Goal: Task Accomplishment & Management: Use online tool/utility

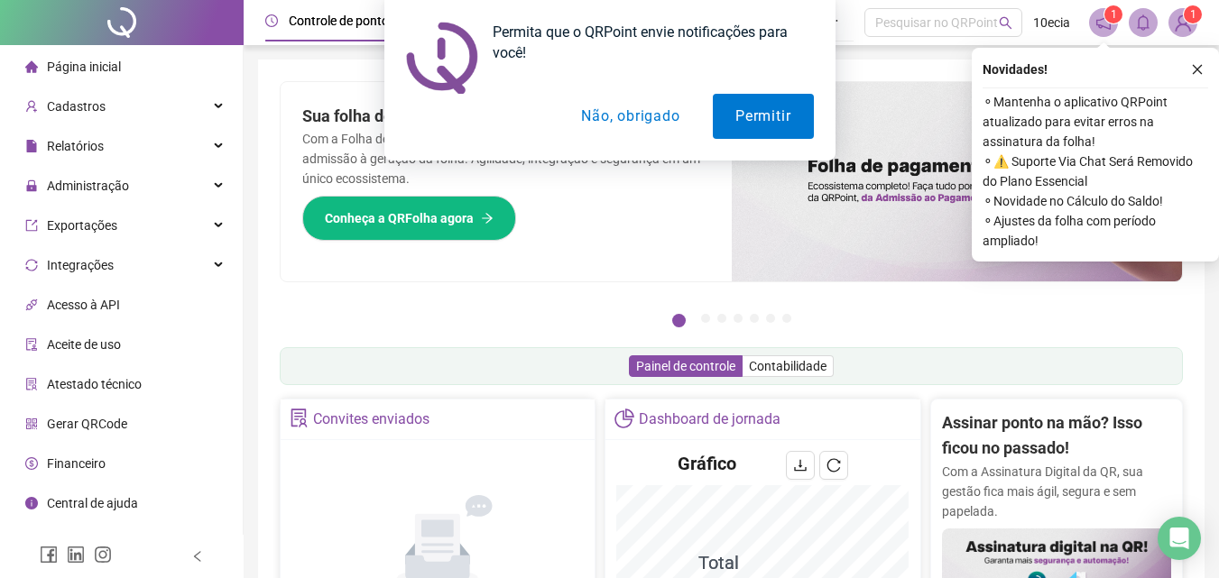
click at [1195, 73] on div "Permita que o QRPoint envie notificações para você! Permitir Não, obrigado" at bounding box center [609, 80] width 1219 height 161
click at [636, 118] on button "Não, obrigado" at bounding box center [630, 116] width 143 height 45
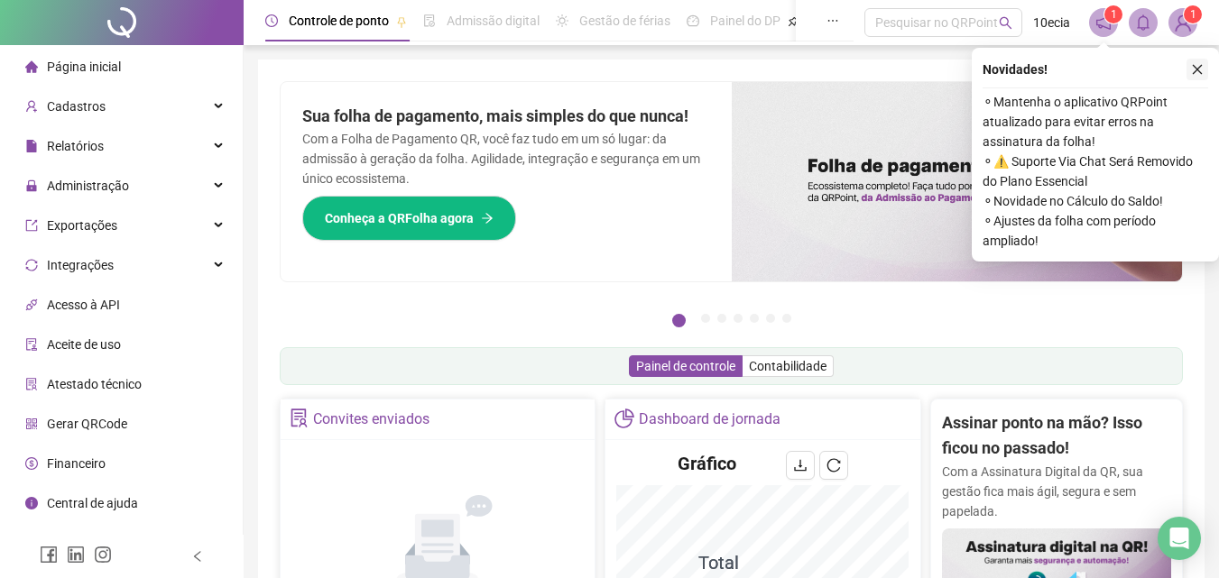
click at [1198, 66] on icon "close" at bounding box center [1197, 69] width 13 height 13
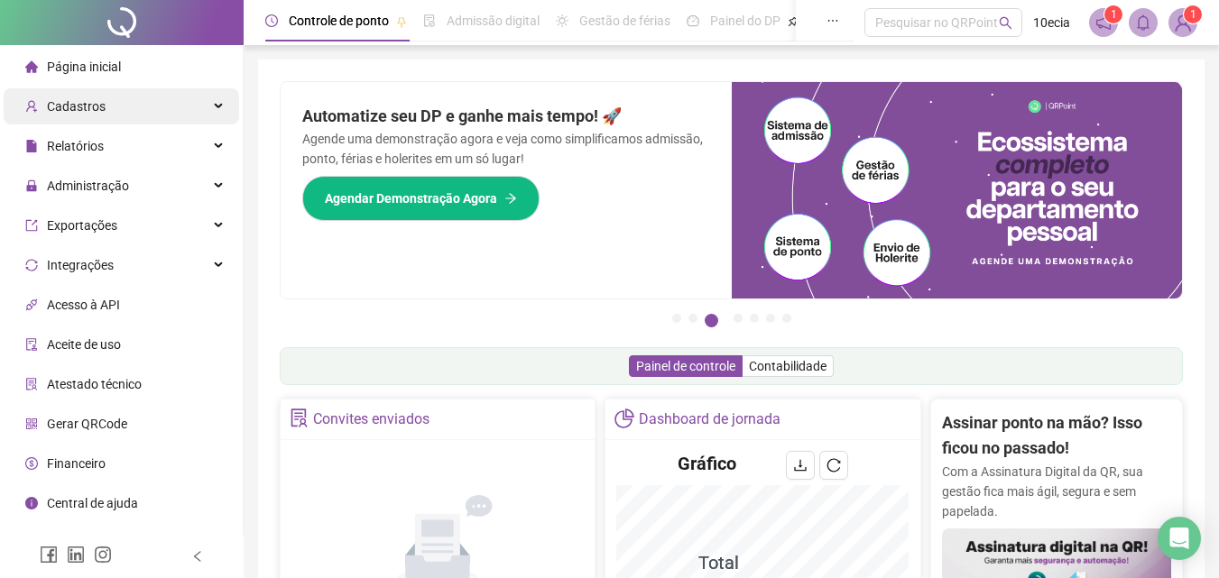
click at [77, 109] on span "Cadastros" at bounding box center [76, 106] width 59 height 14
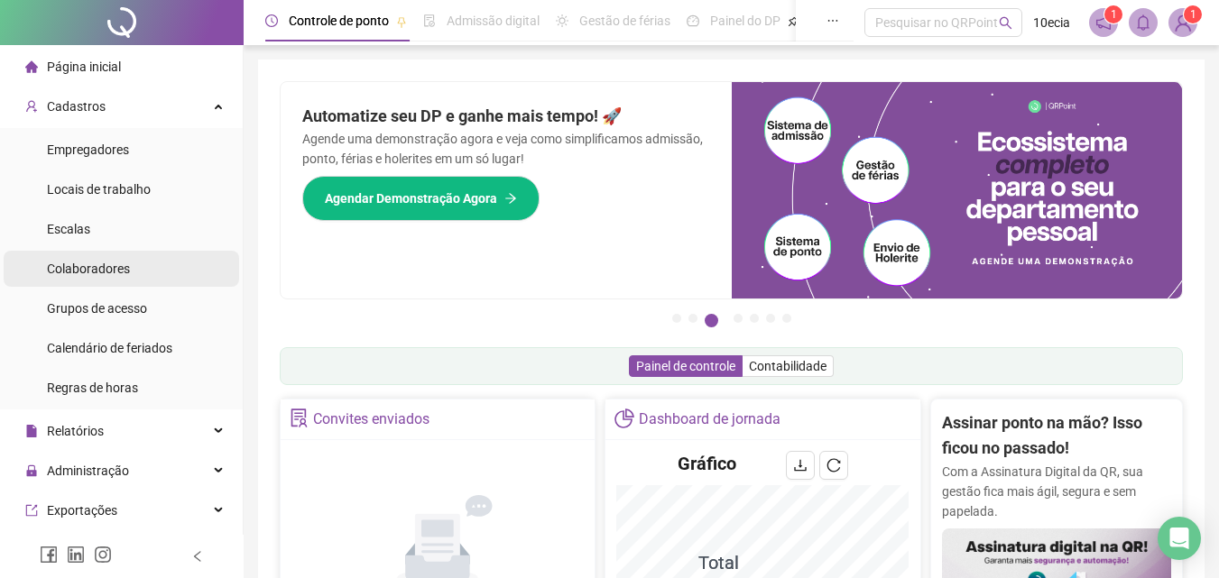
click at [71, 281] on div "Colaboradores" at bounding box center [88, 269] width 83 height 36
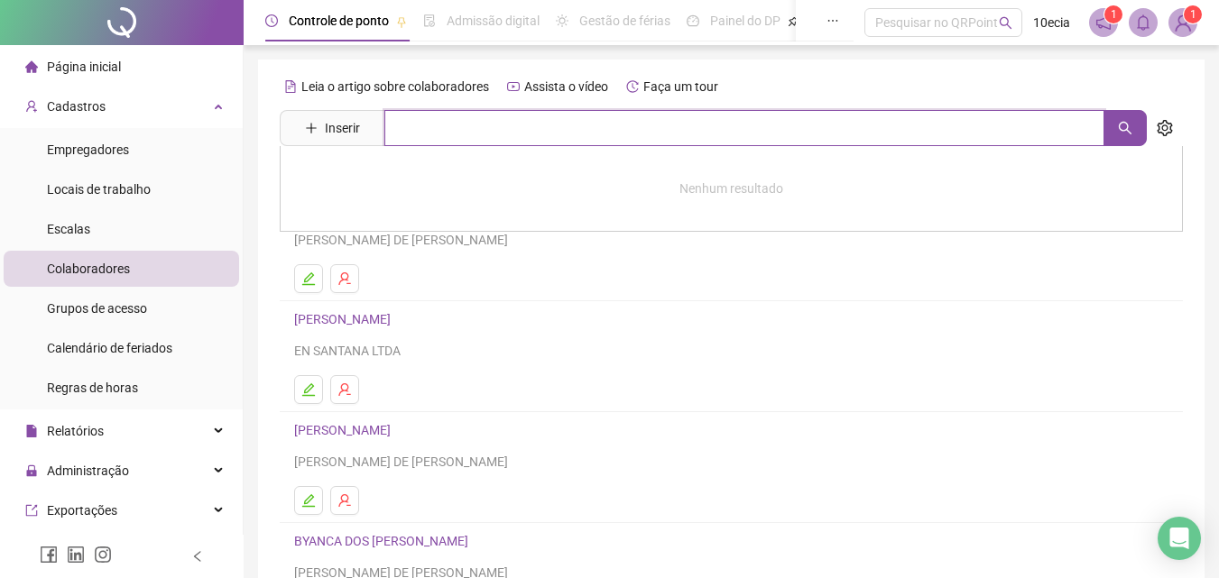
click at [403, 118] on input "text" at bounding box center [744, 128] width 720 height 36
type input "******"
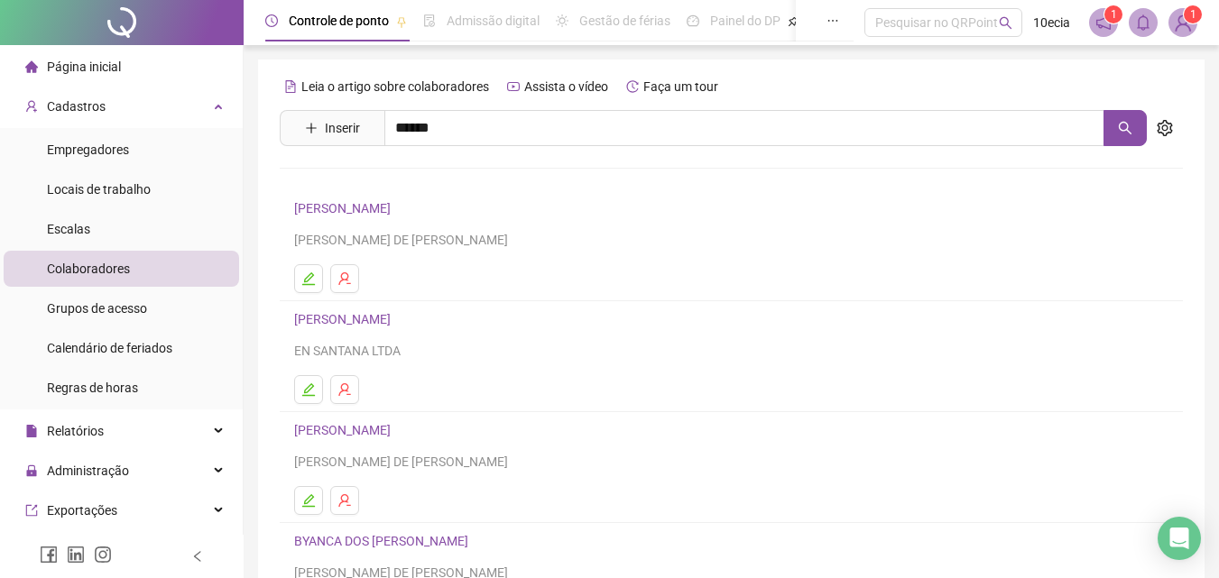
click at [349, 182] on link "[PERSON_NAME]" at bounding box center [361, 181] width 97 height 14
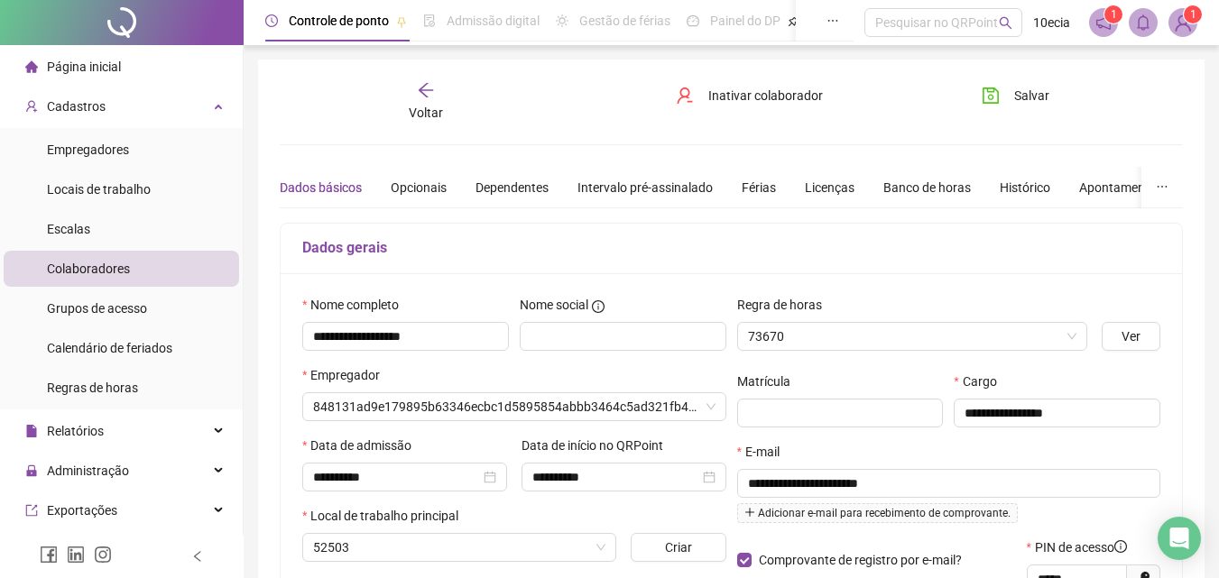
type input "**********"
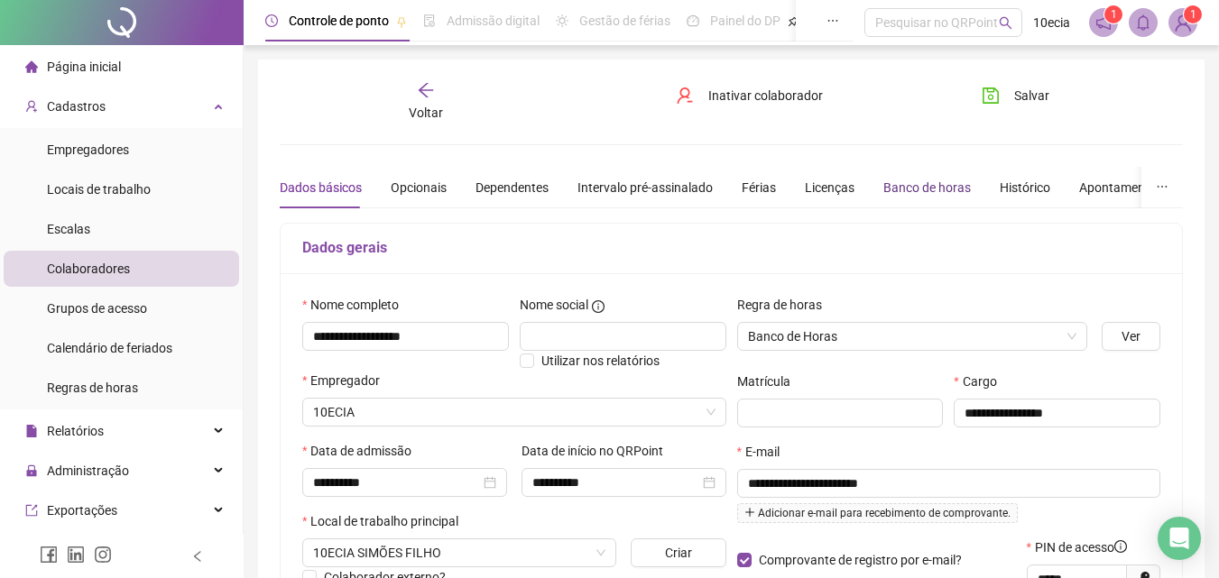
click at [884, 196] on div "Banco de horas" at bounding box center [928, 188] width 88 height 20
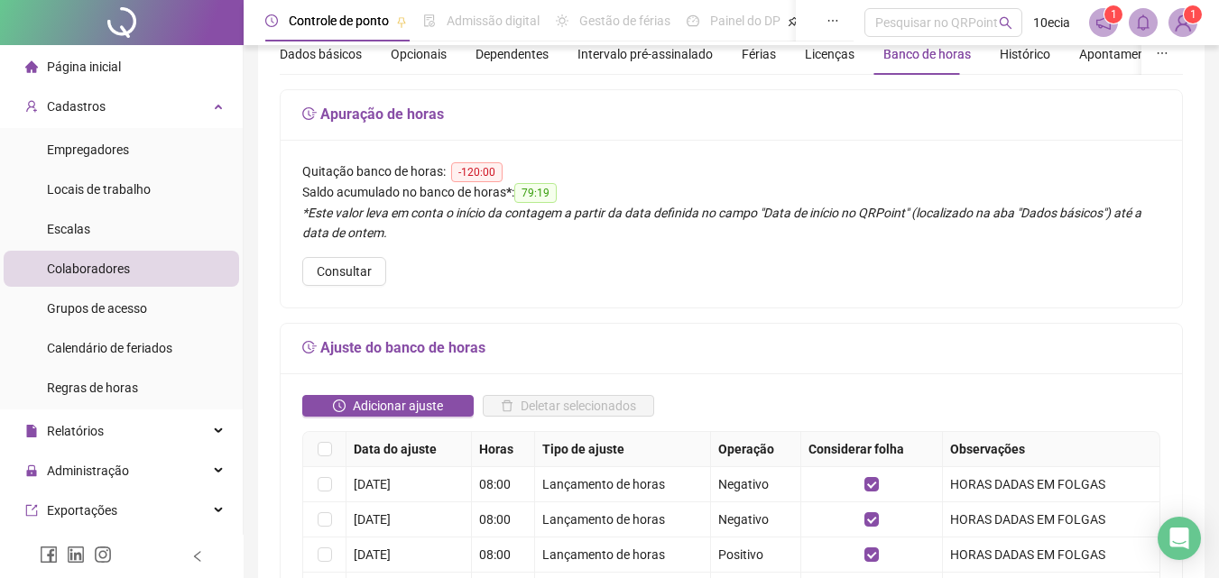
scroll to position [180, 0]
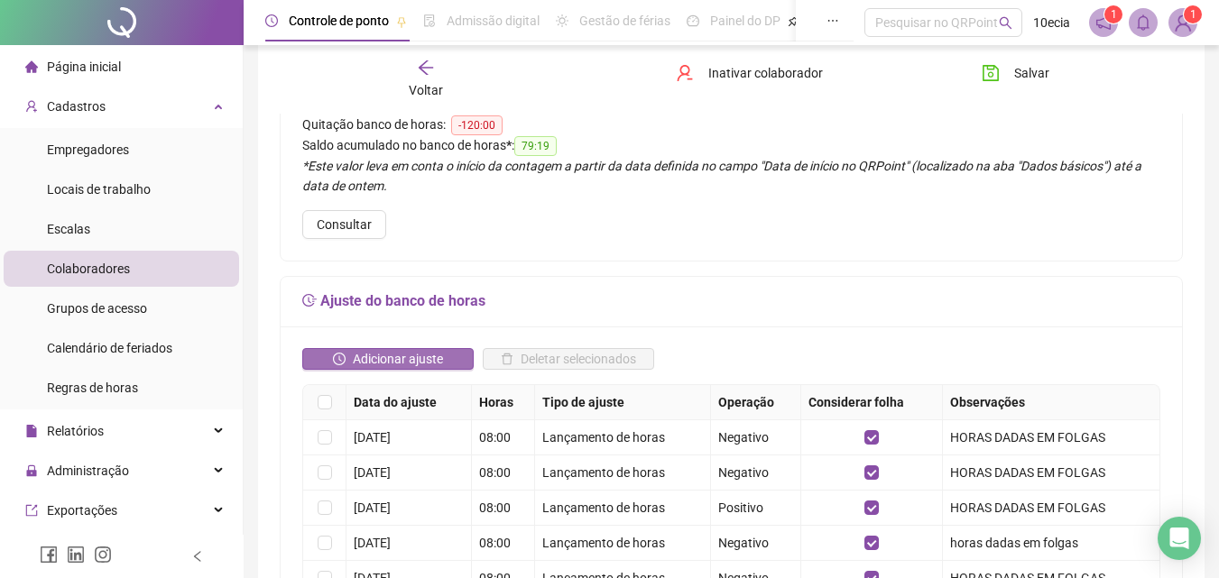
click at [411, 363] on span "Adicionar ajuste" at bounding box center [398, 359] width 90 height 20
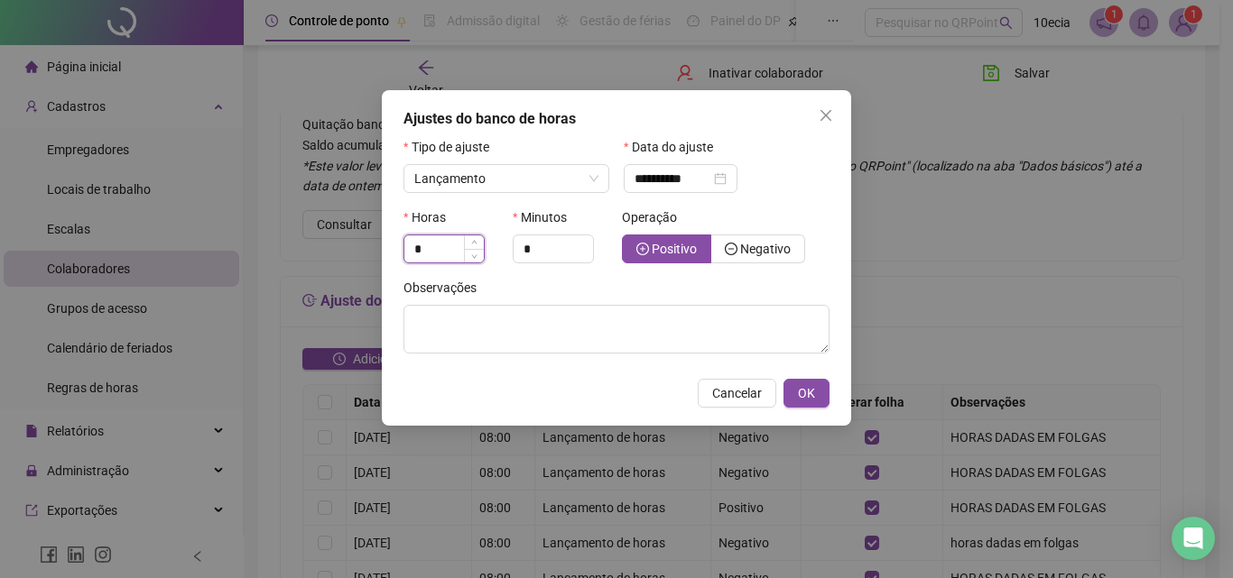
click at [420, 244] on input "*" at bounding box center [443, 249] width 79 height 27
type input "*"
click at [754, 252] on span "Negativo" at bounding box center [765, 249] width 51 height 14
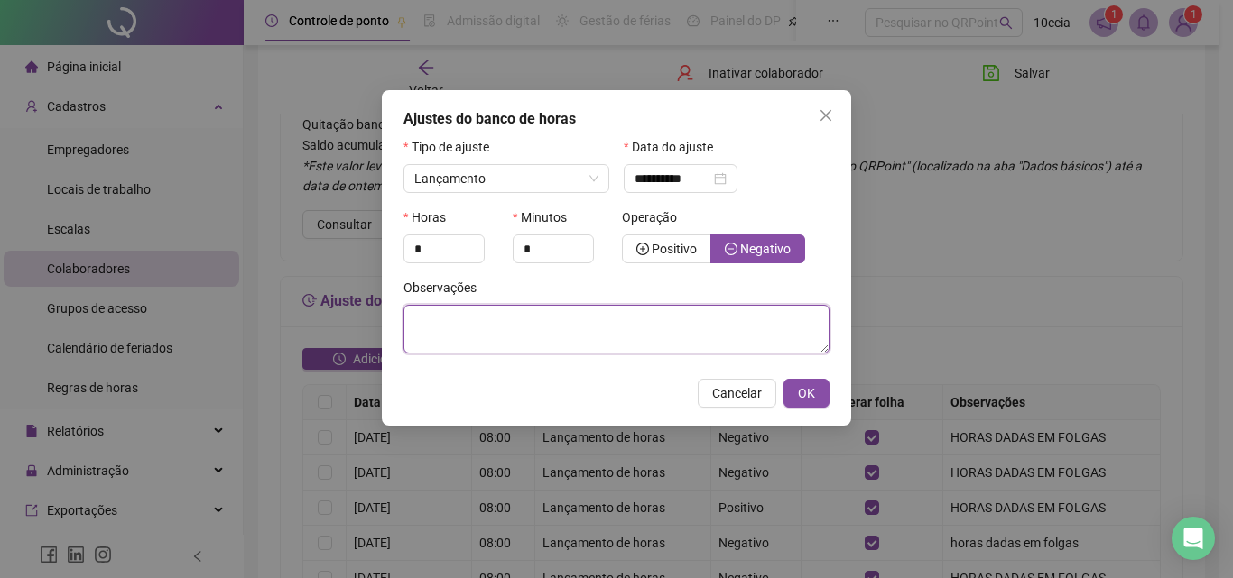
click at [733, 319] on textarea at bounding box center [616, 329] width 426 height 49
type textarea "**********"
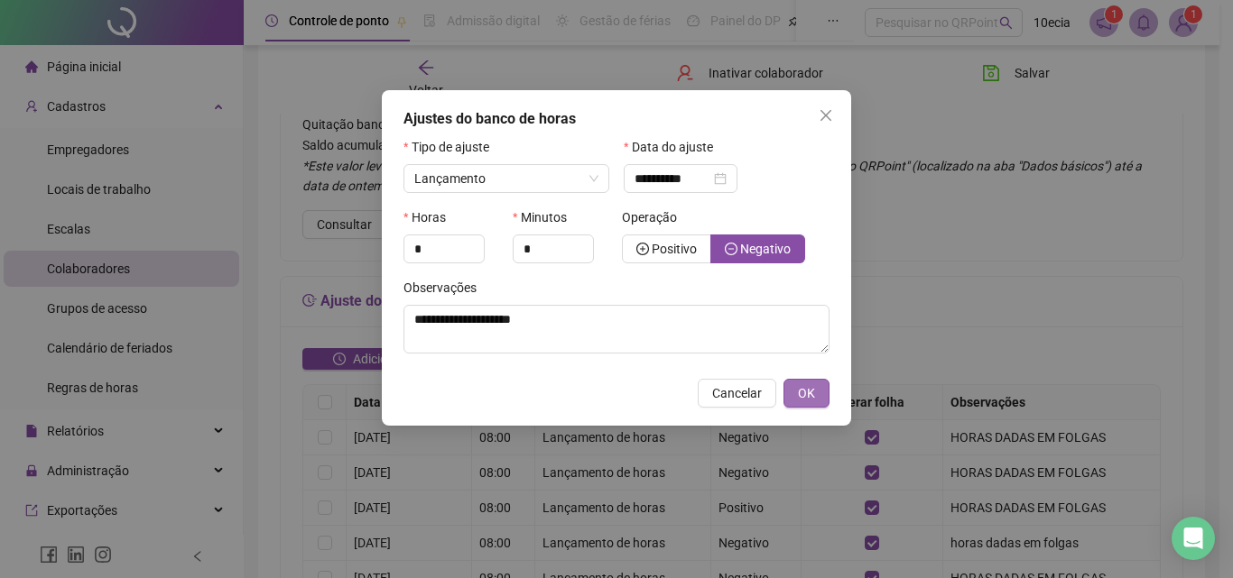
click at [810, 390] on span "OK" at bounding box center [806, 394] width 17 height 20
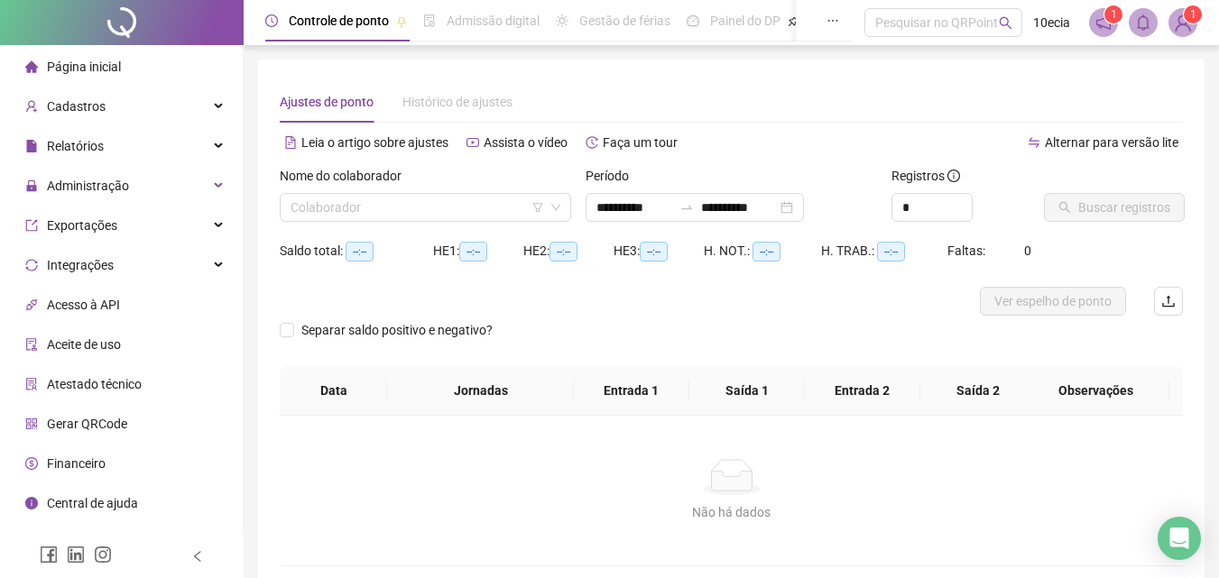
type input "**********"
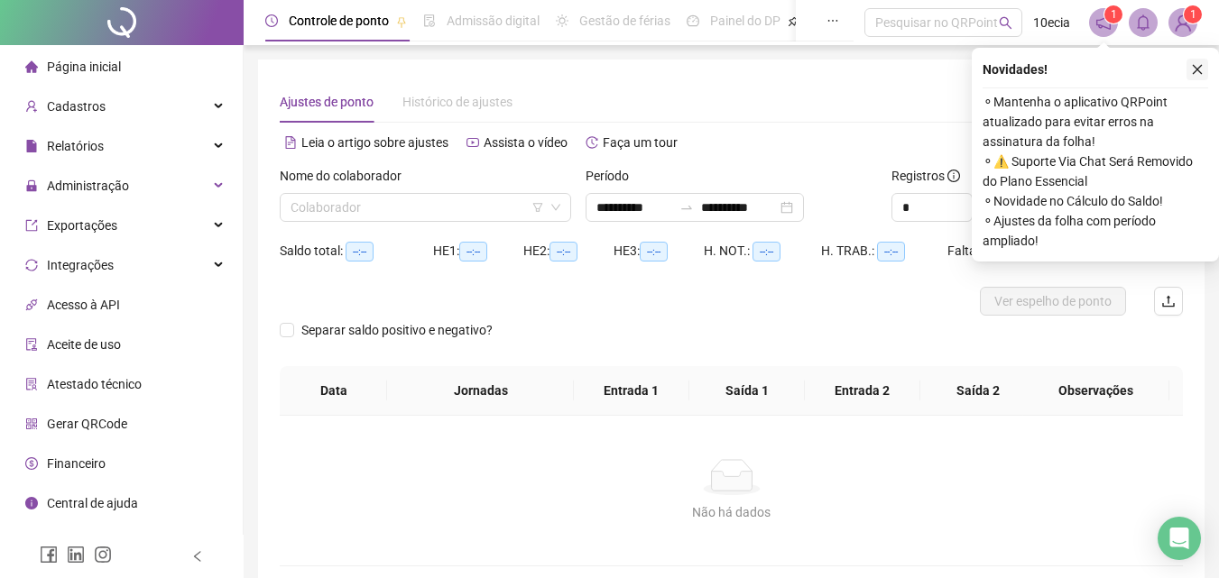
click at [1193, 70] on icon "close" at bounding box center [1197, 69] width 13 height 13
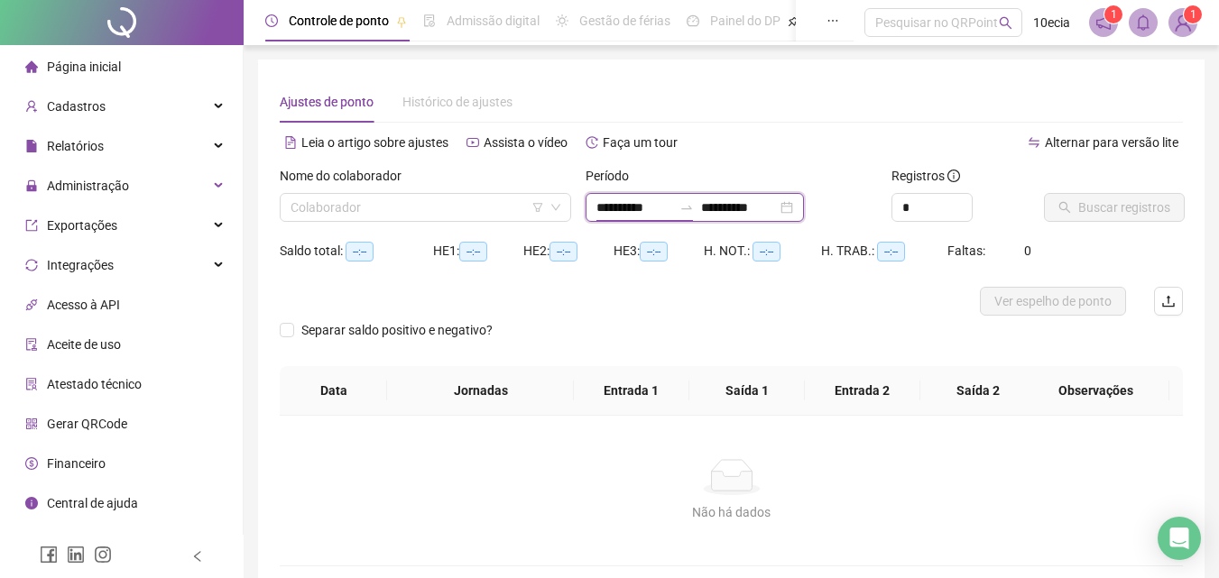
click at [597, 203] on input "**********" at bounding box center [635, 208] width 76 height 20
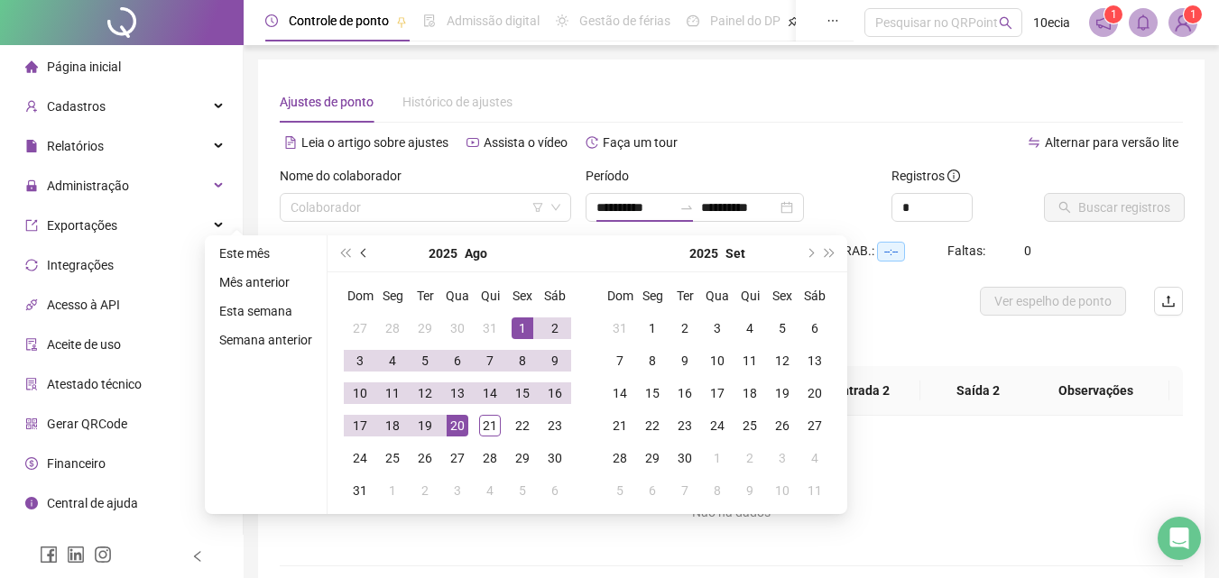
click at [366, 254] on span "prev-year" at bounding box center [365, 253] width 9 height 9
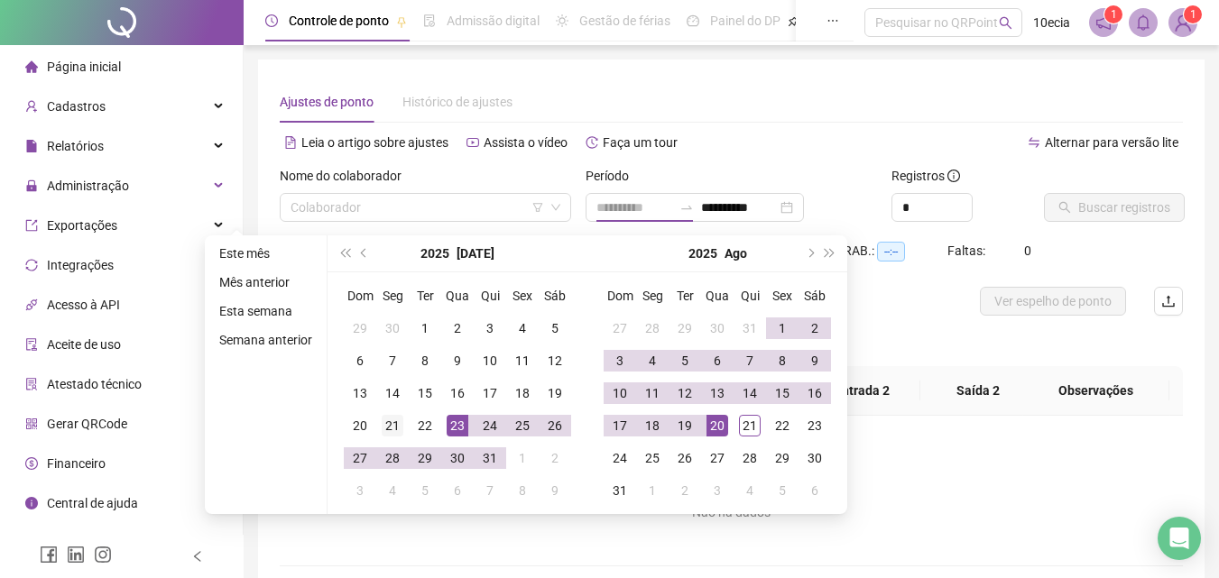
type input "**********"
click at [392, 433] on div "21" at bounding box center [393, 426] width 22 height 22
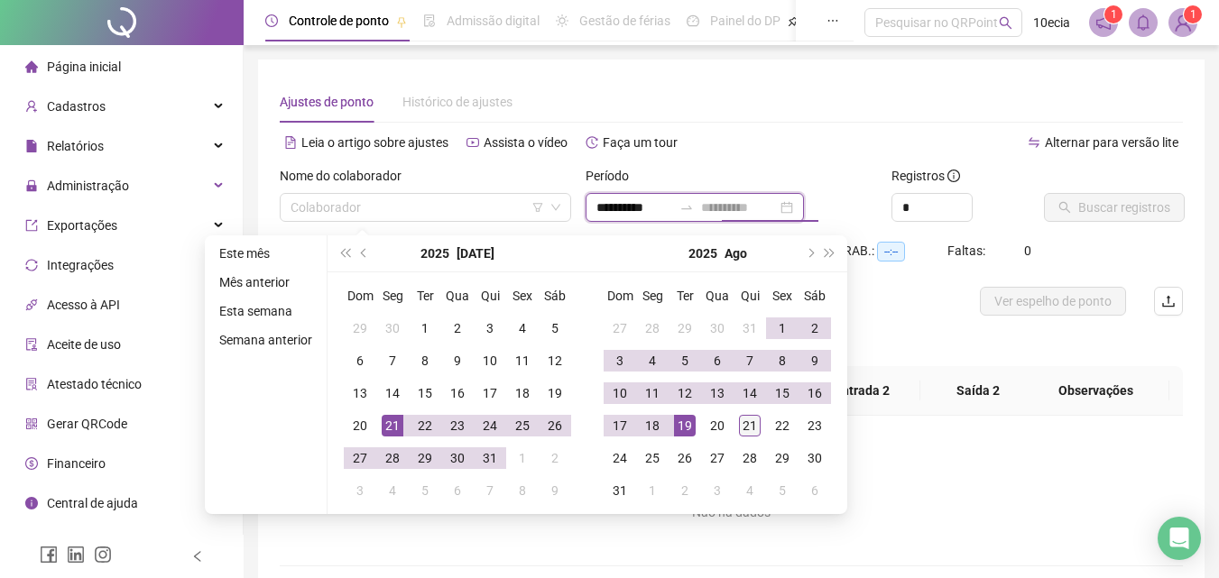
type input "**********"
click at [743, 429] on div "21" at bounding box center [750, 426] width 22 height 22
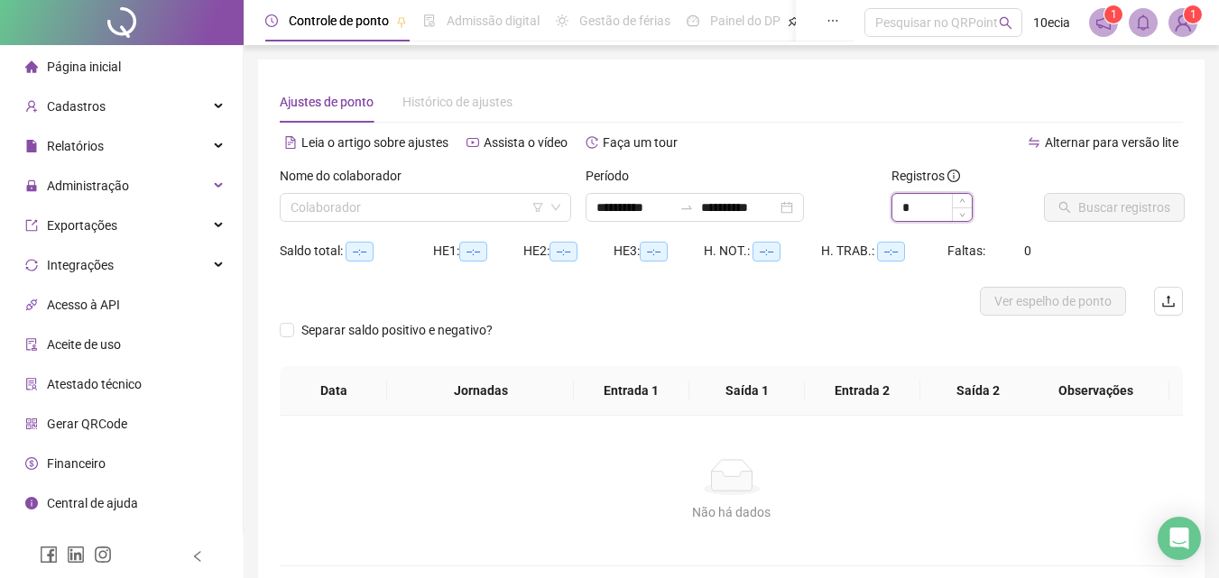
click at [903, 219] on input "*" at bounding box center [932, 207] width 79 height 27
click at [910, 213] on input "*" at bounding box center [932, 207] width 79 height 27
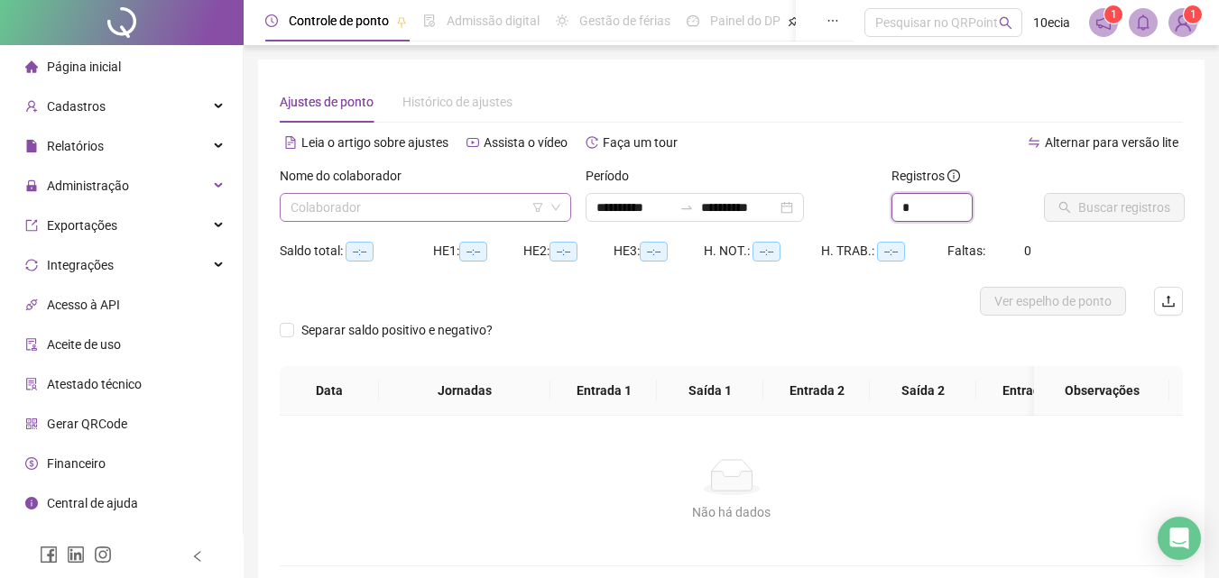
type input "*"
click at [425, 196] on input "search" at bounding box center [418, 207] width 254 height 27
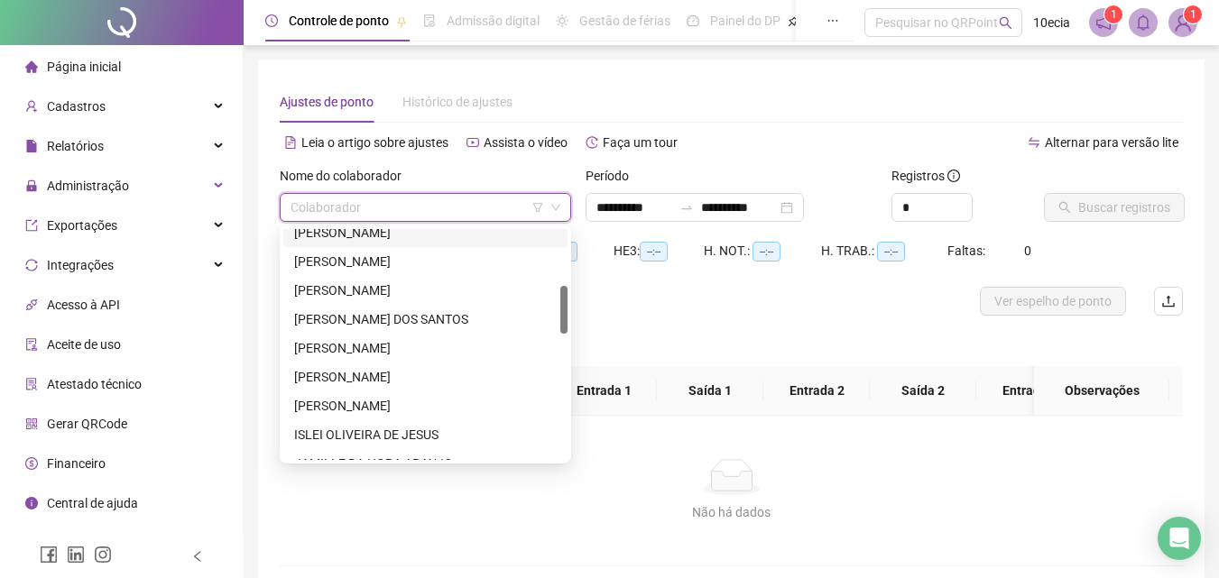
scroll to position [361, 0]
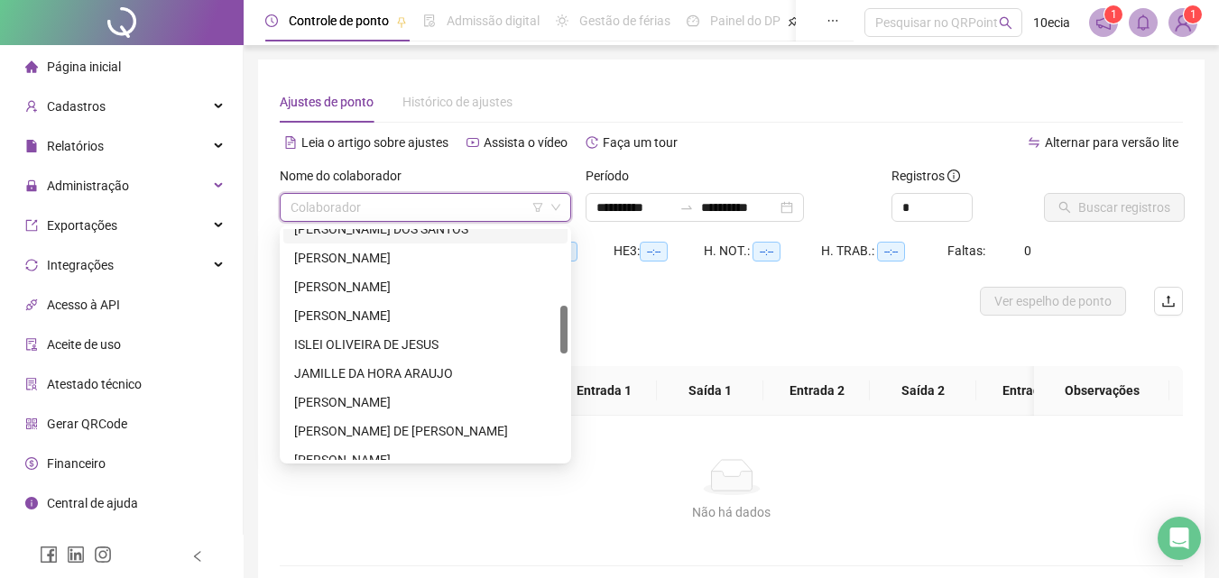
click at [542, 208] on icon "filter" at bounding box center [537, 207] width 11 height 11
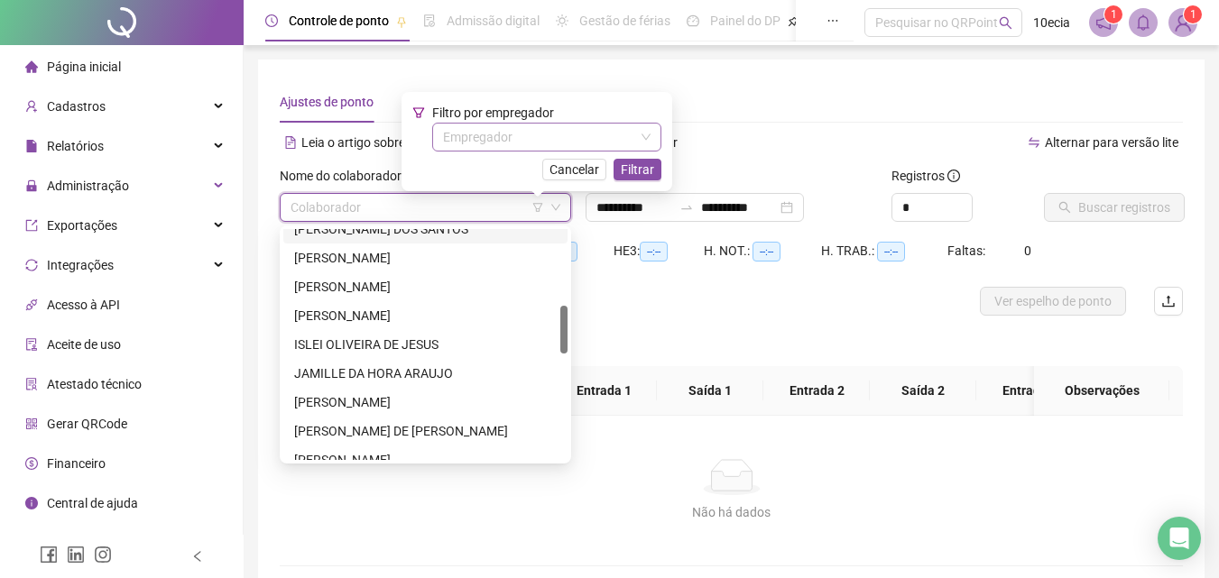
click at [537, 138] on input "search" at bounding box center [538, 137] width 191 height 27
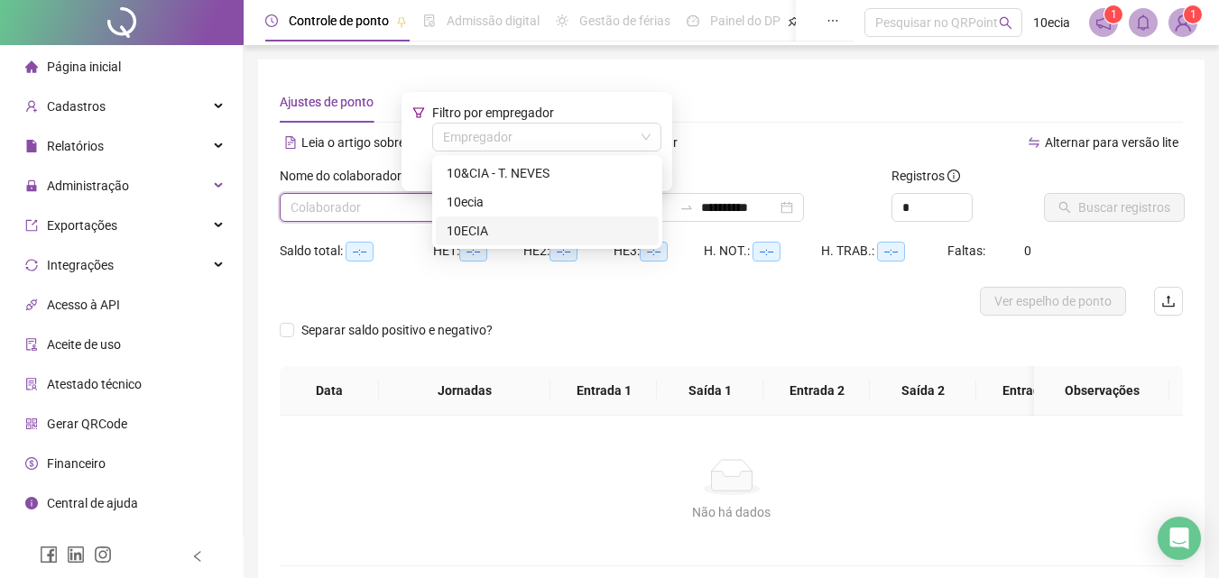
click at [476, 225] on div "10ECIA" at bounding box center [547, 231] width 201 height 20
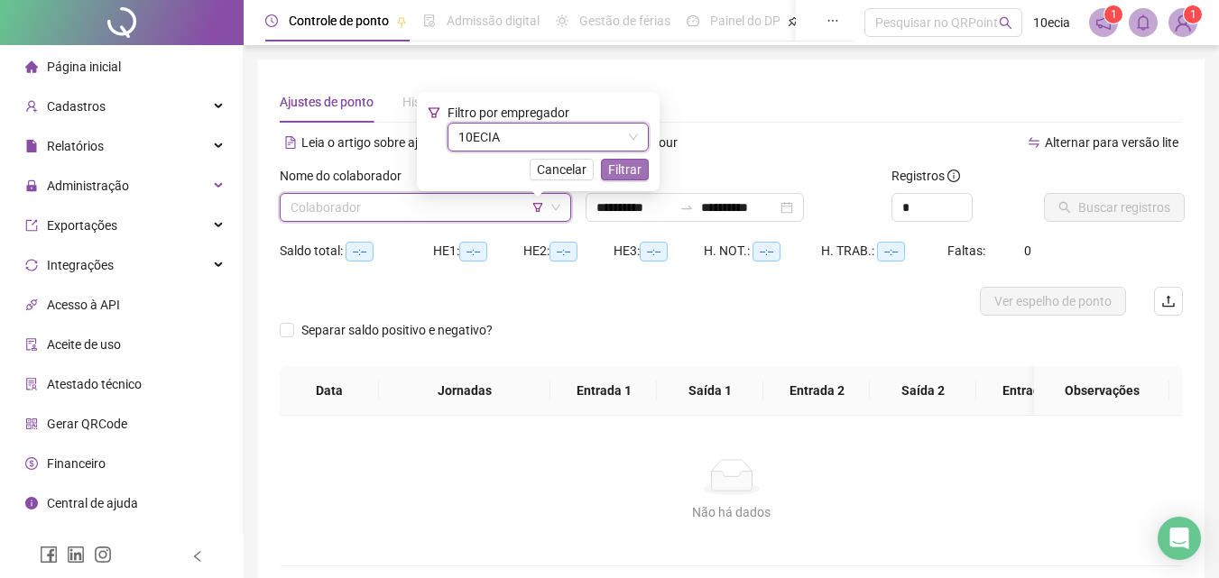
click at [624, 163] on span "Filtrar" at bounding box center [624, 170] width 33 height 20
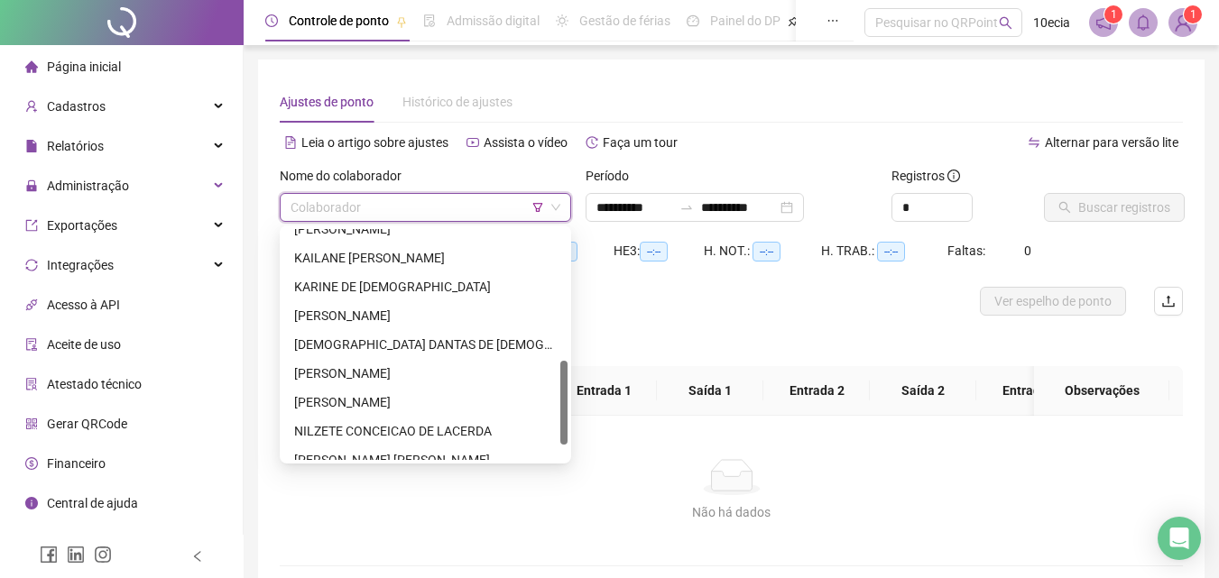
click at [380, 218] on input "search" at bounding box center [418, 207] width 254 height 27
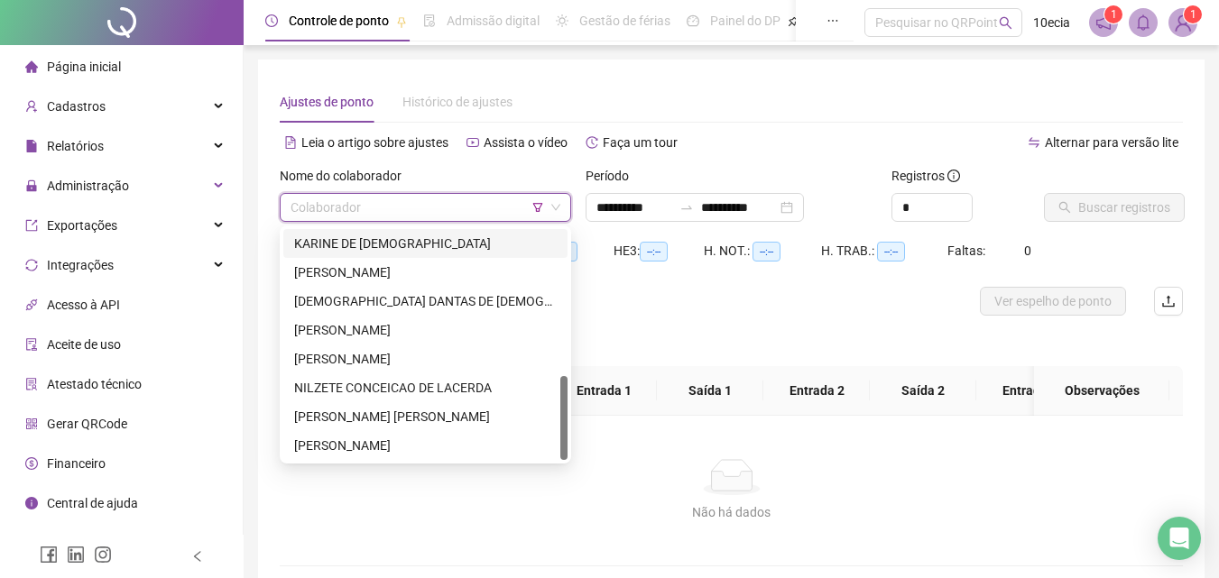
click at [347, 245] on div "KARINE DE [DEMOGRAPHIC_DATA]" at bounding box center [425, 244] width 263 height 20
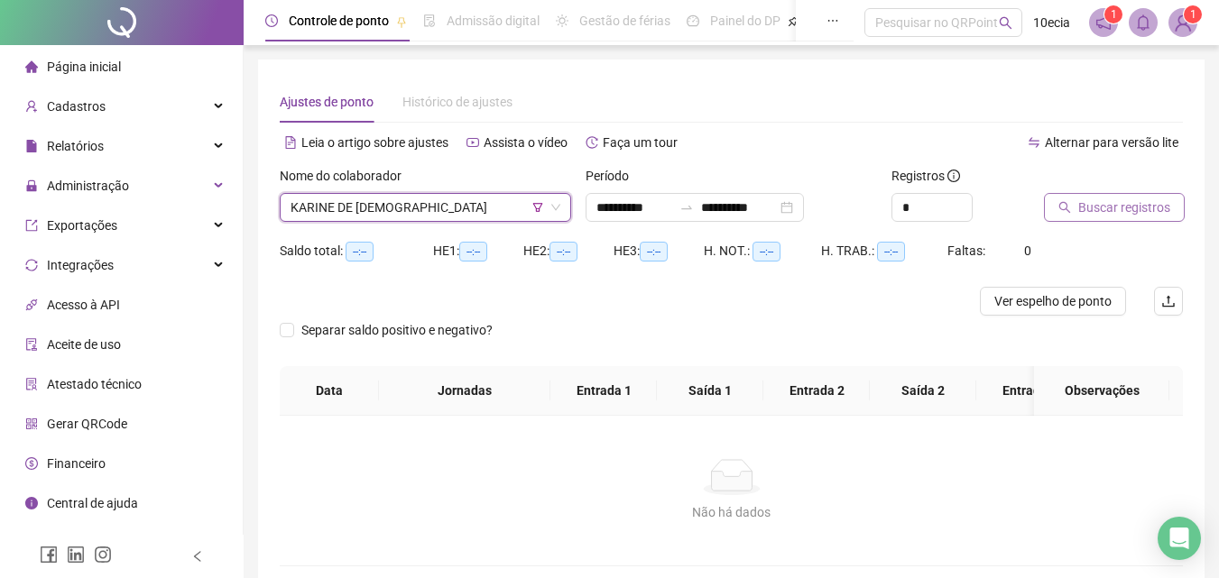
click at [1067, 200] on button "Buscar registros" at bounding box center [1114, 207] width 141 height 29
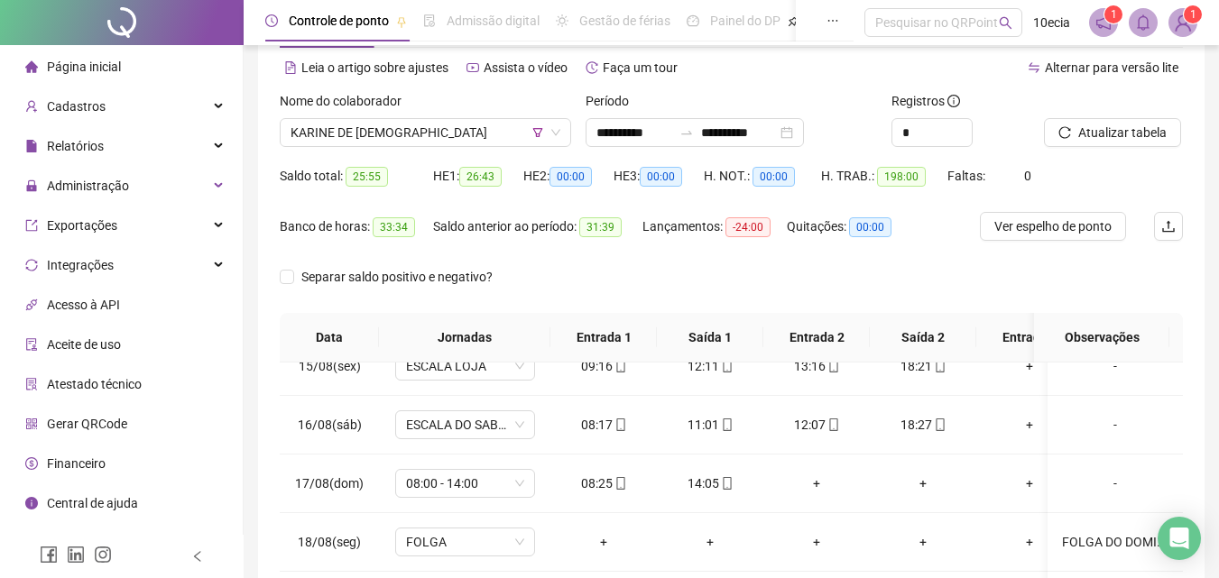
scroll to position [73, 0]
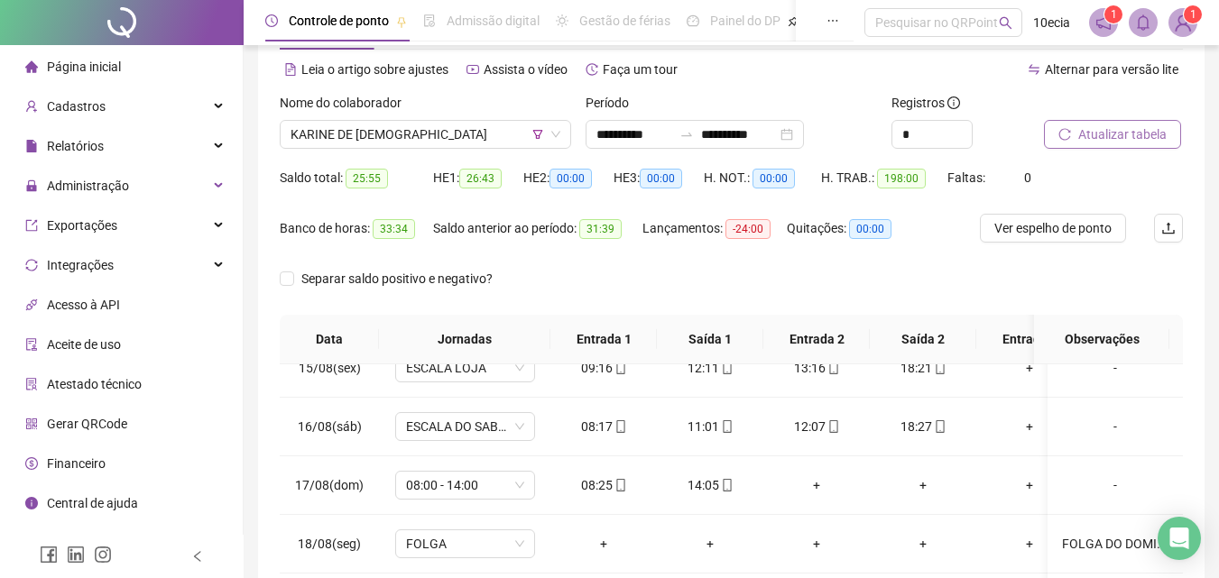
click at [1123, 138] on span "Atualizar tabela" at bounding box center [1122, 135] width 88 height 20
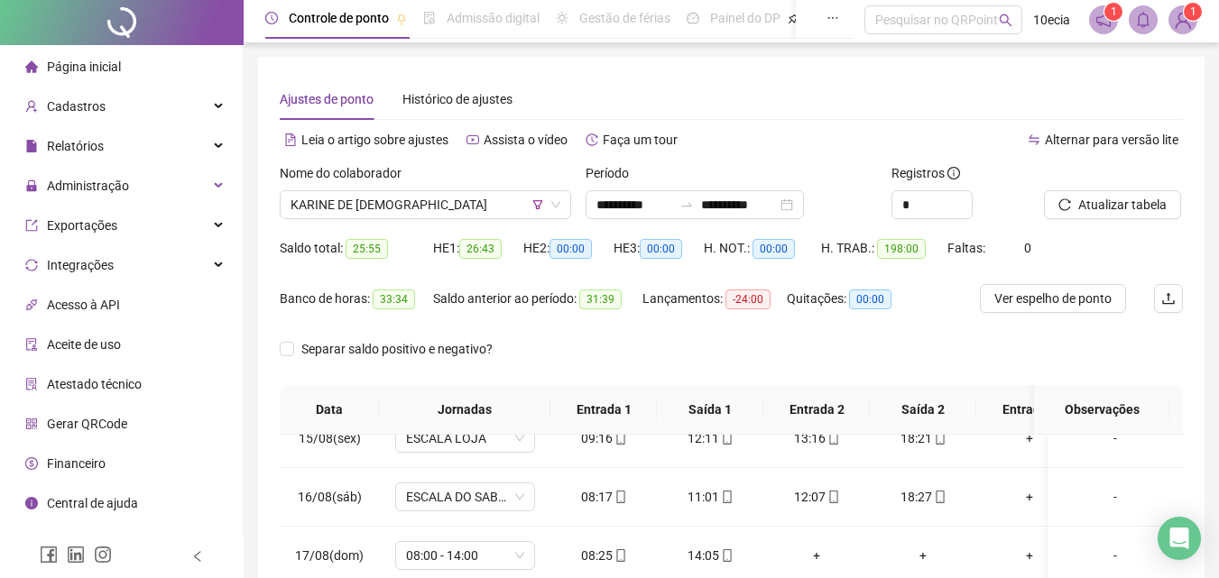
scroll to position [0, 0]
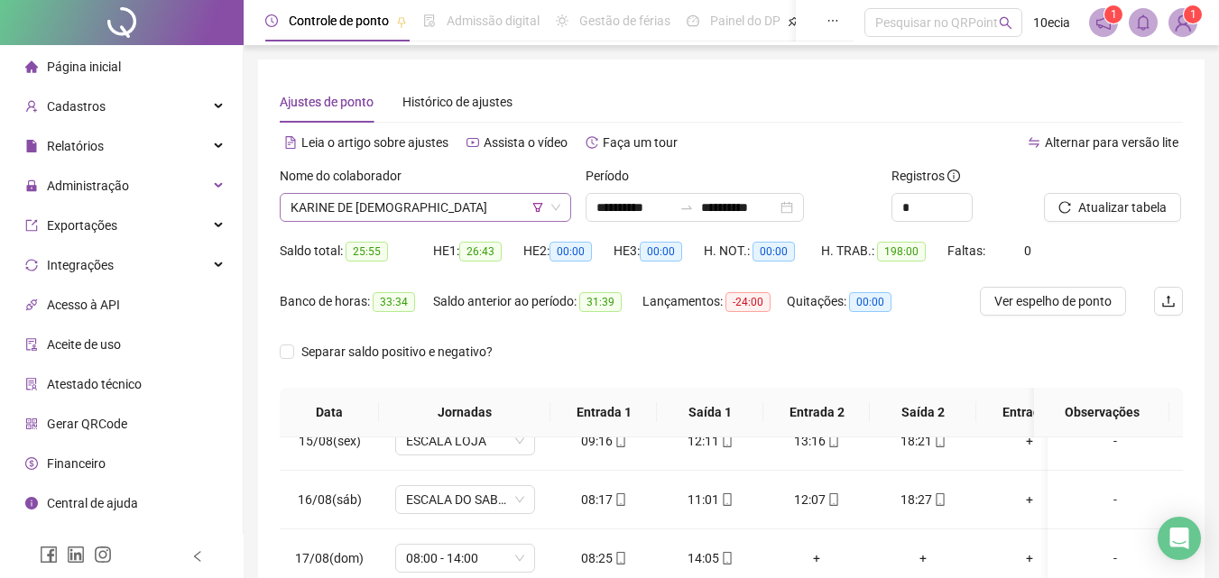
click at [430, 204] on span "KARINE DE [DEMOGRAPHIC_DATA]" at bounding box center [426, 207] width 270 height 27
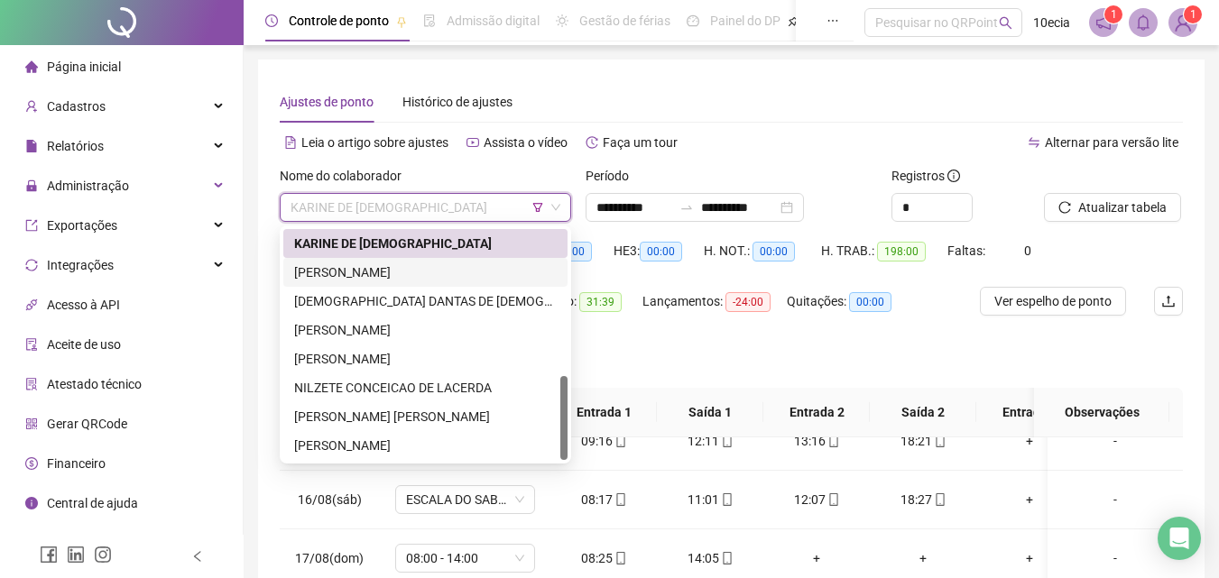
click at [376, 276] on div "[PERSON_NAME]" at bounding box center [425, 273] width 263 height 20
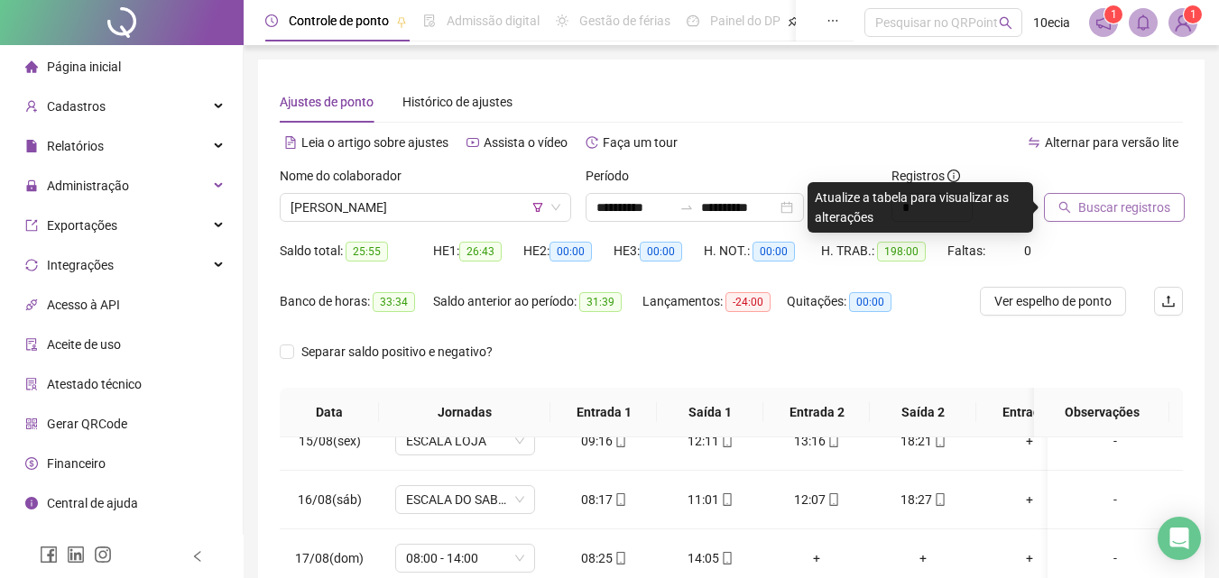
click at [1140, 212] on span "Buscar registros" at bounding box center [1124, 208] width 92 height 20
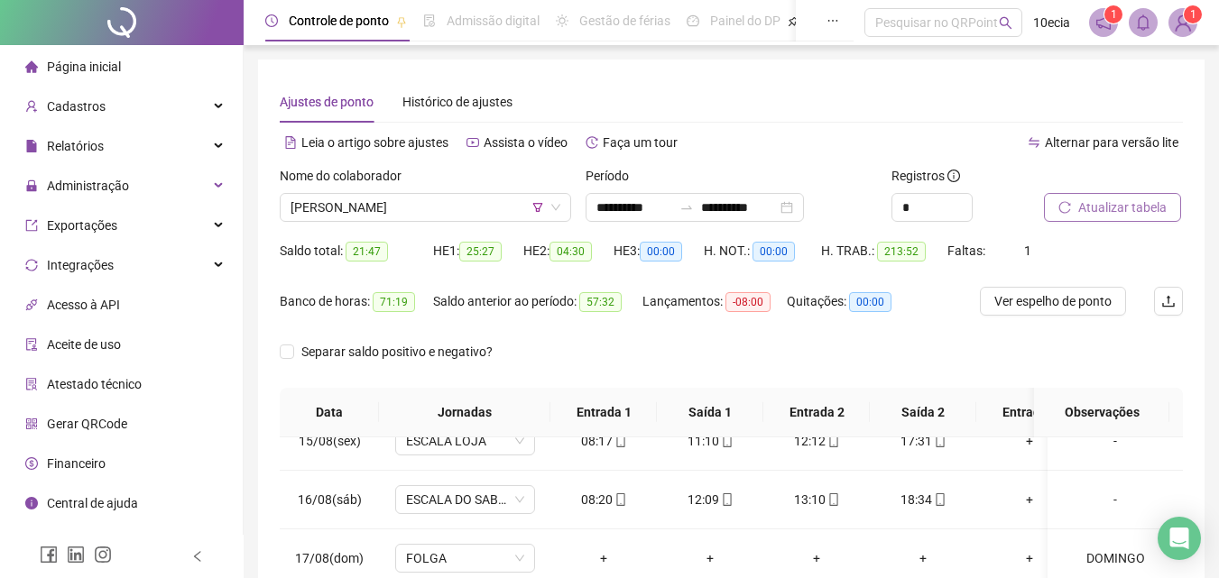
click at [1098, 210] on span "Atualizar tabela" at bounding box center [1122, 208] width 88 height 20
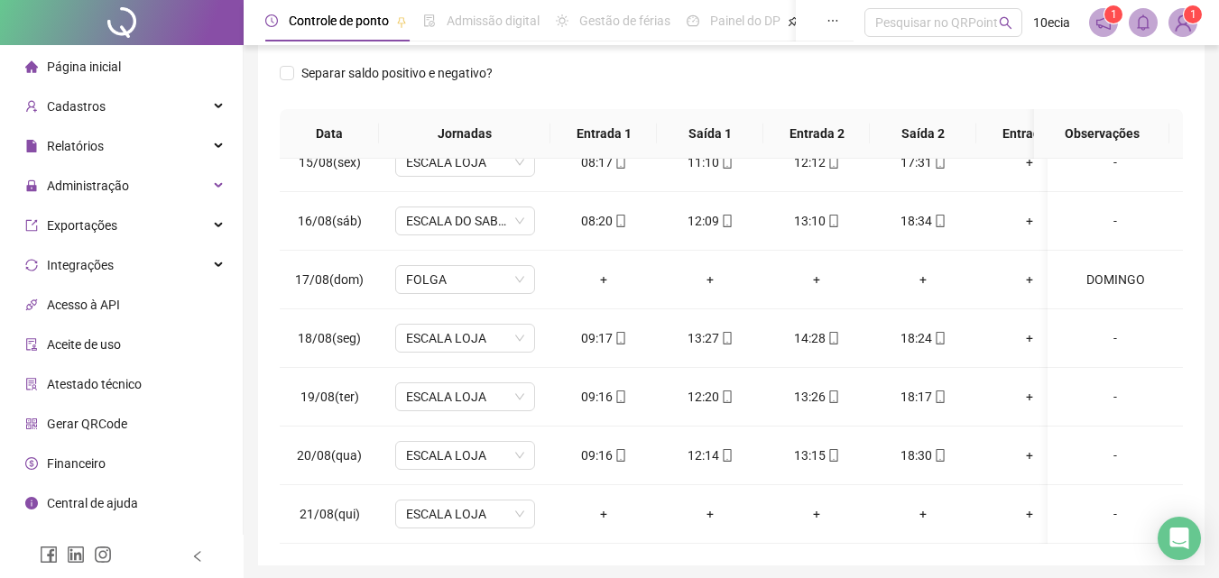
scroll to position [344, 0]
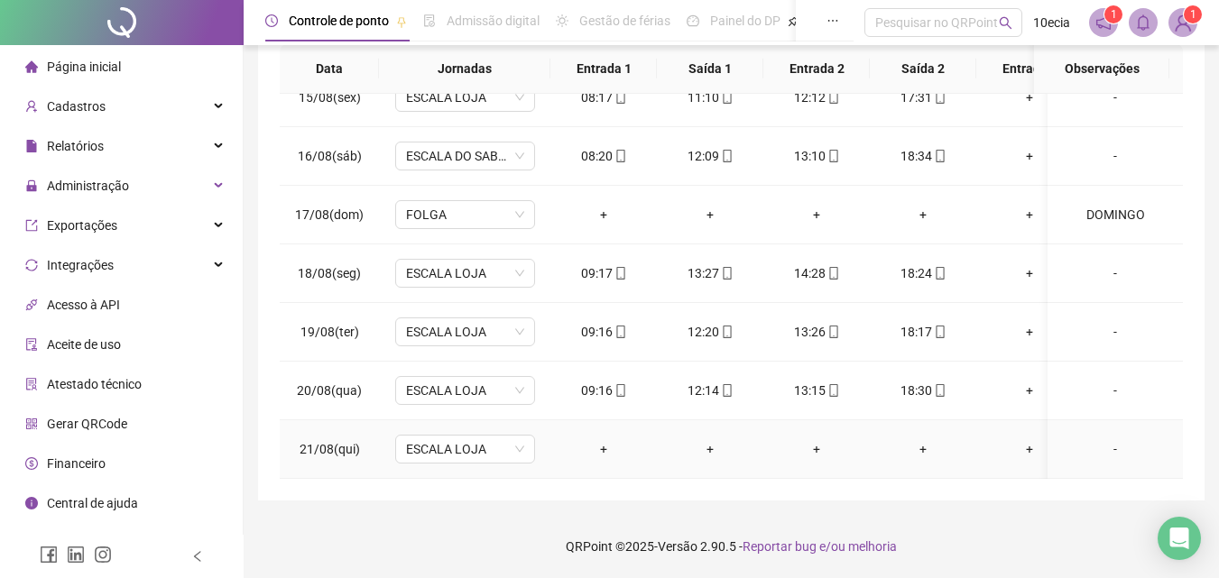
click at [1097, 440] on div "-" at bounding box center [1115, 450] width 106 height 20
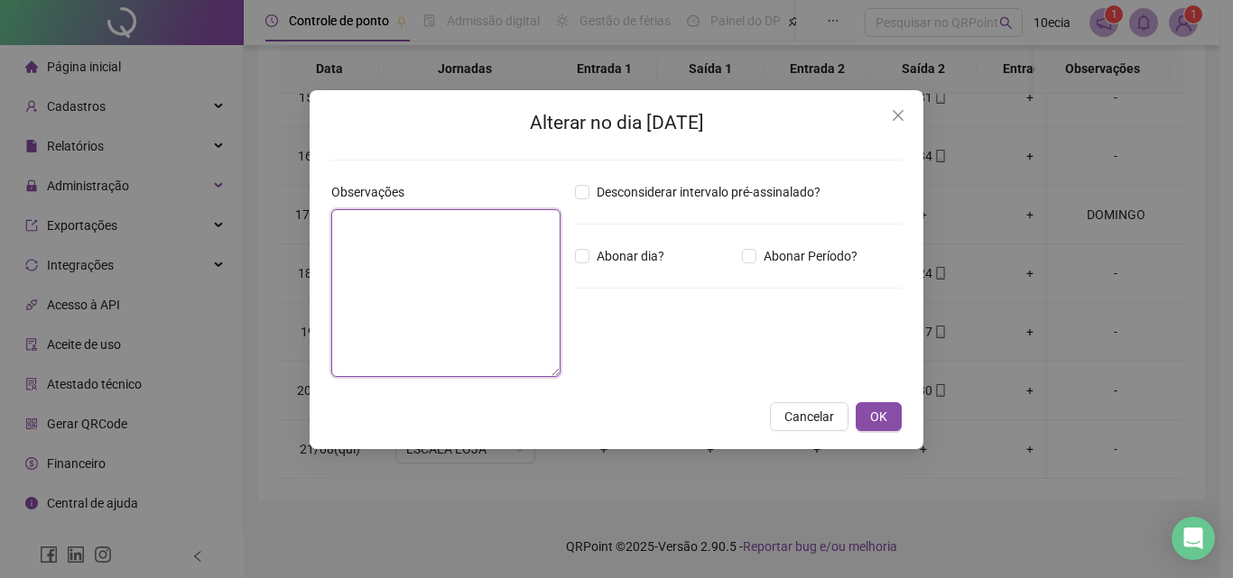
click at [433, 325] on textarea at bounding box center [445, 293] width 229 height 168
type textarea "********"
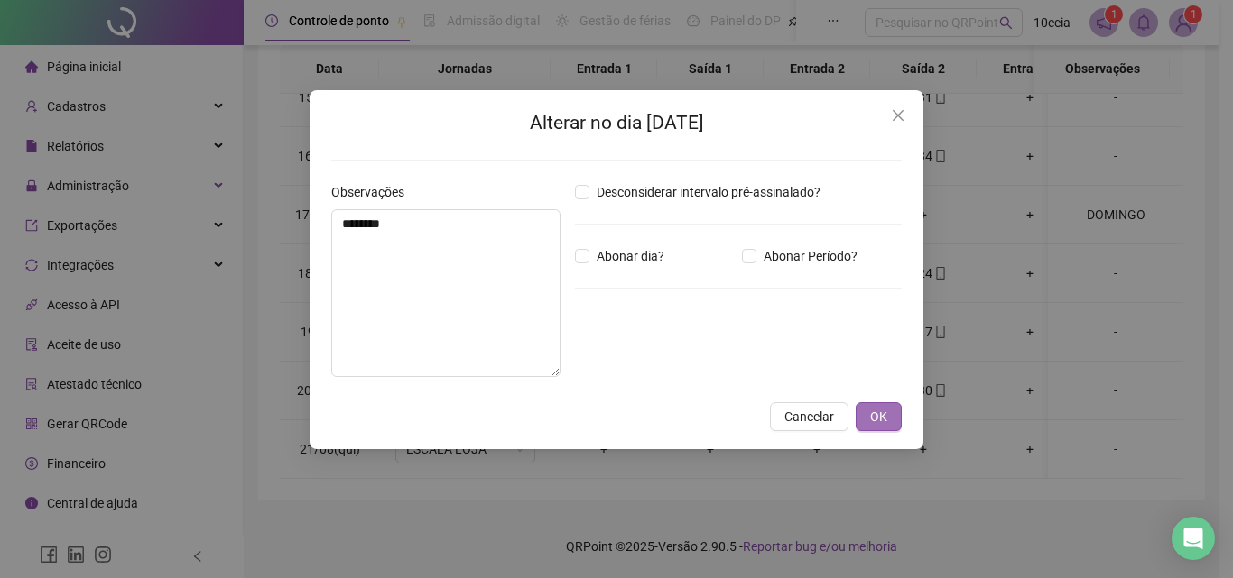
click at [891, 424] on button "OK" at bounding box center [879, 417] width 46 height 29
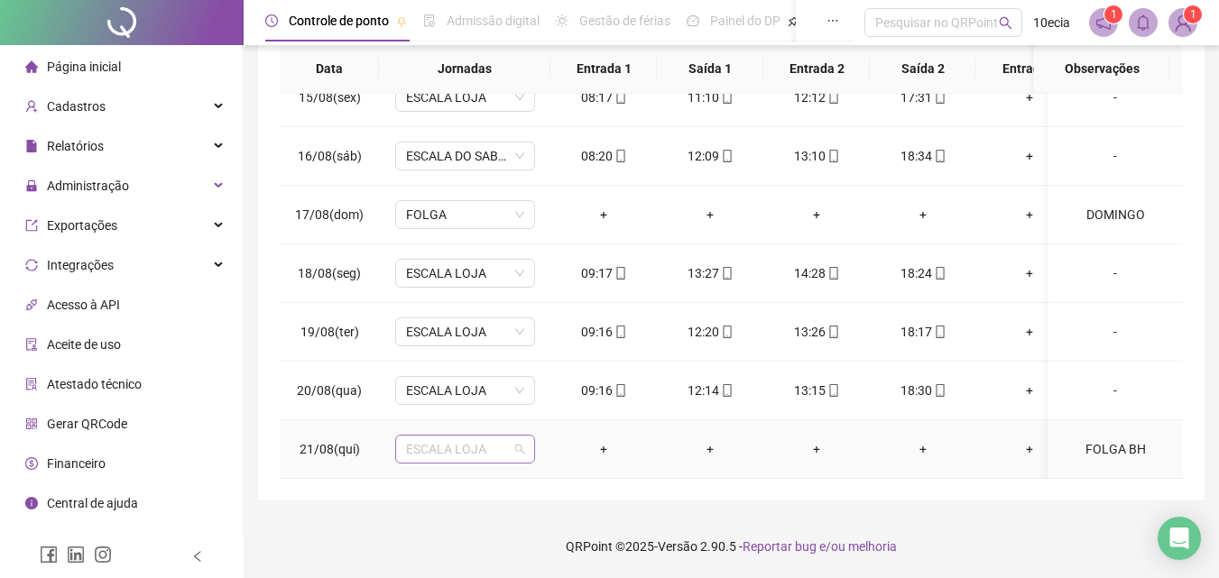
click at [491, 437] on span "ESCALA LOJA" at bounding box center [465, 449] width 118 height 27
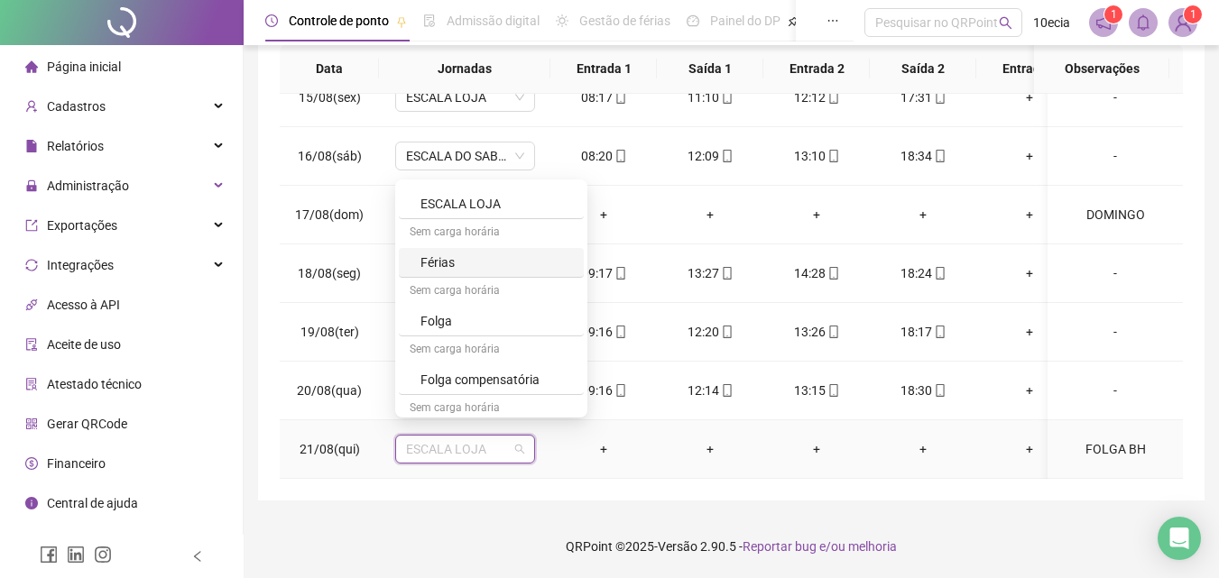
scroll to position [632, 0]
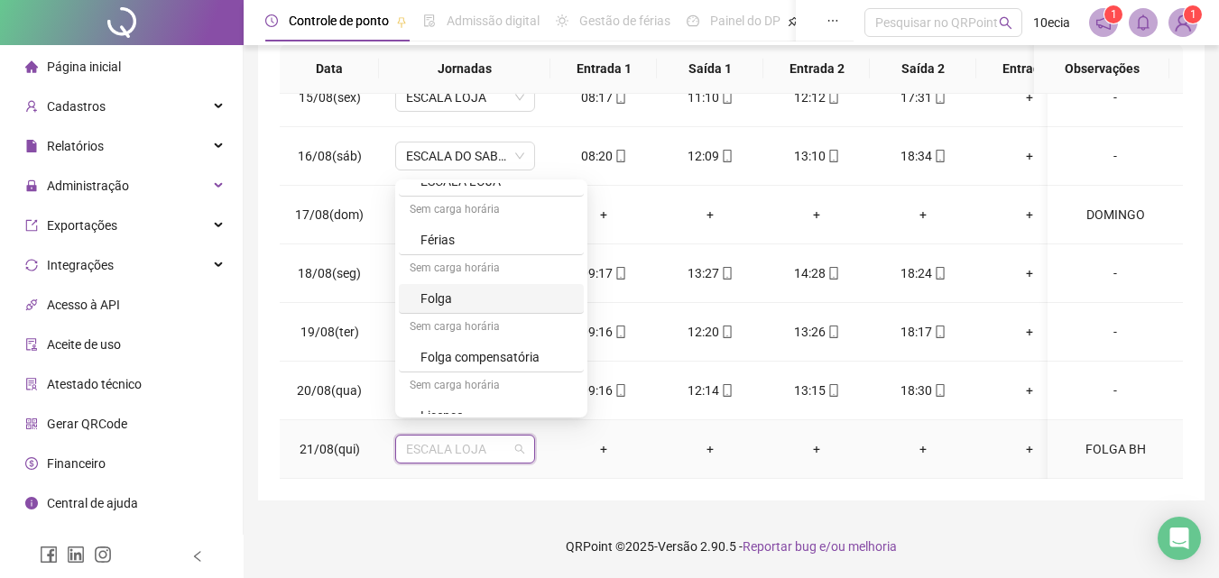
click at [458, 304] on div "Folga" at bounding box center [497, 299] width 153 height 20
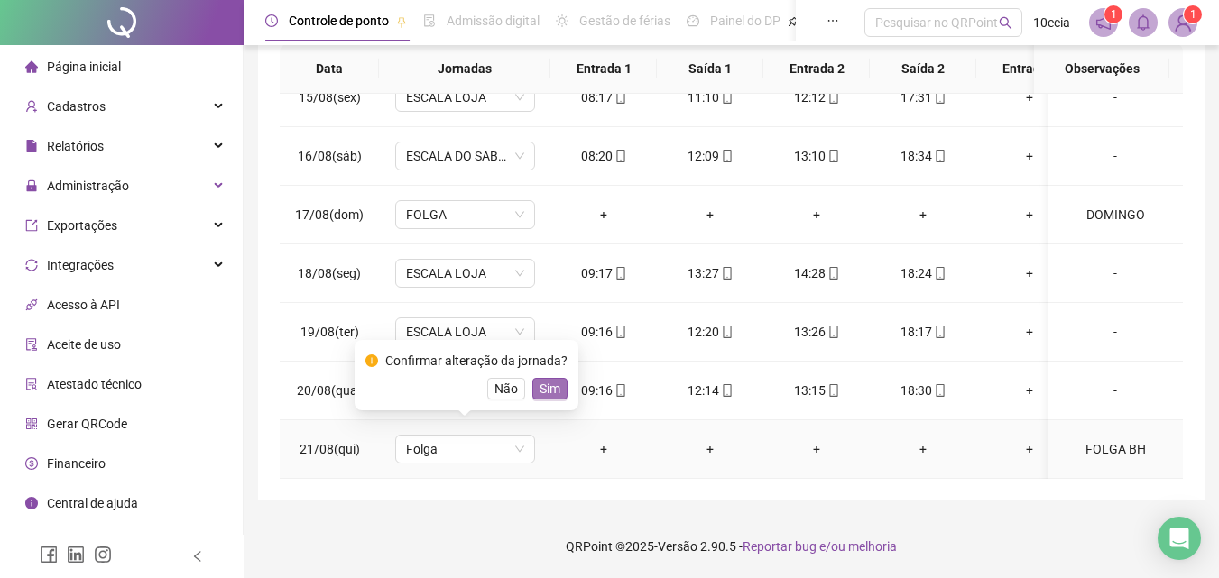
click at [547, 399] on button "Sim" at bounding box center [549, 389] width 35 height 22
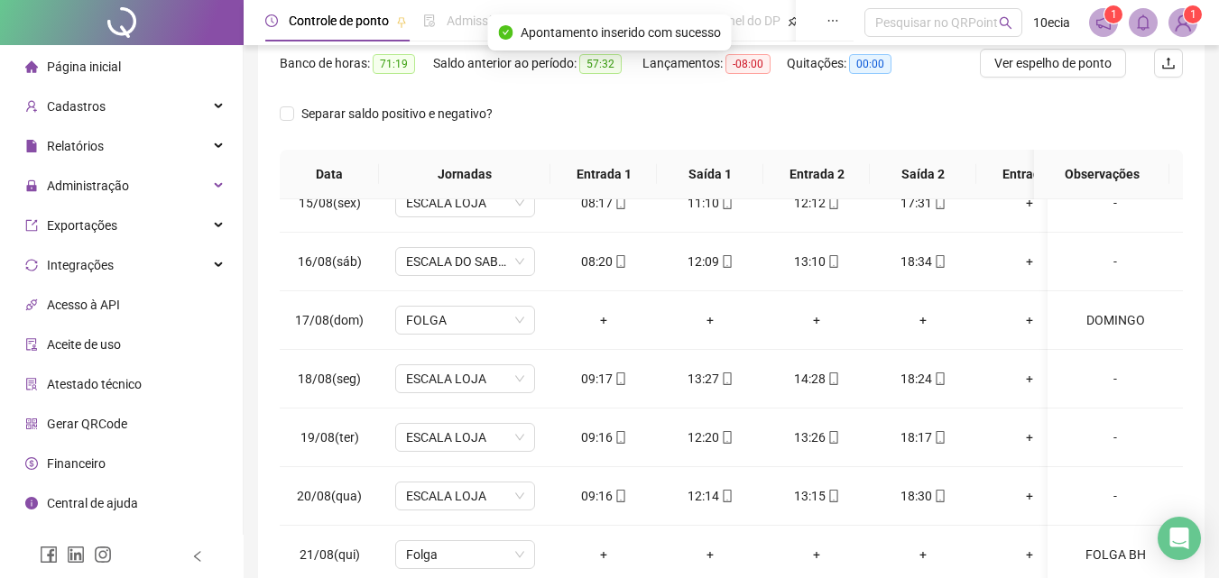
scroll to position [0, 0]
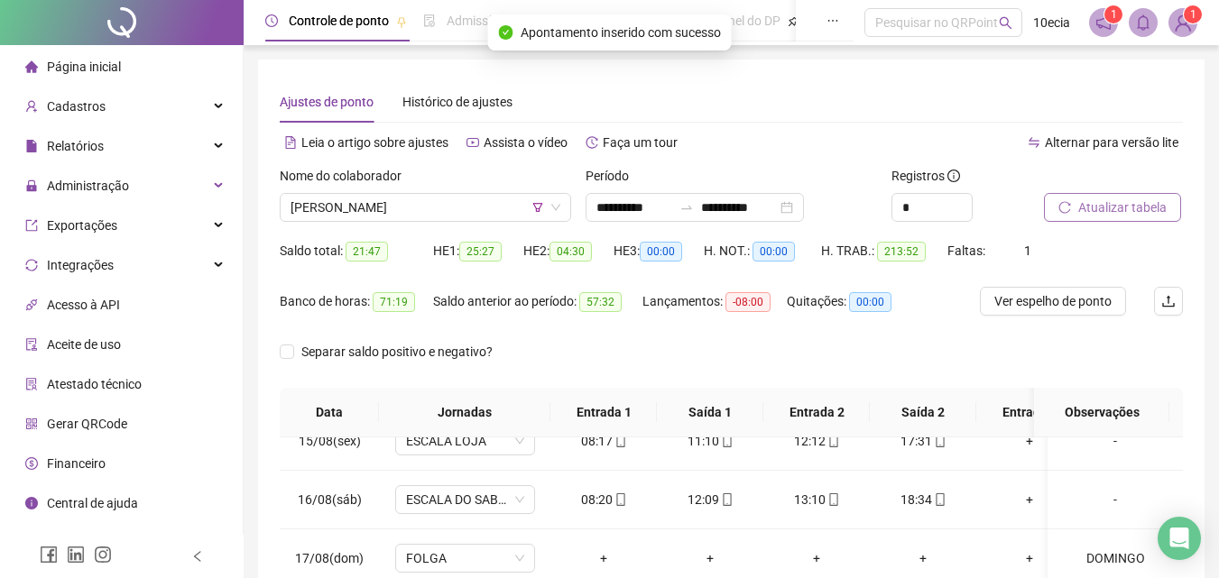
click at [1168, 208] on button "Atualizar tabela" at bounding box center [1112, 207] width 137 height 29
click at [363, 211] on span "[PERSON_NAME]" at bounding box center [426, 207] width 270 height 27
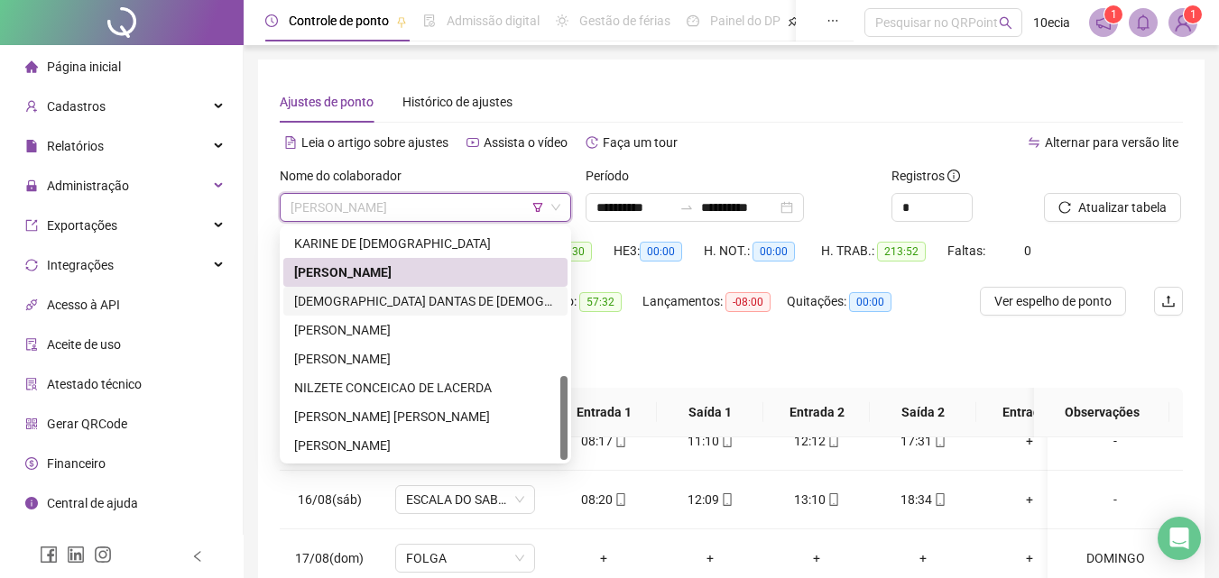
click at [375, 303] on div "[DEMOGRAPHIC_DATA] DANTAS DE [DEMOGRAPHIC_DATA]" at bounding box center [425, 302] width 263 height 20
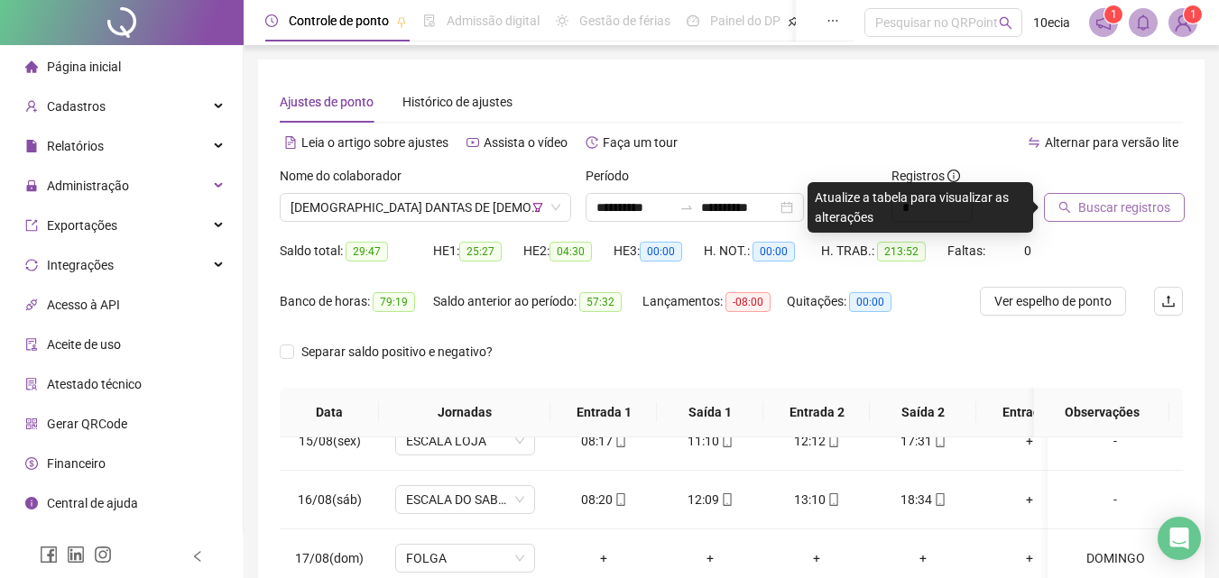
click at [1108, 203] on span "Buscar registros" at bounding box center [1124, 208] width 92 height 20
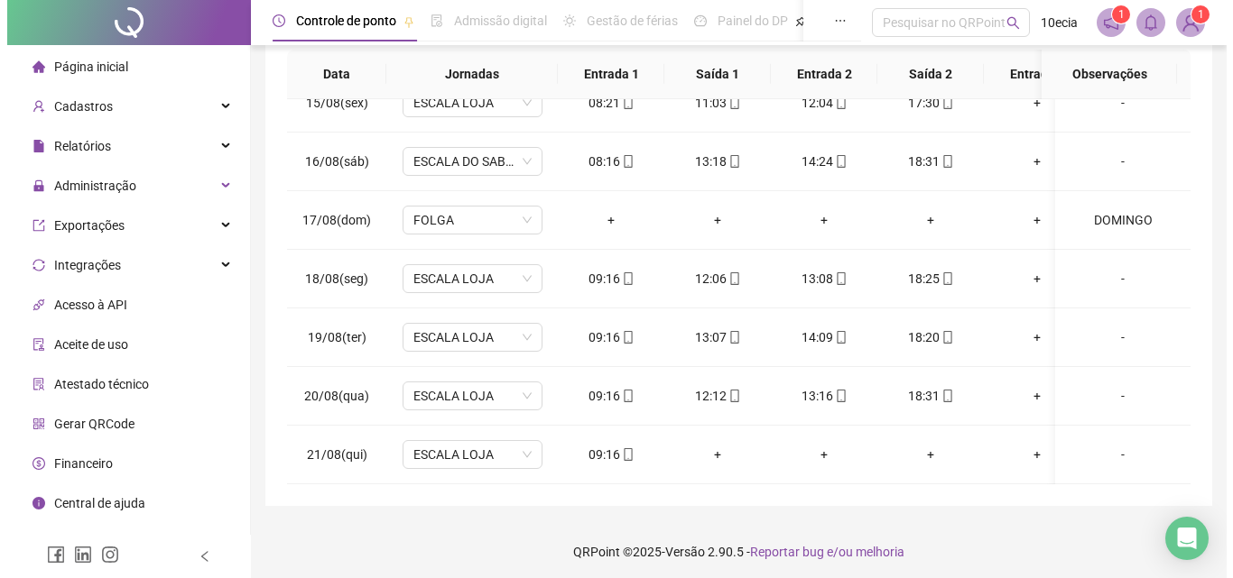
scroll to position [73, 0]
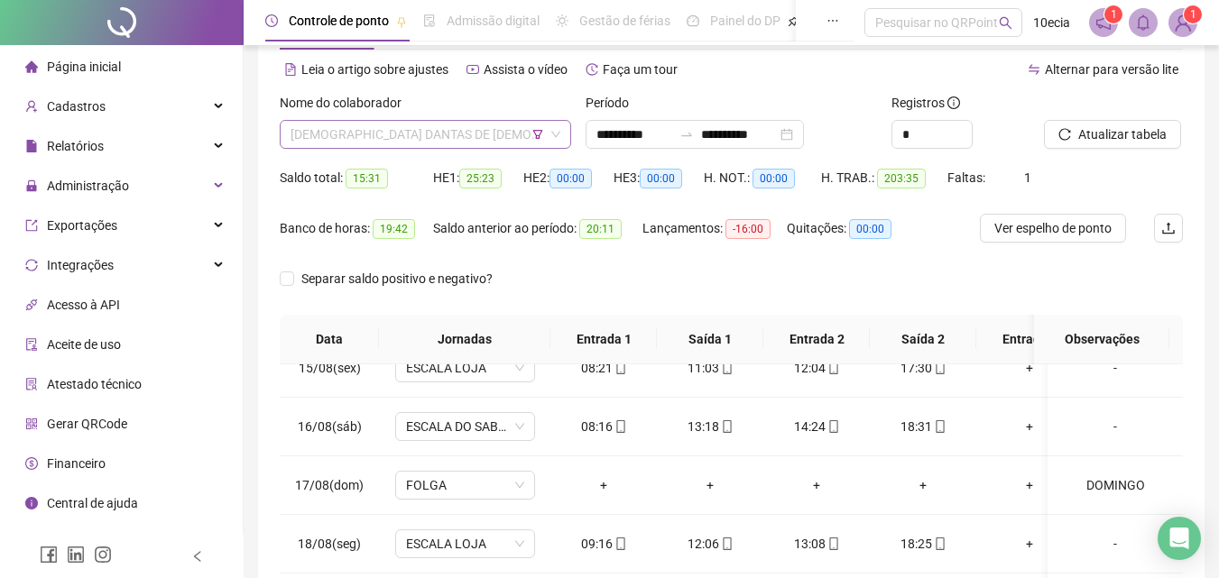
click at [424, 145] on span "[DEMOGRAPHIC_DATA] DANTAS DE [DEMOGRAPHIC_DATA]" at bounding box center [426, 134] width 270 height 27
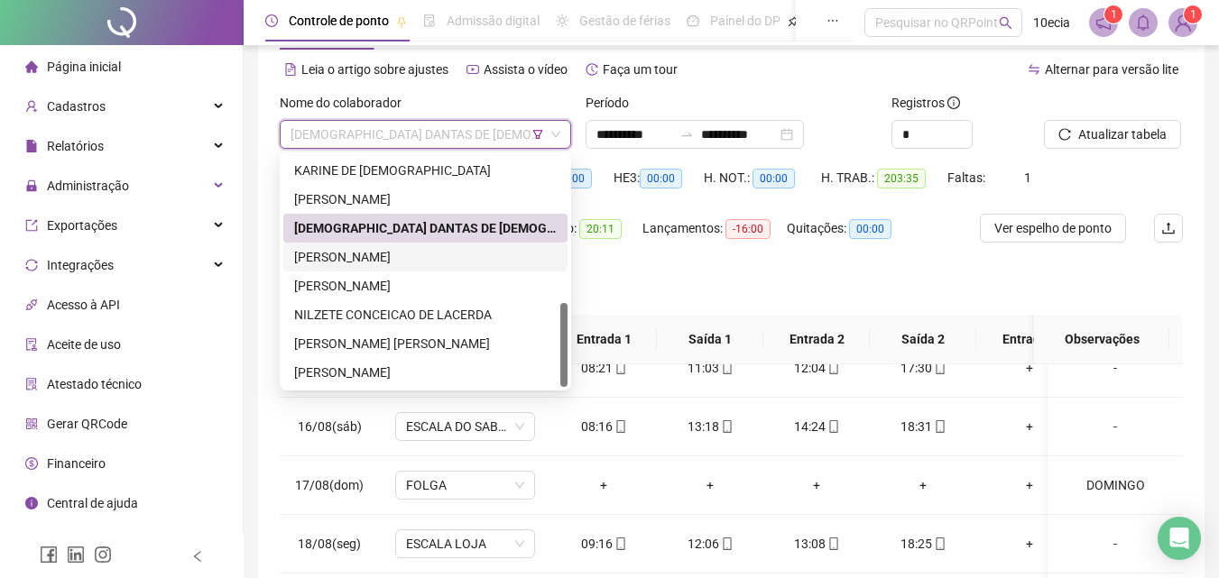
click at [375, 258] on div "[PERSON_NAME]" at bounding box center [425, 257] width 263 height 20
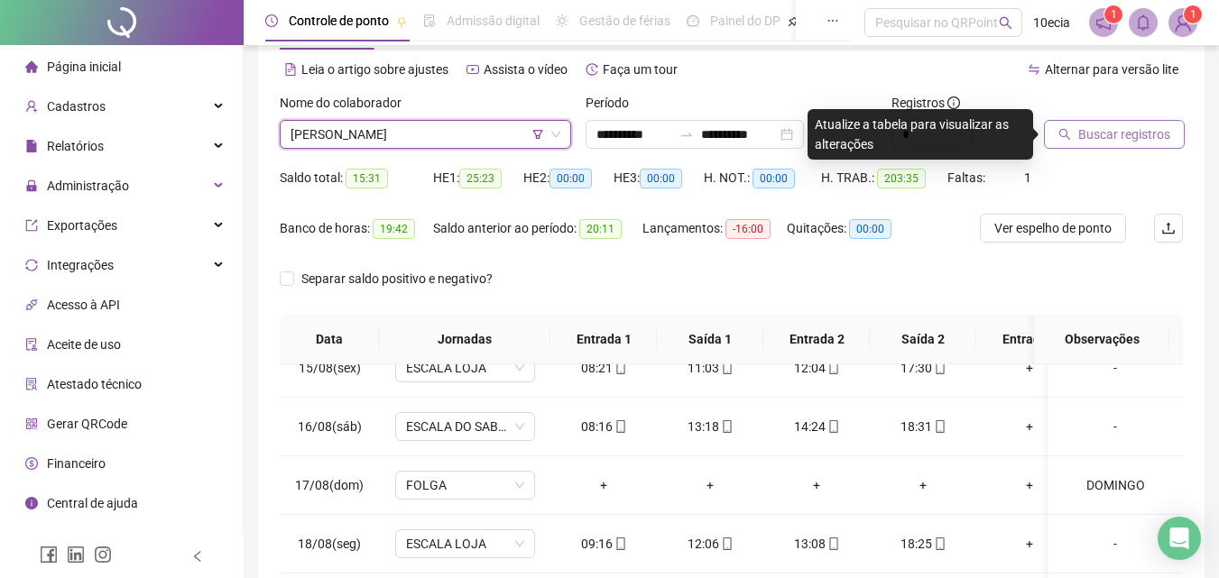
click at [1131, 133] on span "Buscar registros" at bounding box center [1124, 135] width 92 height 20
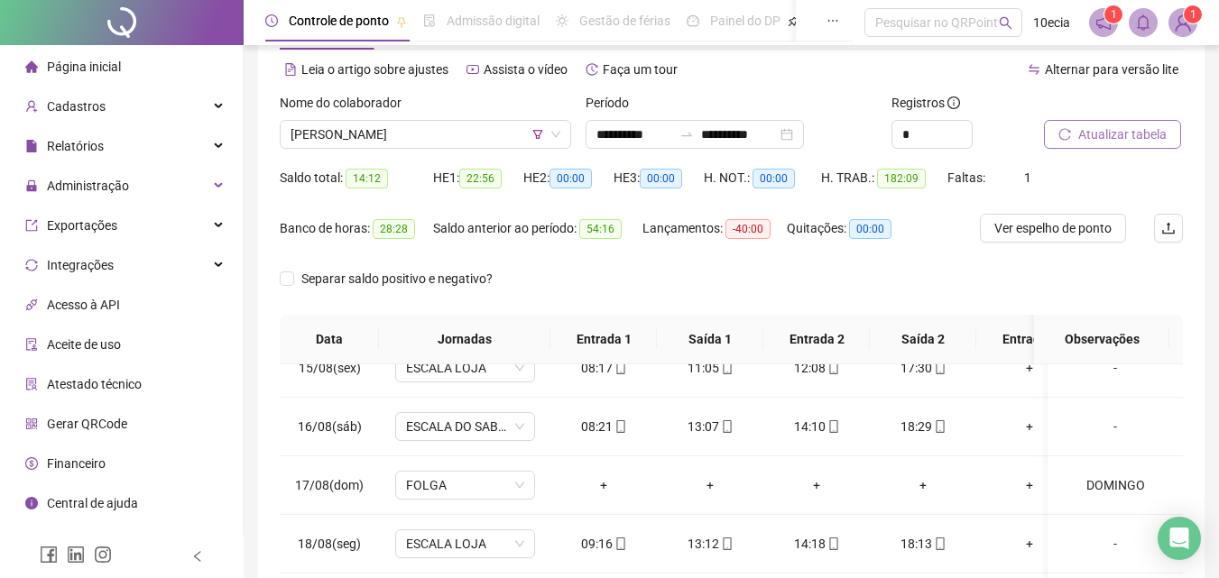
click at [1111, 132] on span "Atualizar tabela" at bounding box center [1122, 135] width 88 height 20
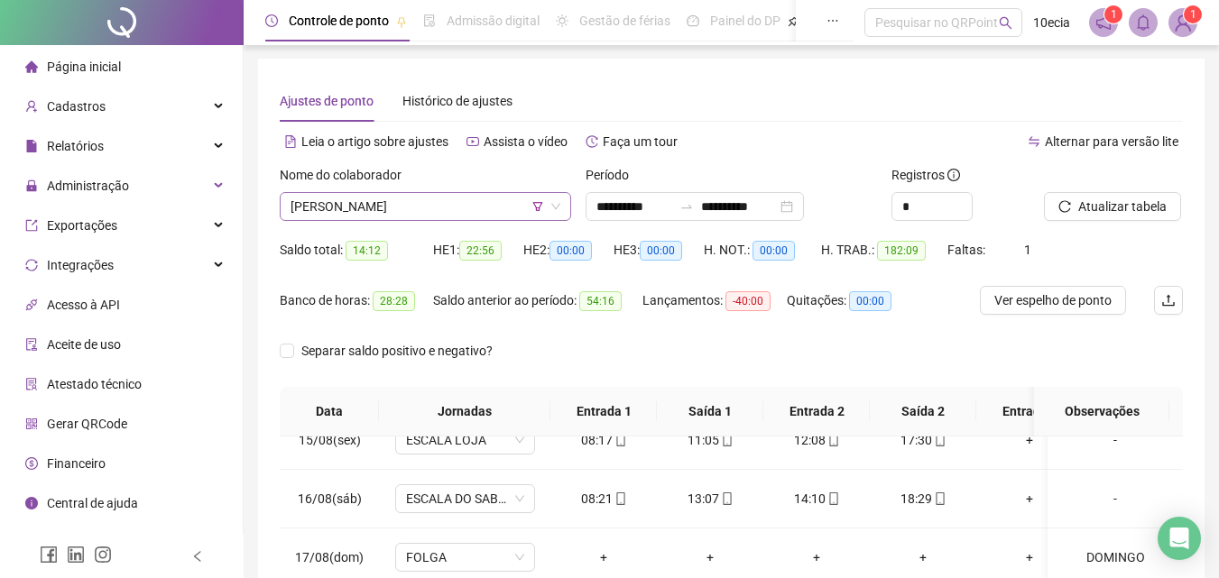
scroll to position [0, 0]
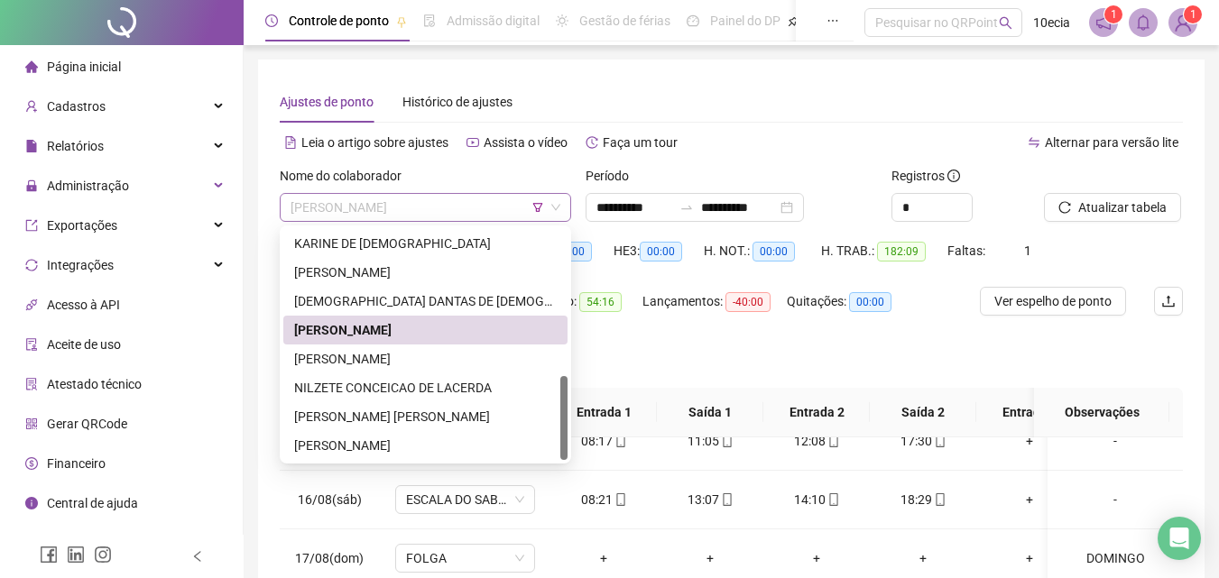
click at [385, 210] on span "[PERSON_NAME]" at bounding box center [426, 207] width 270 height 27
click at [337, 368] on div "[PERSON_NAME]" at bounding box center [425, 359] width 263 height 20
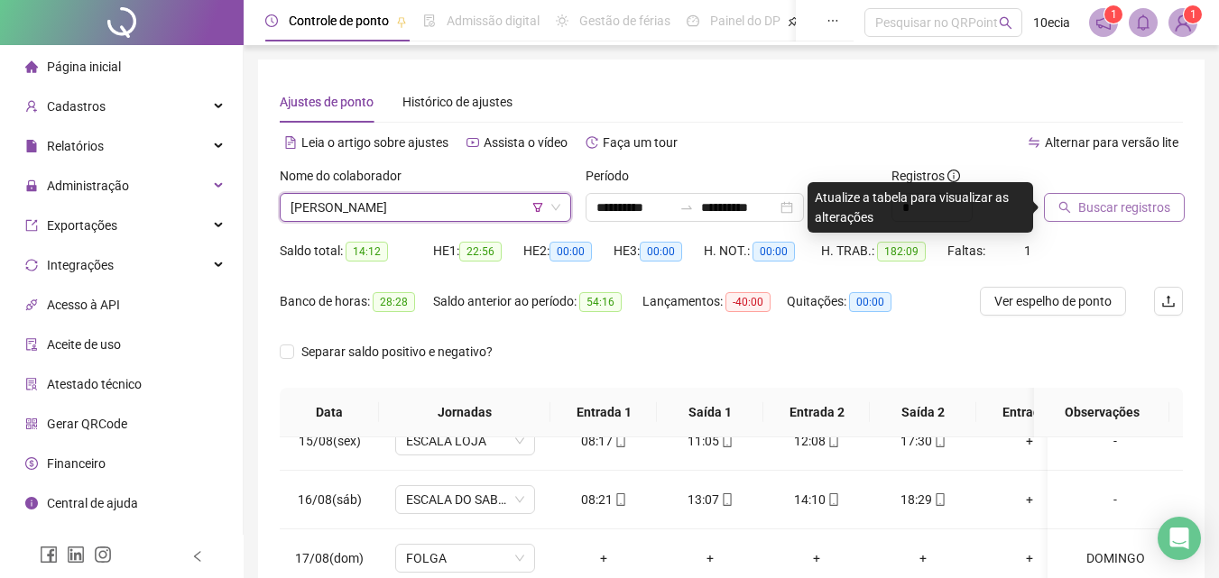
click at [1060, 200] on button "Buscar registros" at bounding box center [1114, 207] width 141 height 29
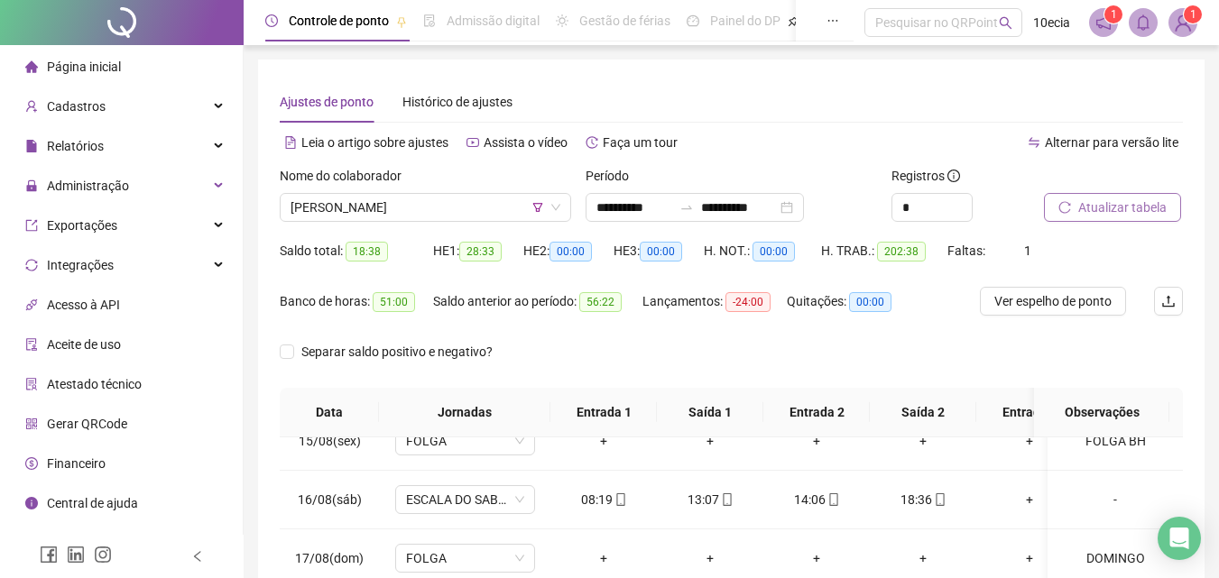
click at [1078, 199] on button "Atualizar tabela" at bounding box center [1112, 207] width 137 height 29
click at [1106, 214] on span "Atualizar tabela" at bounding box center [1122, 208] width 88 height 20
click at [421, 198] on span "[PERSON_NAME]" at bounding box center [426, 207] width 270 height 27
click at [716, 133] on div "Leia o artigo sobre ajustes Assista o vídeo Faça um tour" at bounding box center [506, 142] width 452 height 29
click at [1082, 211] on span "Atualizar tabela" at bounding box center [1122, 208] width 88 height 20
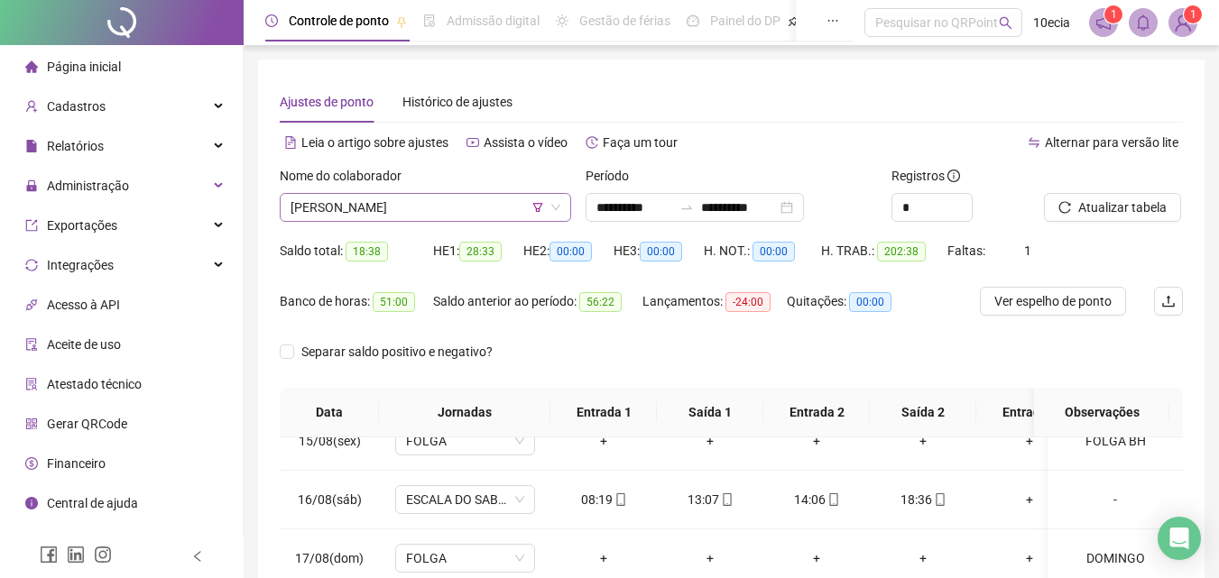
click at [389, 217] on span "[PERSON_NAME]" at bounding box center [426, 207] width 270 height 27
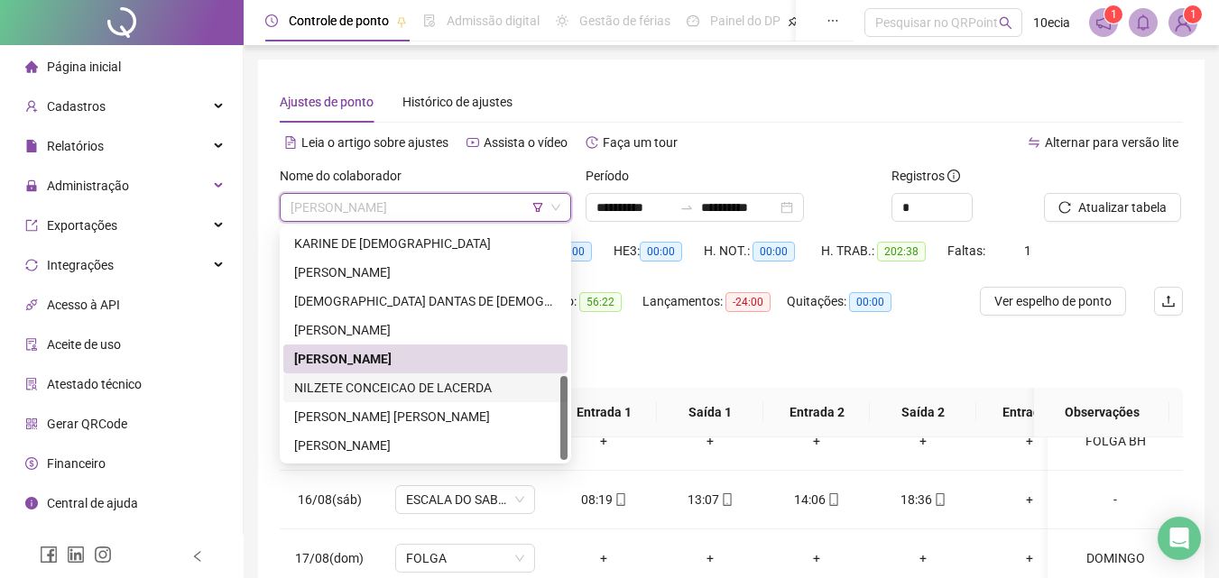
click at [338, 393] on div "NILZETE CONCEICAO DE LACERDA" at bounding box center [425, 388] width 263 height 20
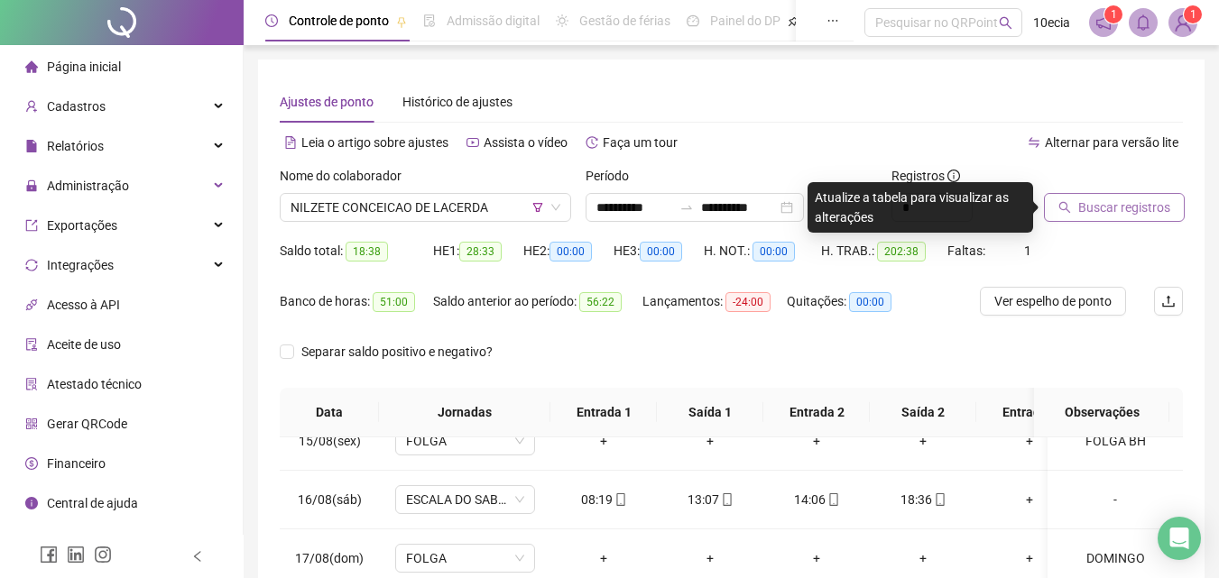
click at [1112, 208] on span "Buscar registros" at bounding box center [1124, 208] width 92 height 20
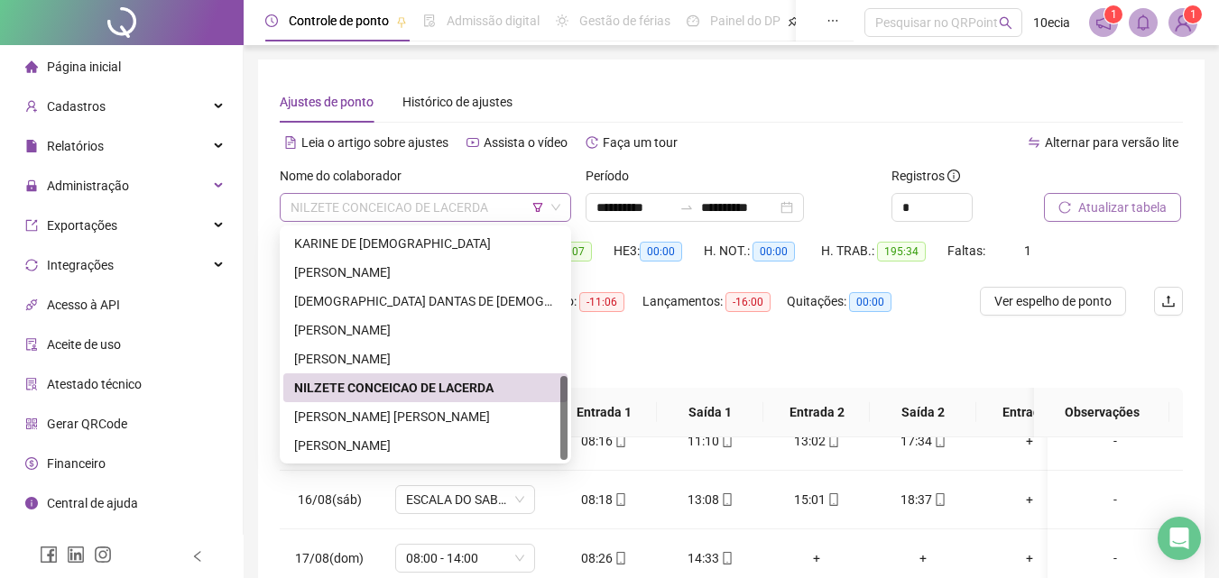
click at [451, 218] on span "NILZETE CONCEICAO DE LACERDA" at bounding box center [426, 207] width 270 height 27
click at [348, 425] on div "[PERSON_NAME] [PERSON_NAME]" at bounding box center [425, 417] width 263 height 20
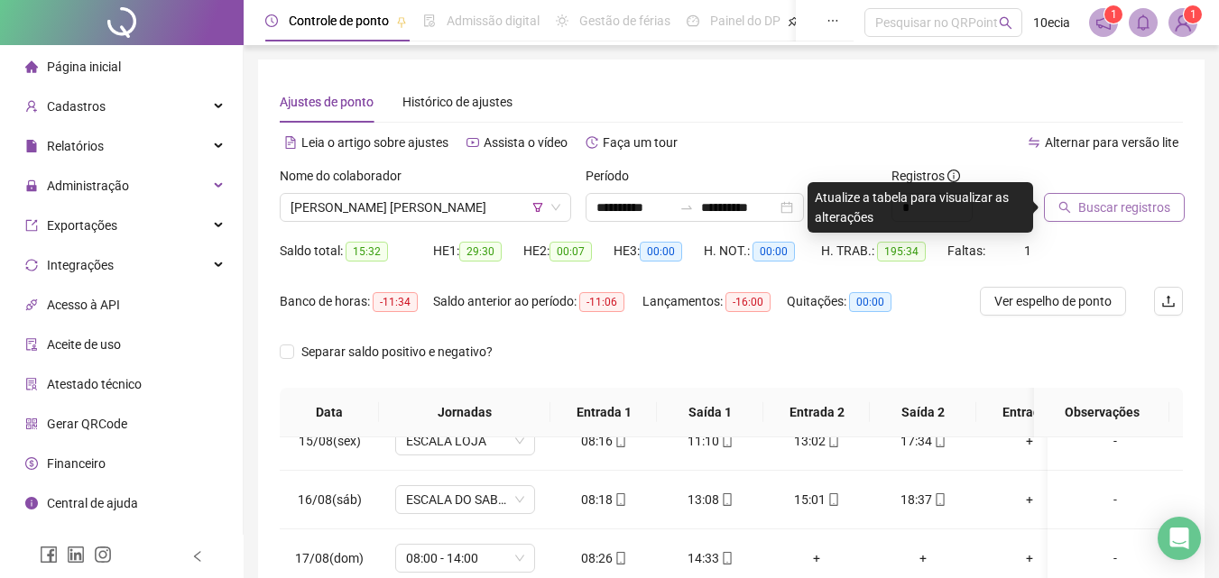
click at [1097, 210] on span "Buscar registros" at bounding box center [1124, 208] width 92 height 20
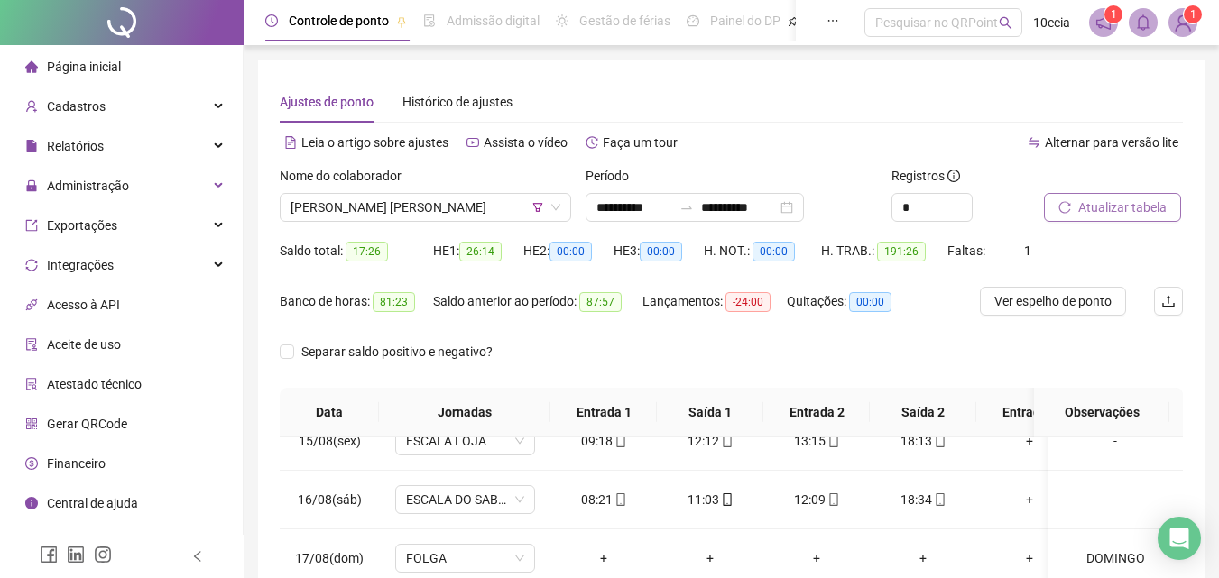
click at [1139, 199] on span "Atualizar tabela" at bounding box center [1122, 208] width 88 height 20
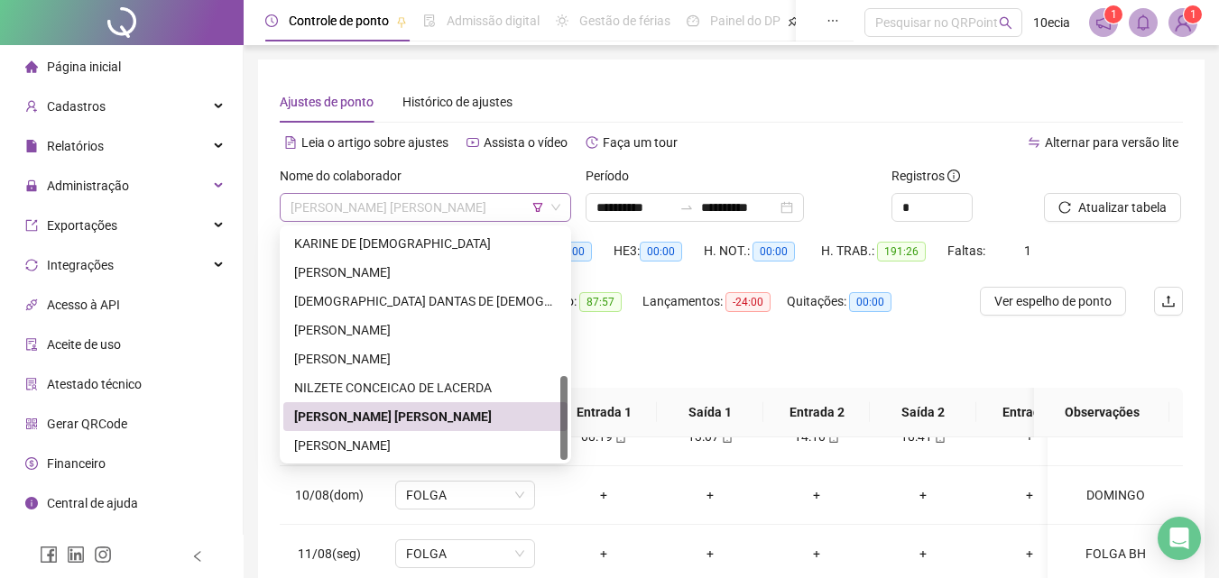
click at [455, 216] on span "[PERSON_NAME] [PERSON_NAME]" at bounding box center [426, 207] width 270 height 27
click at [344, 442] on div "[PERSON_NAME]" at bounding box center [425, 446] width 263 height 20
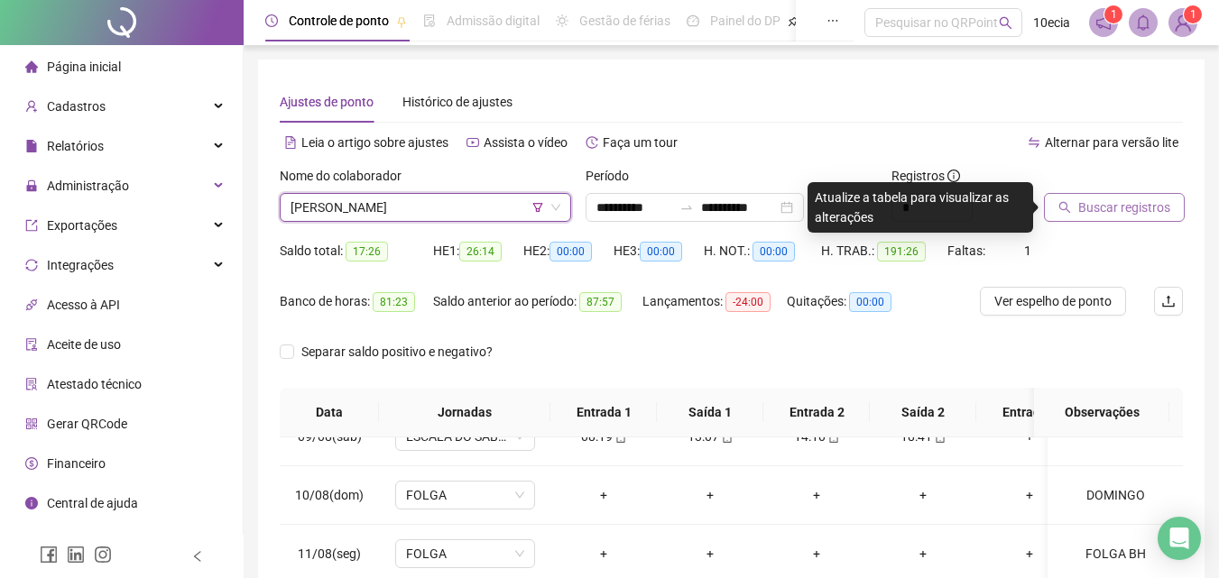
click at [1106, 208] on span "Buscar registros" at bounding box center [1124, 208] width 92 height 20
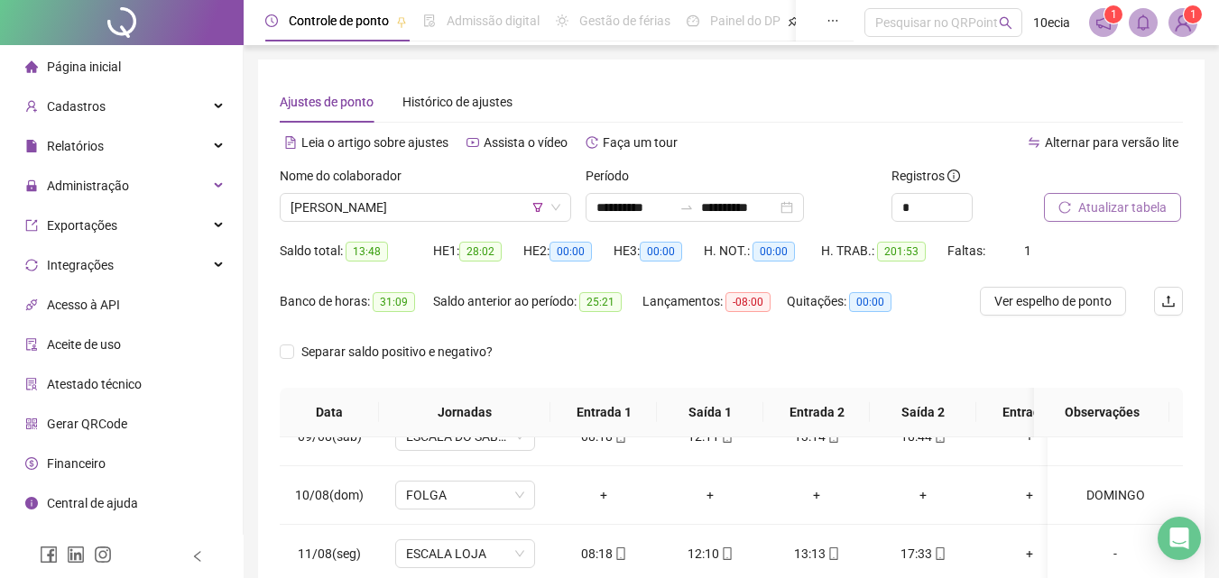
click at [1130, 208] on span "Atualizar tabela" at bounding box center [1122, 208] width 88 height 20
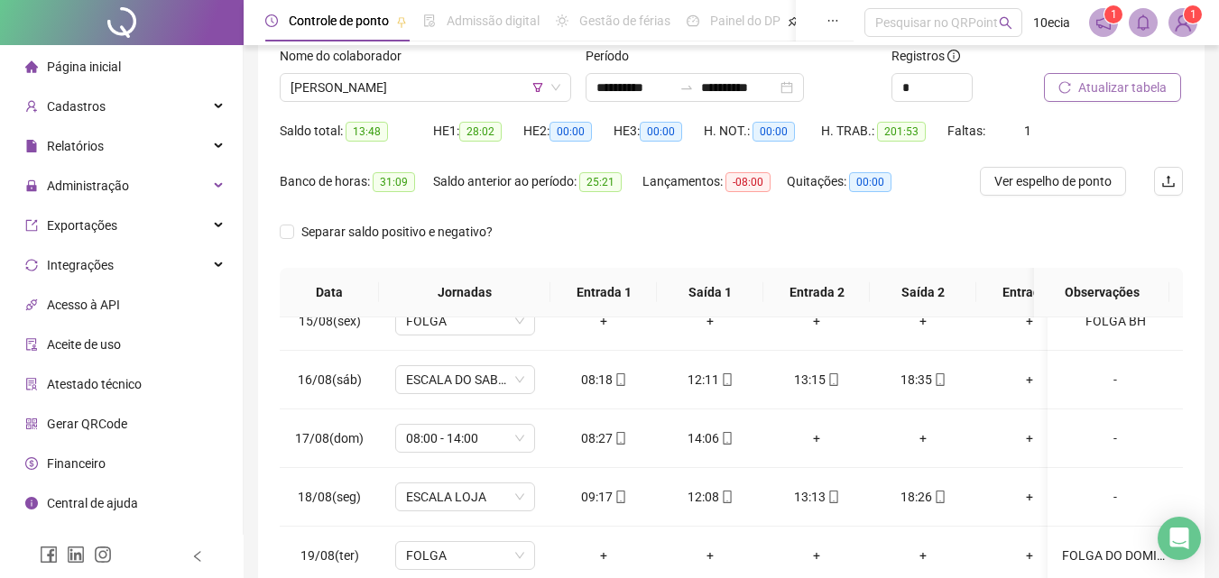
scroll to position [73, 0]
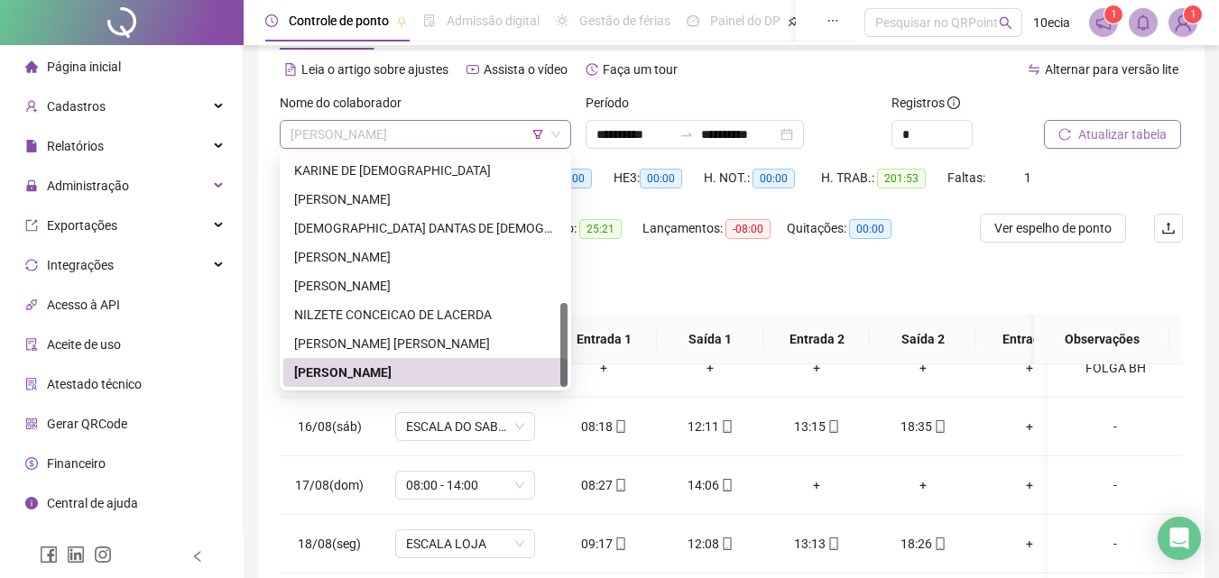
click at [486, 133] on span "[PERSON_NAME]" at bounding box center [426, 134] width 270 height 27
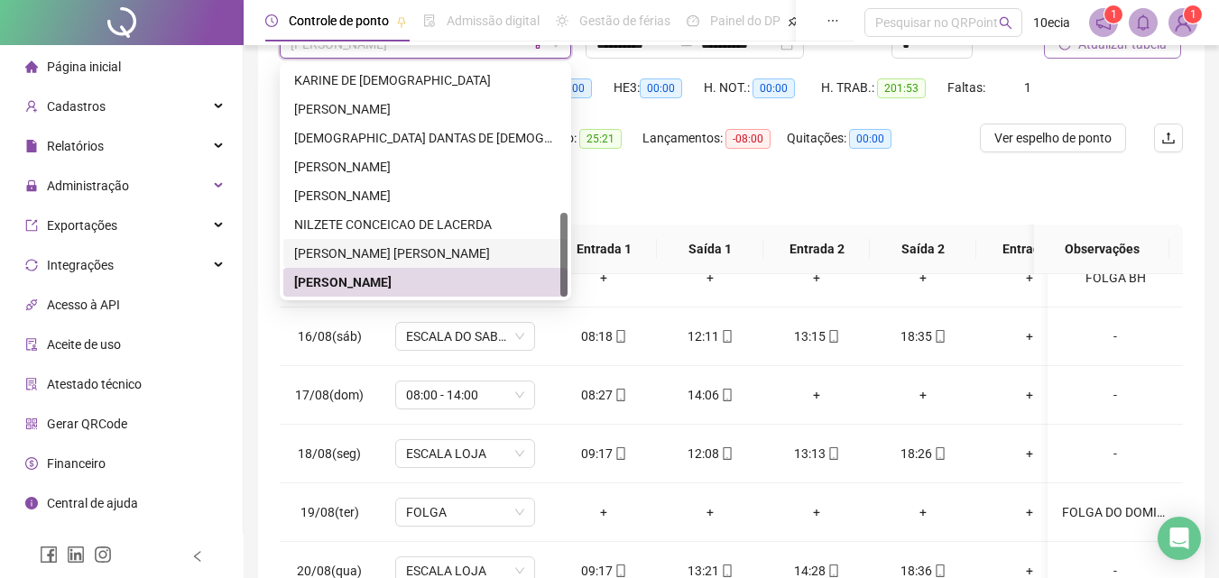
click at [430, 254] on div "[PERSON_NAME] [PERSON_NAME]" at bounding box center [425, 254] width 263 height 20
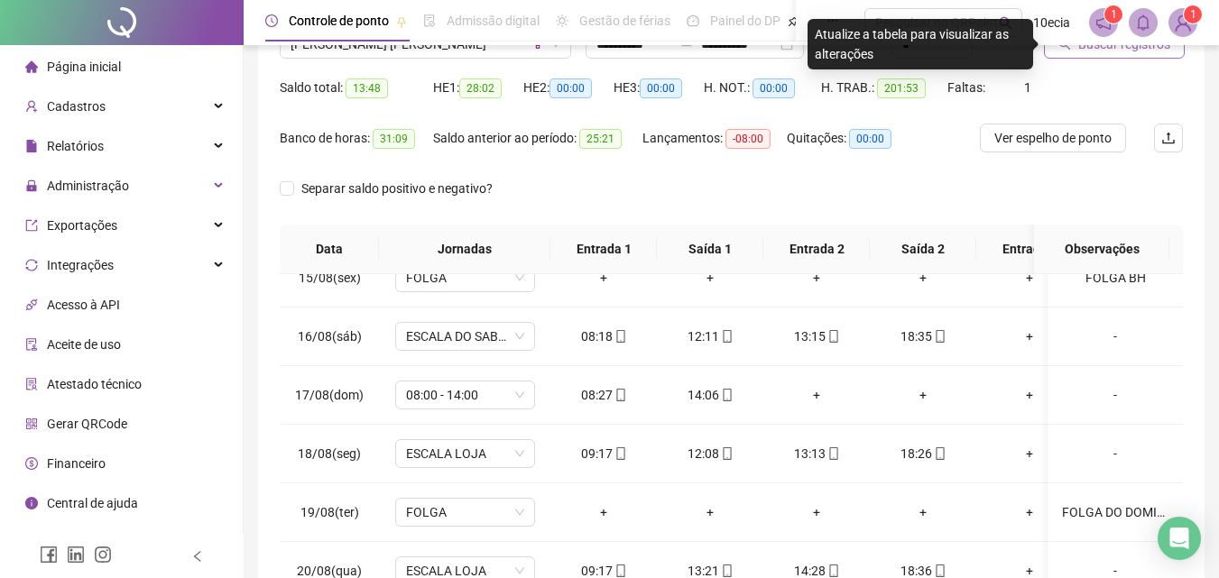
click at [1120, 56] on button "Buscar registros" at bounding box center [1114, 44] width 141 height 29
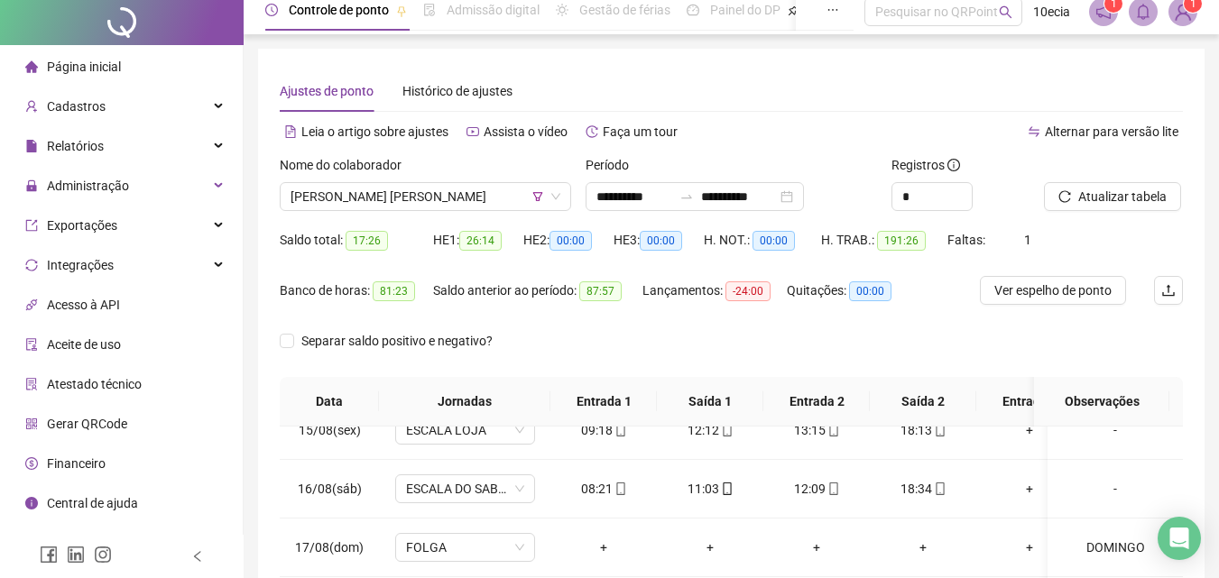
scroll to position [0, 0]
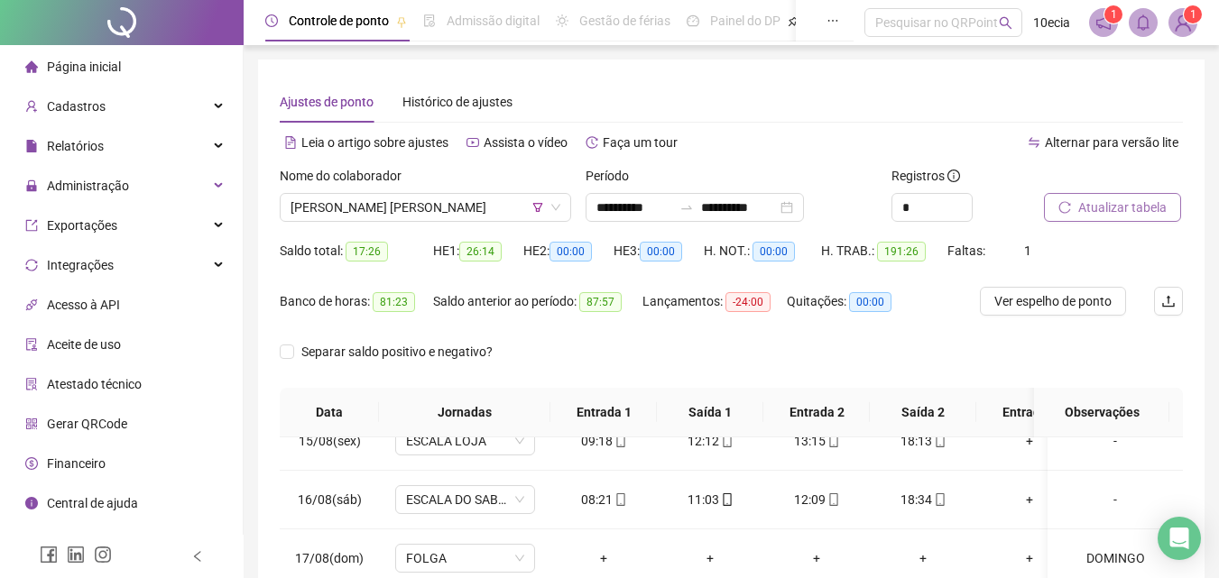
click at [1170, 218] on button "Atualizar tabela" at bounding box center [1112, 207] width 137 height 29
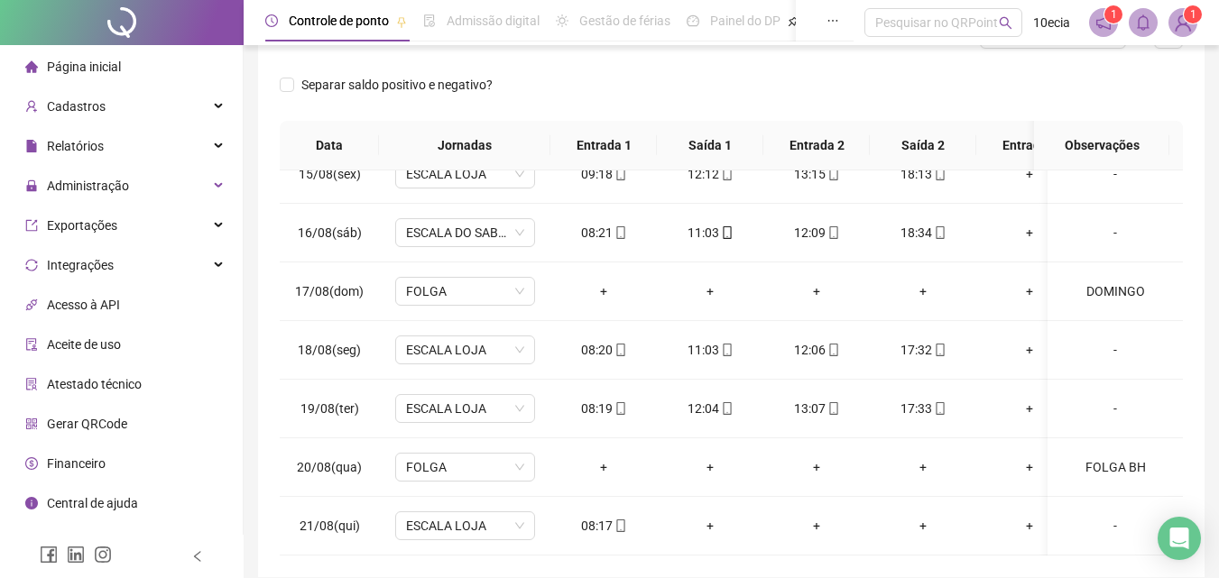
scroll to position [73, 0]
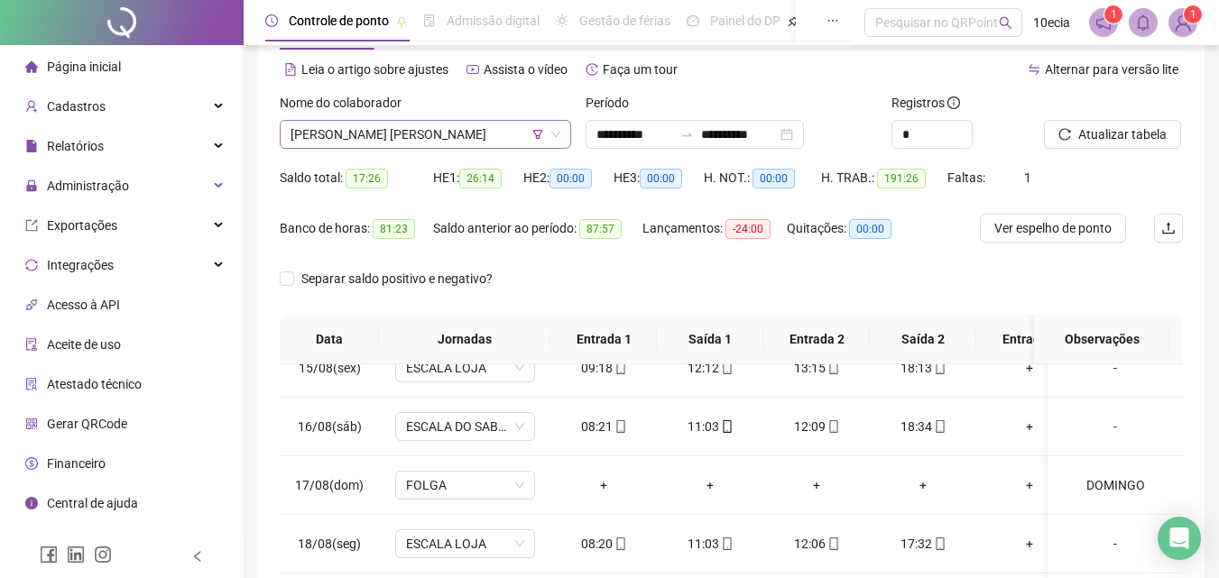
click at [392, 138] on span "[PERSON_NAME] [PERSON_NAME]" at bounding box center [426, 134] width 270 height 27
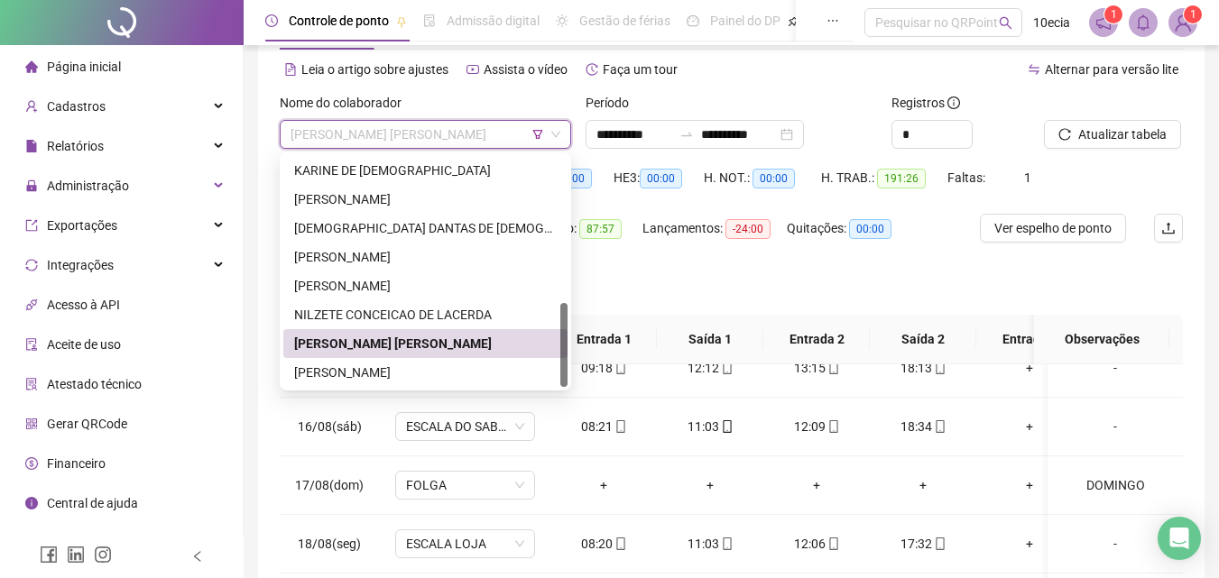
click at [535, 131] on icon "filter" at bounding box center [538, 134] width 10 height 9
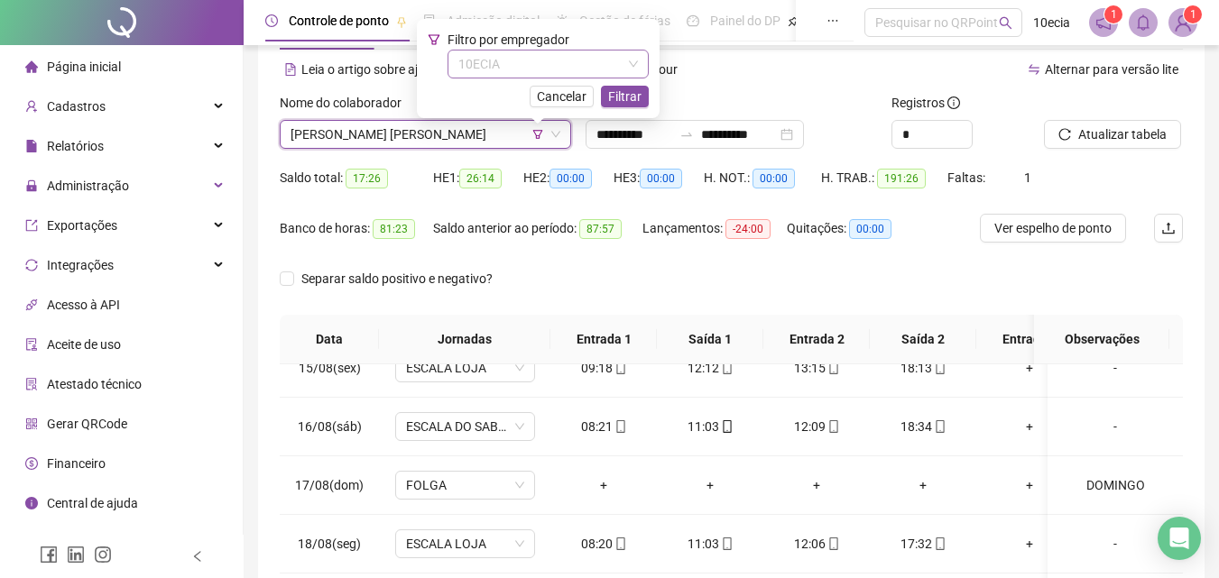
click at [504, 76] on span "10ECIA" at bounding box center [548, 64] width 180 height 27
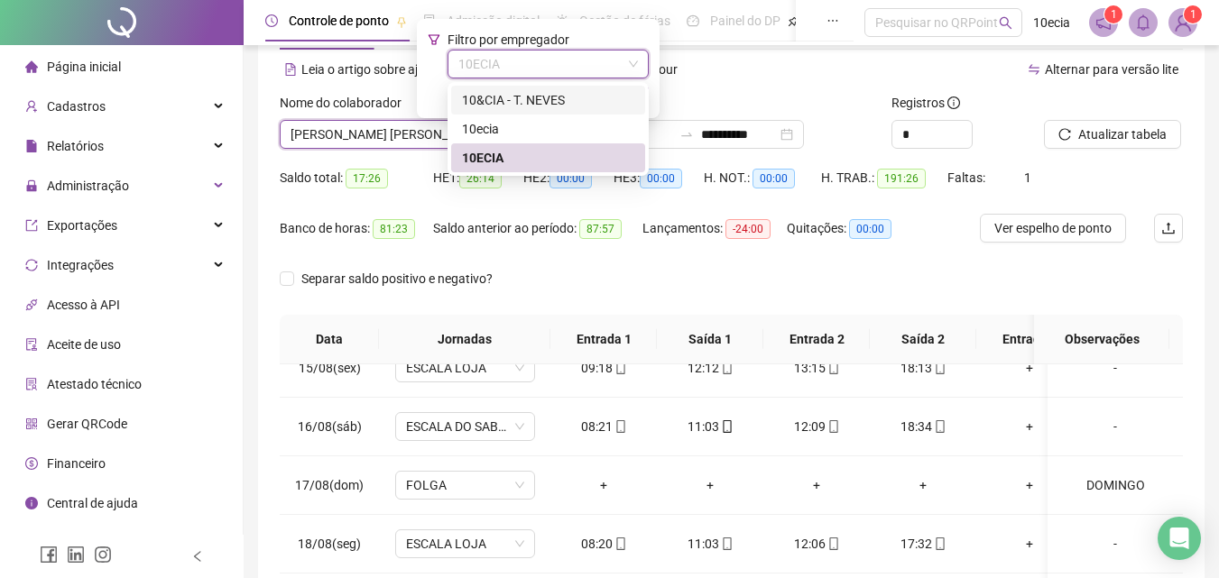
click at [498, 92] on div "10&CIA - T. NEVES" at bounding box center [548, 100] width 172 height 20
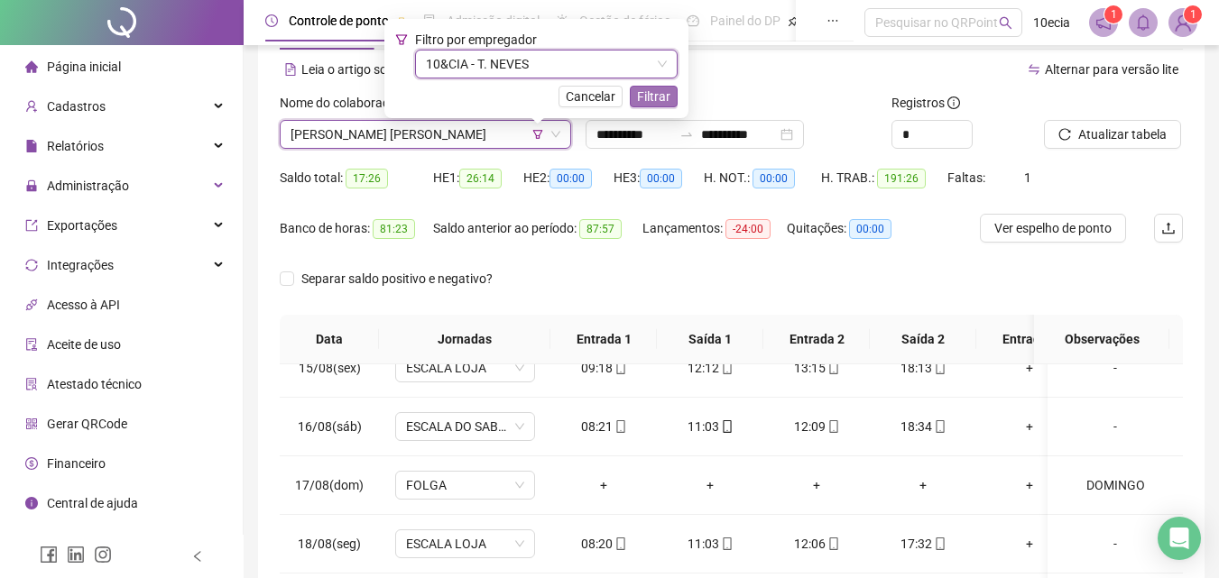
click at [660, 99] on span "Filtrar" at bounding box center [653, 97] width 33 height 20
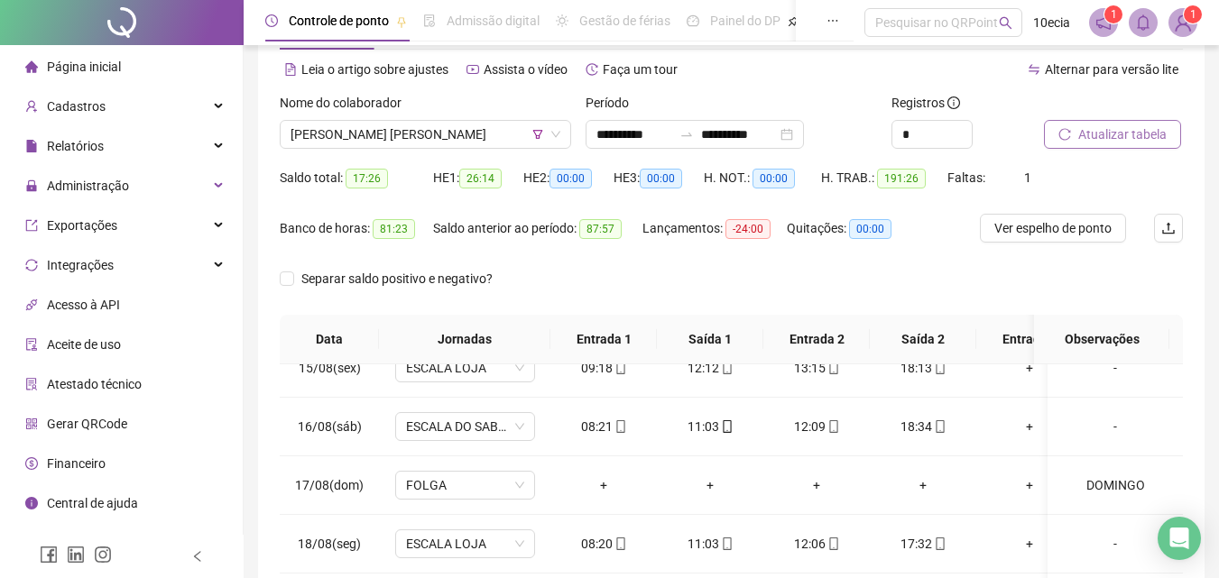
click at [1088, 126] on span "Atualizar tabela" at bounding box center [1122, 135] width 88 height 20
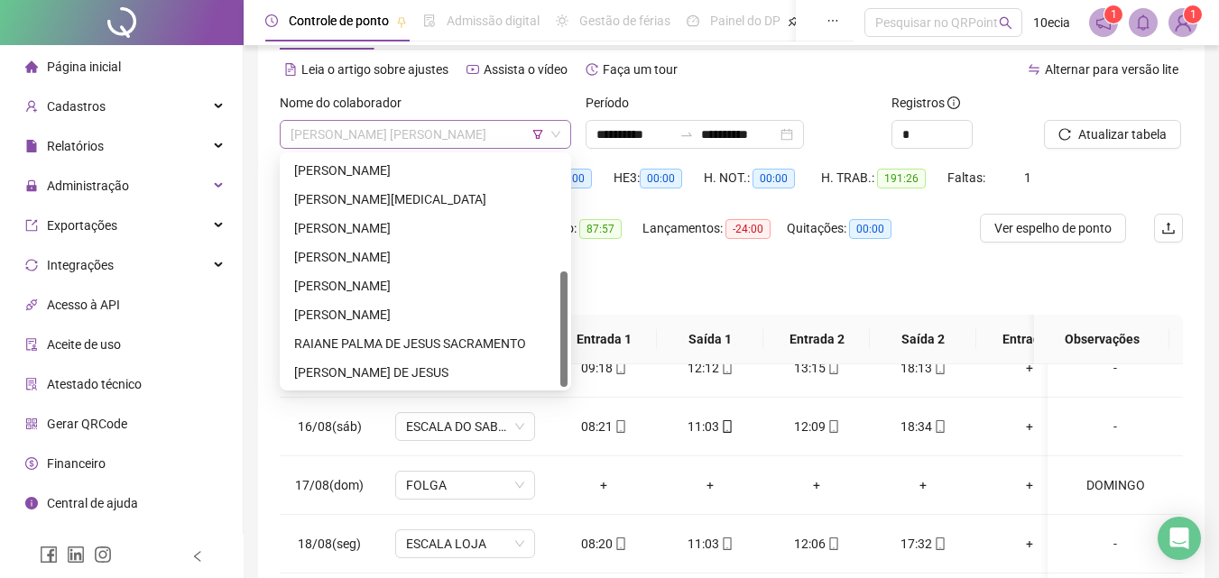
click at [472, 134] on span "[PERSON_NAME] [PERSON_NAME]" at bounding box center [426, 134] width 270 height 27
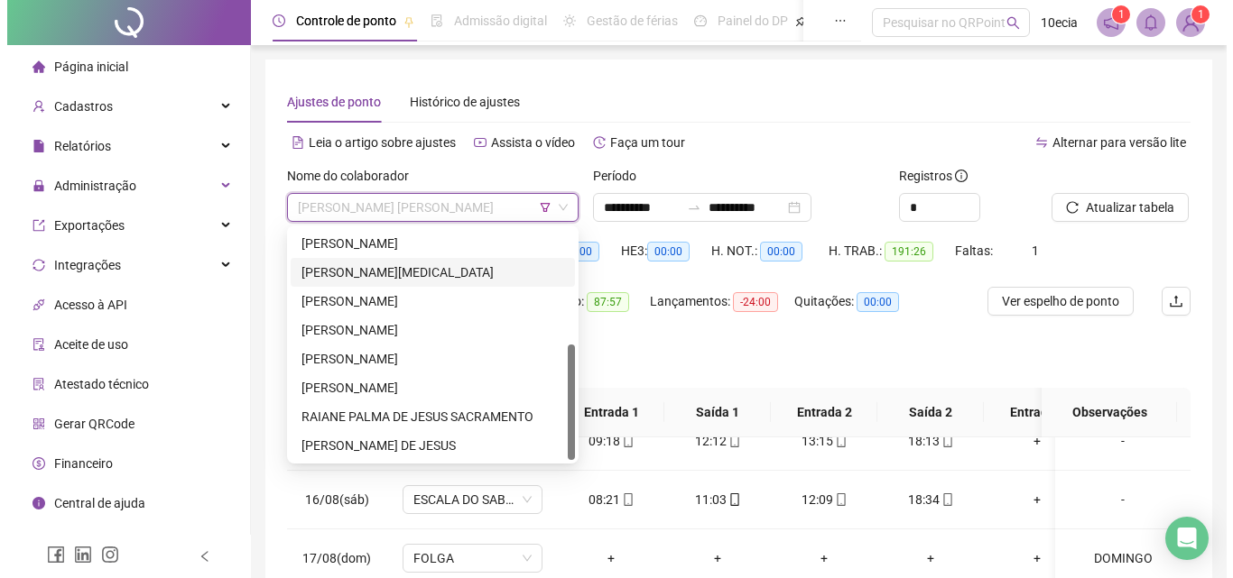
scroll to position [0, 0]
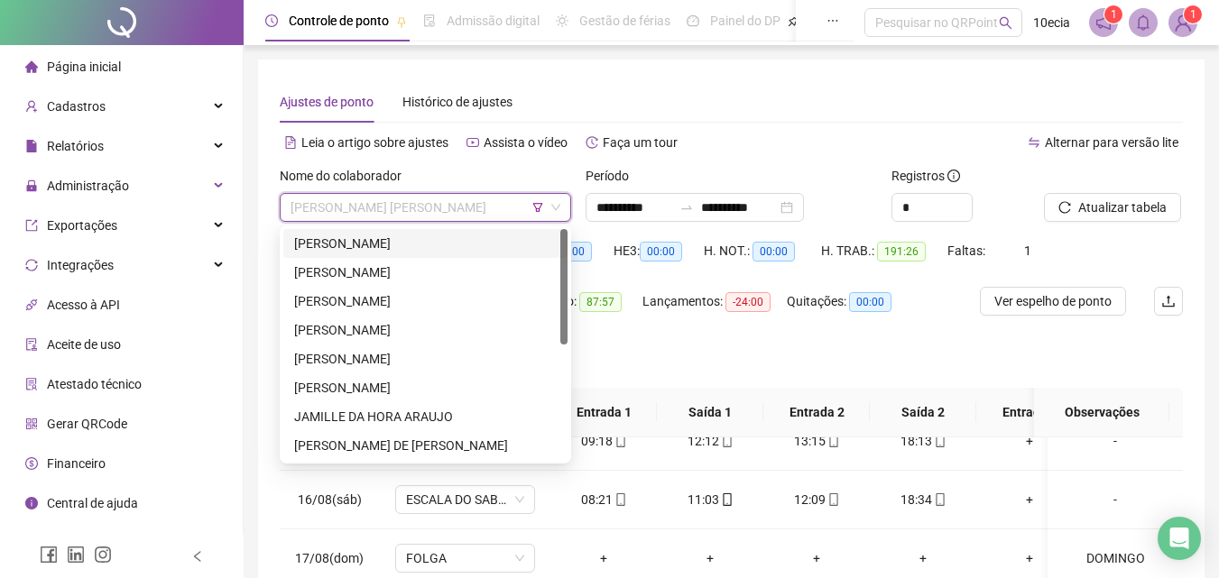
click at [375, 243] on div "[PERSON_NAME]" at bounding box center [425, 244] width 263 height 20
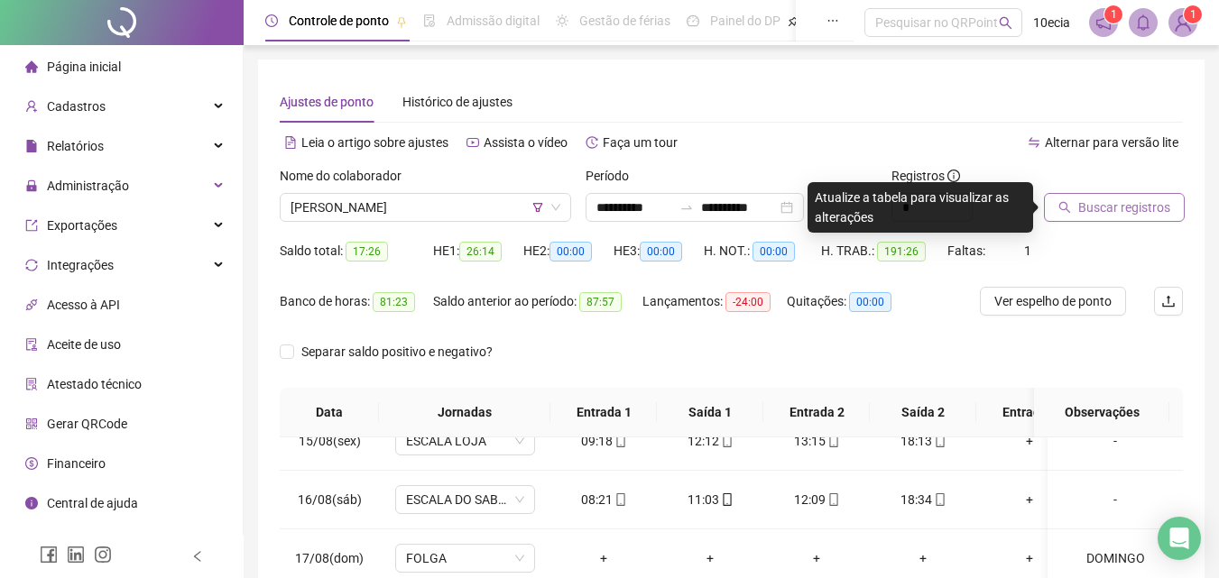
click at [1080, 208] on span "Buscar registros" at bounding box center [1124, 208] width 92 height 20
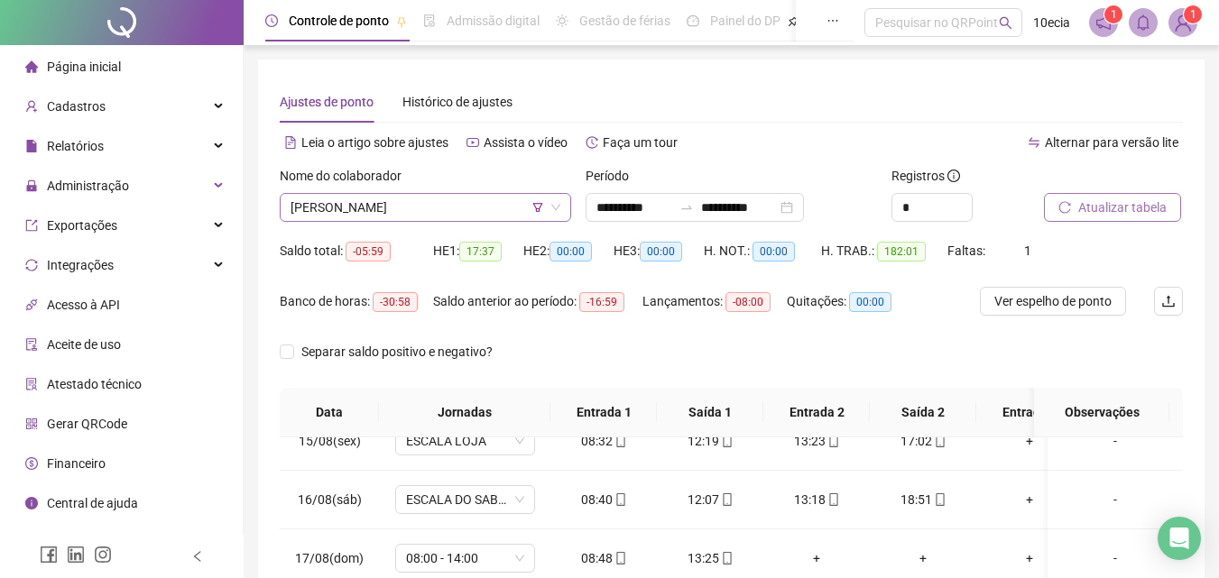
click at [333, 211] on span "[PERSON_NAME]" at bounding box center [426, 207] width 270 height 27
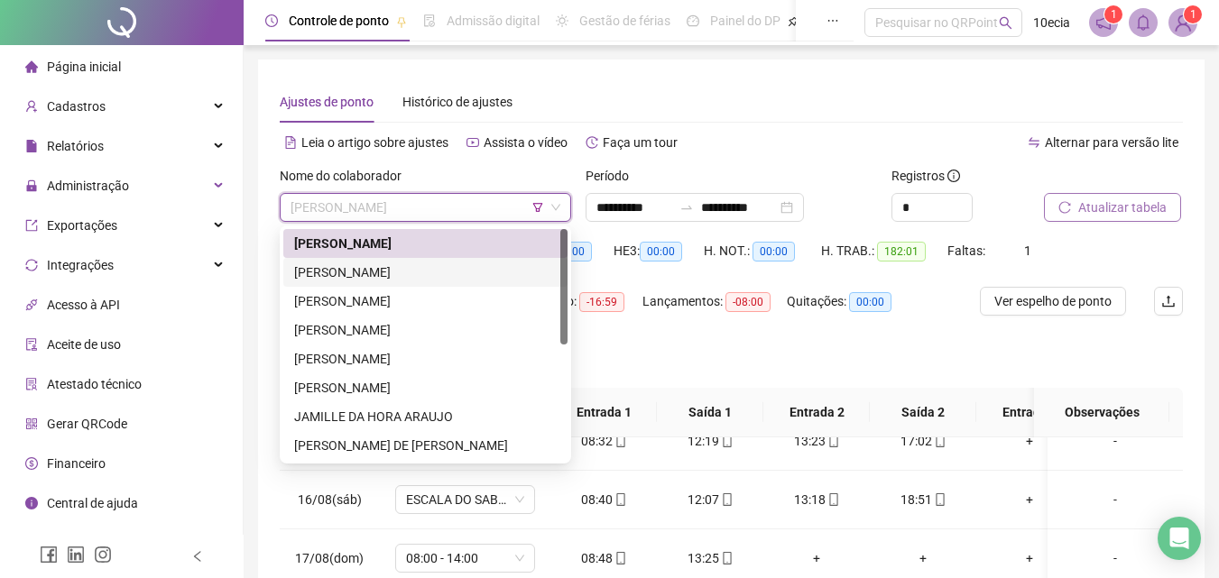
click at [320, 274] on div "[PERSON_NAME]" at bounding box center [425, 273] width 263 height 20
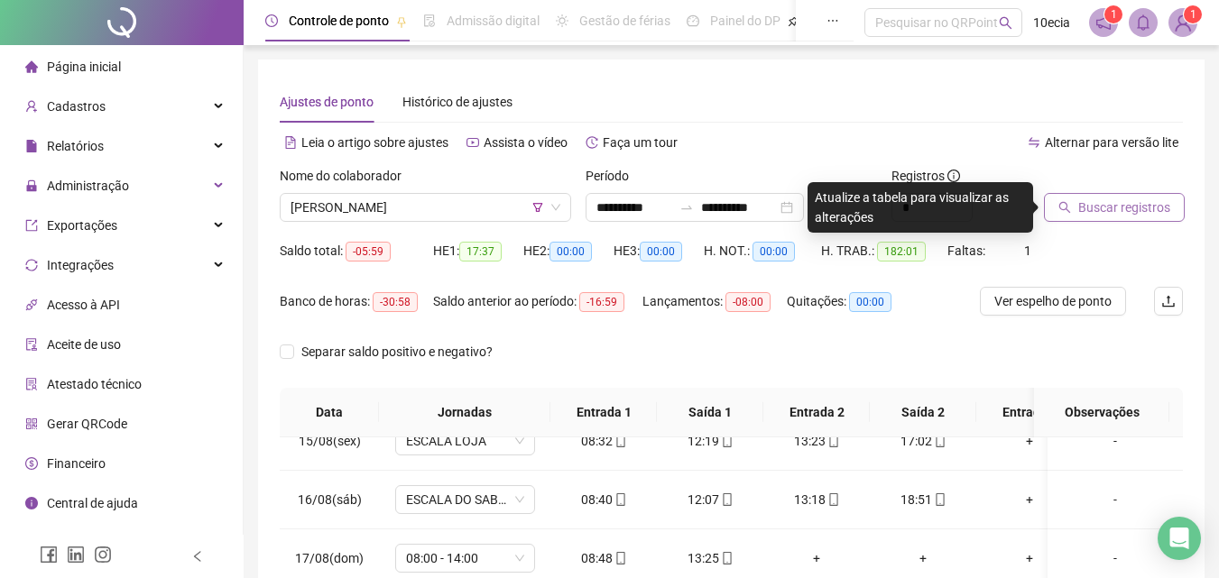
click at [1144, 213] on span "Buscar registros" at bounding box center [1124, 208] width 92 height 20
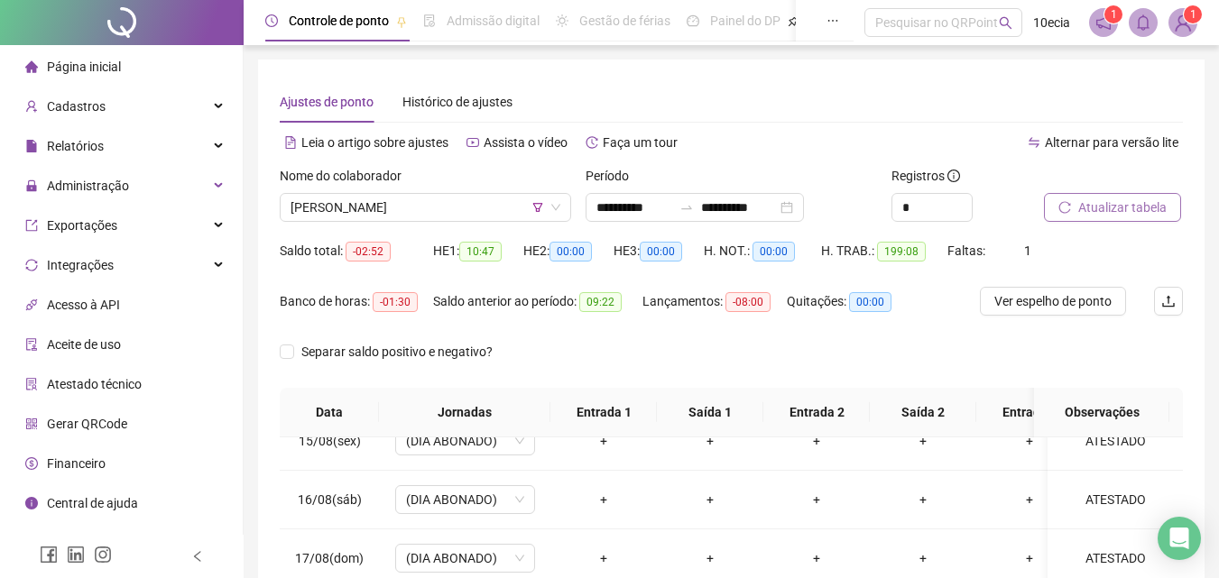
scroll to position [344, 0]
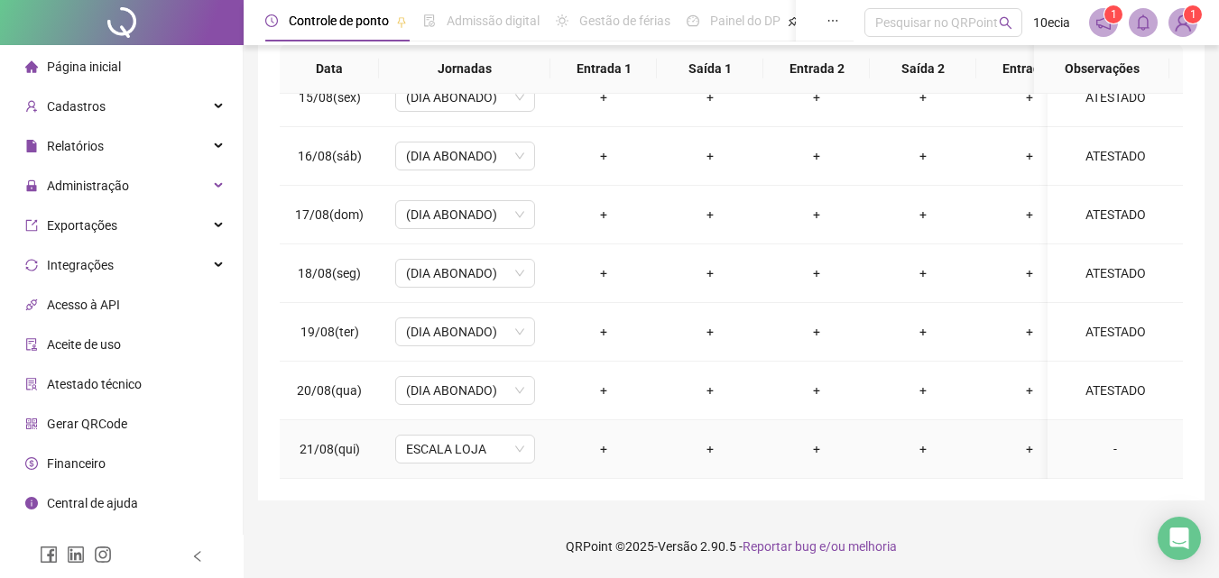
click at [1112, 440] on div "-" at bounding box center [1115, 450] width 106 height 20
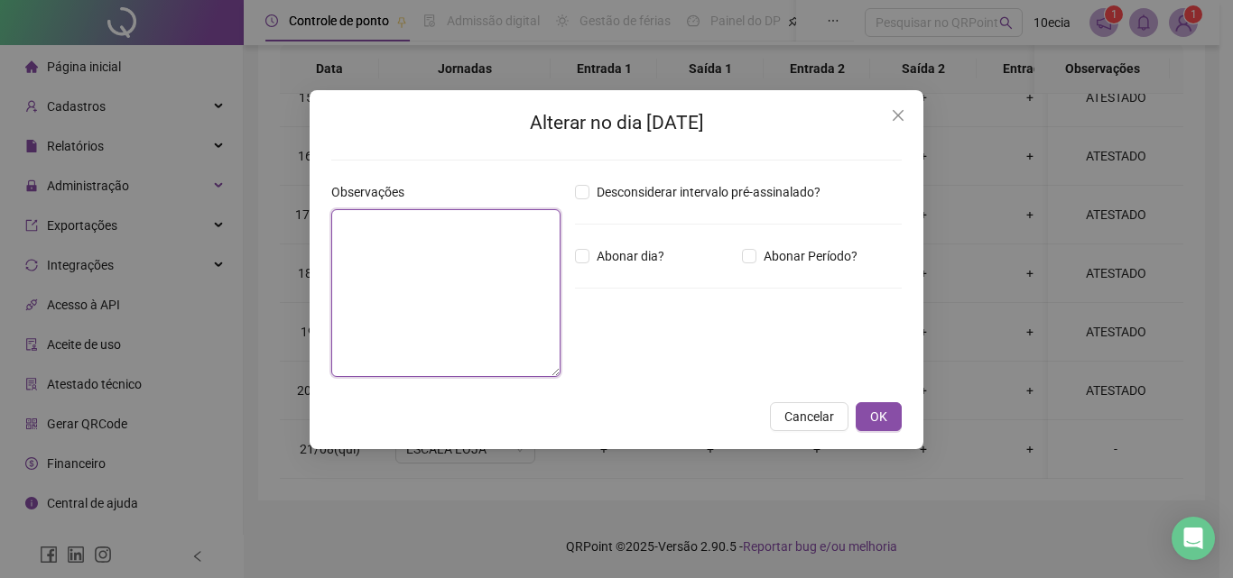
click at [450, 317] on textarea at bounding box center [445, 293] width 229 height 168
type textarea "*"
type textarea "********"
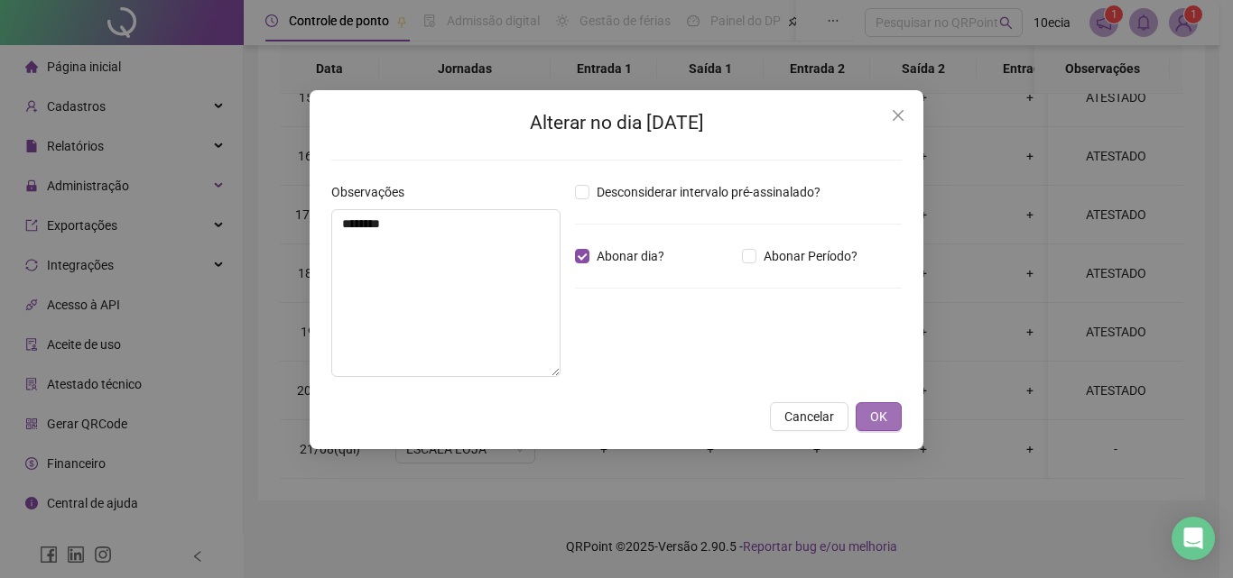
click at [899, 420] on button "OK" at bounding box center [879, 417] width 46 height 29
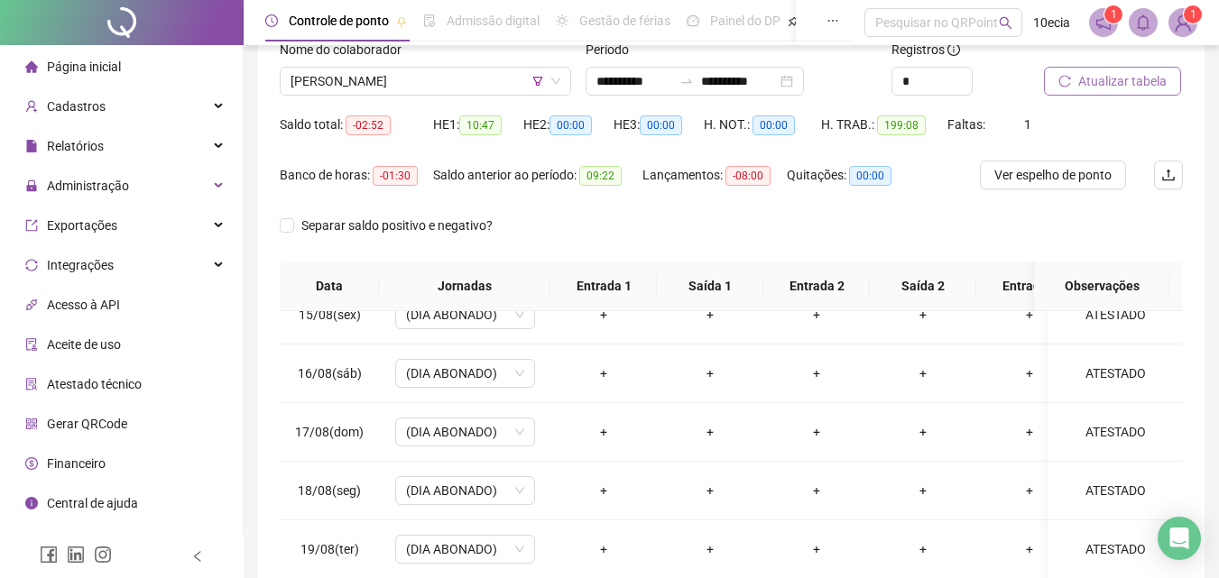
scroll to position [73, 0]
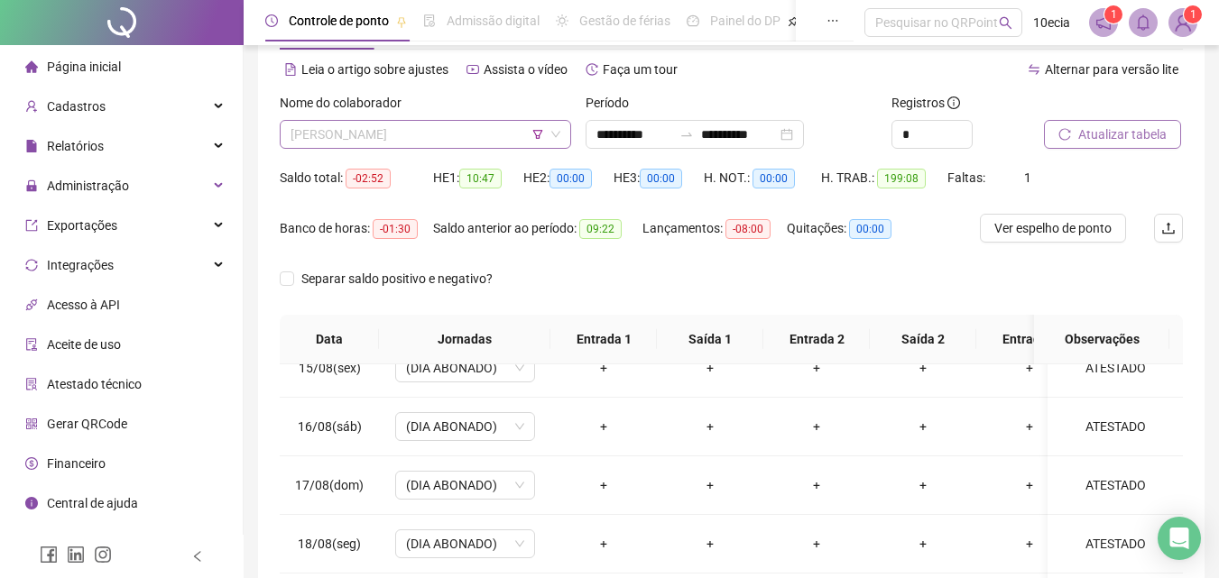
click at [319, 141] on span "[PERSON_NAME]" at bounding box center [426, 134] width 270 height 27
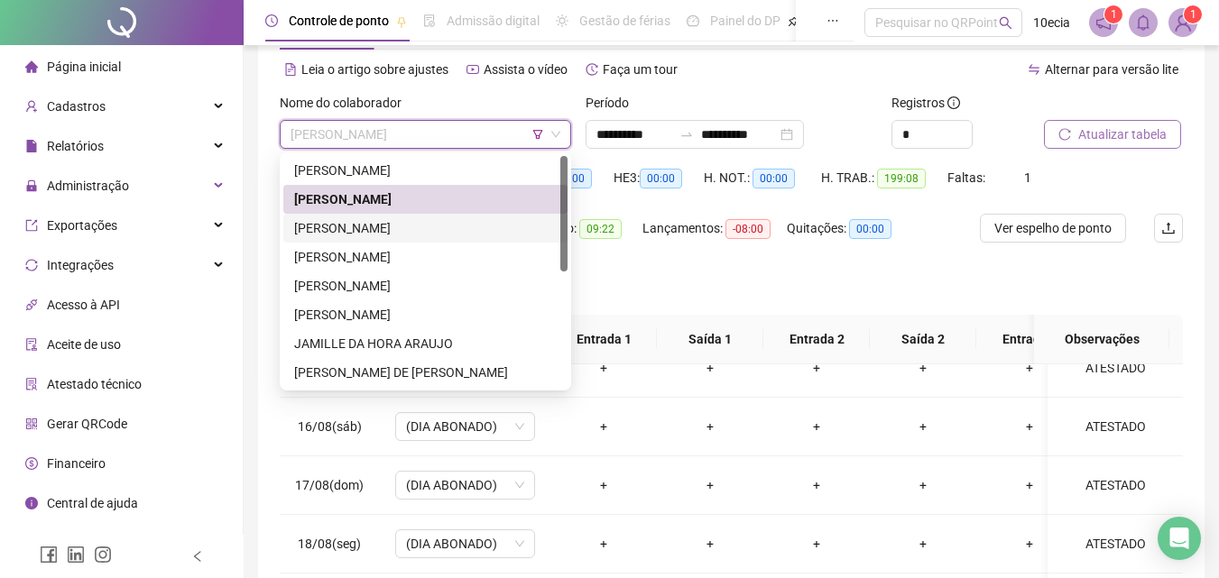
click at [322, 229] on div "[PERSON_NAME]" at bounding box center [425, 228] width 263 height 20
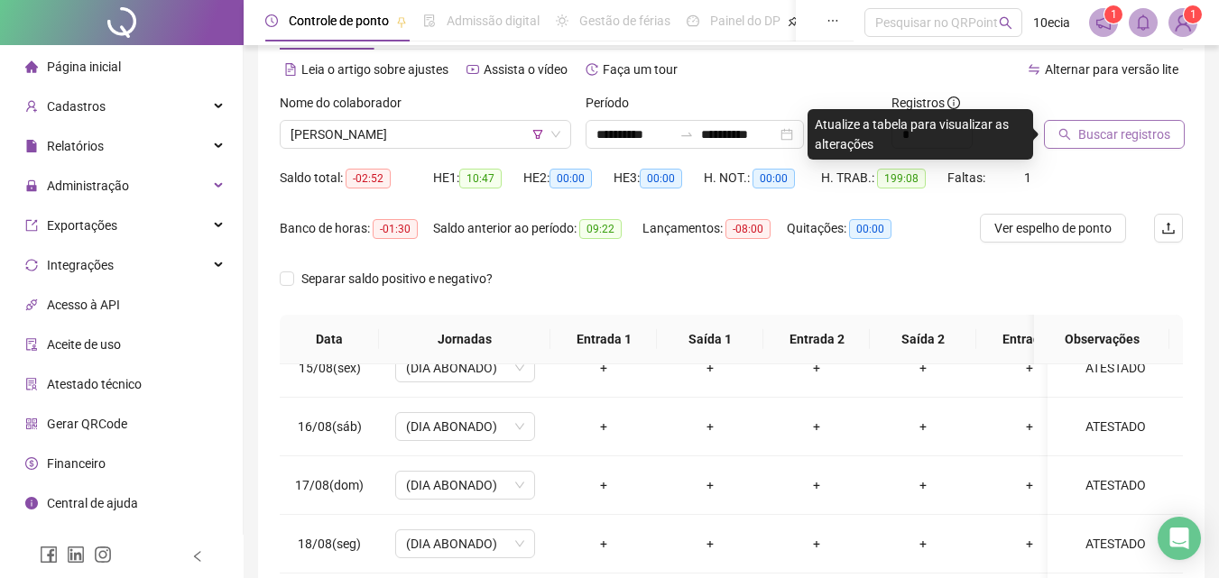
click at [1101, 136] on span "Buscar registros" at bounding box center [1124, 135] width 92 height 20
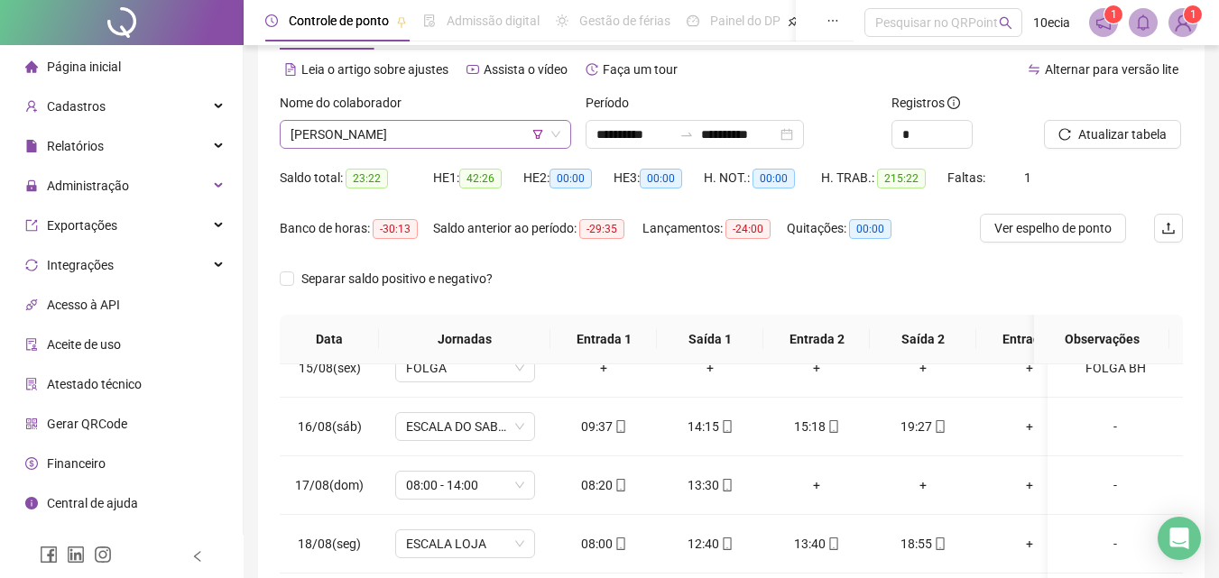
click at [373, 144] on span "[PERSON_NAME]" at bounding box center [426, 134] width 270 height 27
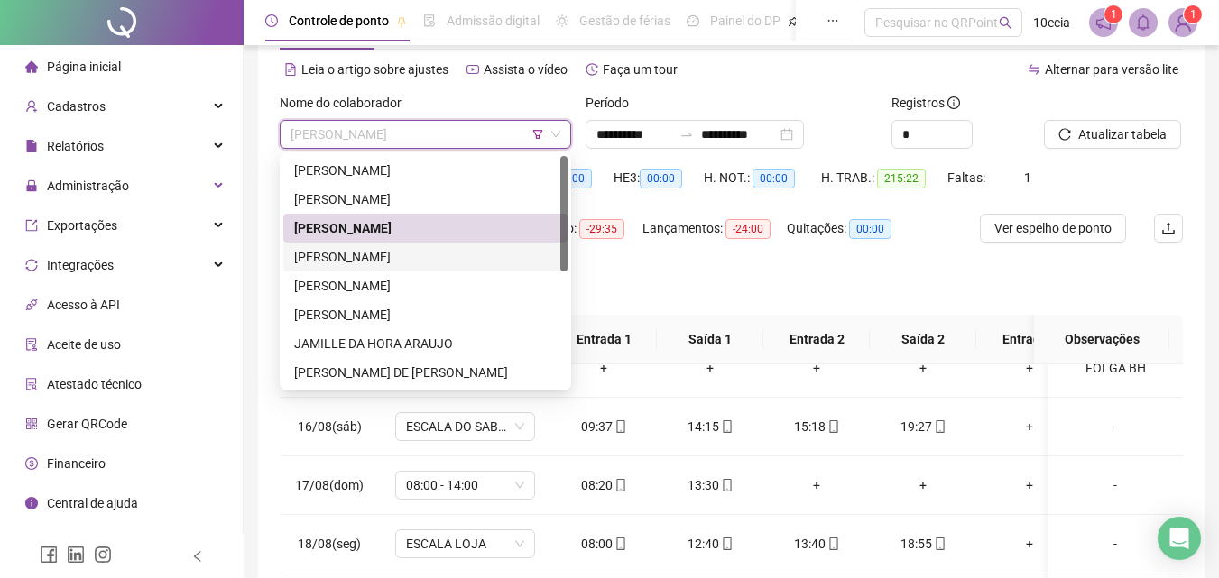
click at [361, 252] on div "[PERSON_NAME]" at bounding box center [425, 257] width 263 height 20
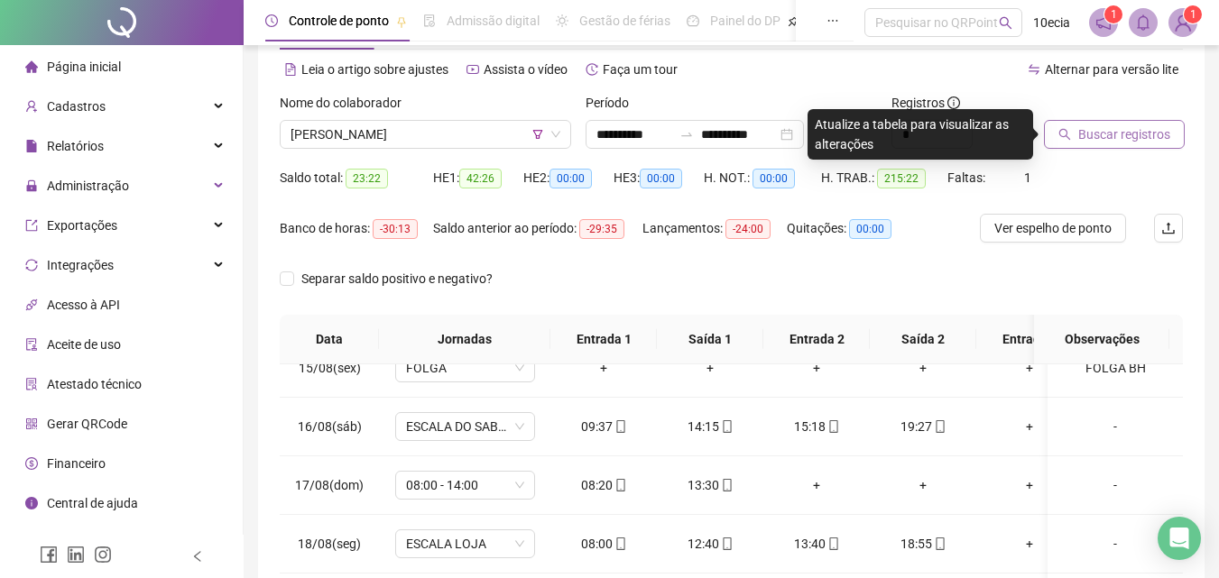
click at [1117, 129] on span "Buscar registros" at bounding box center [1124, 135] width 92 height 20
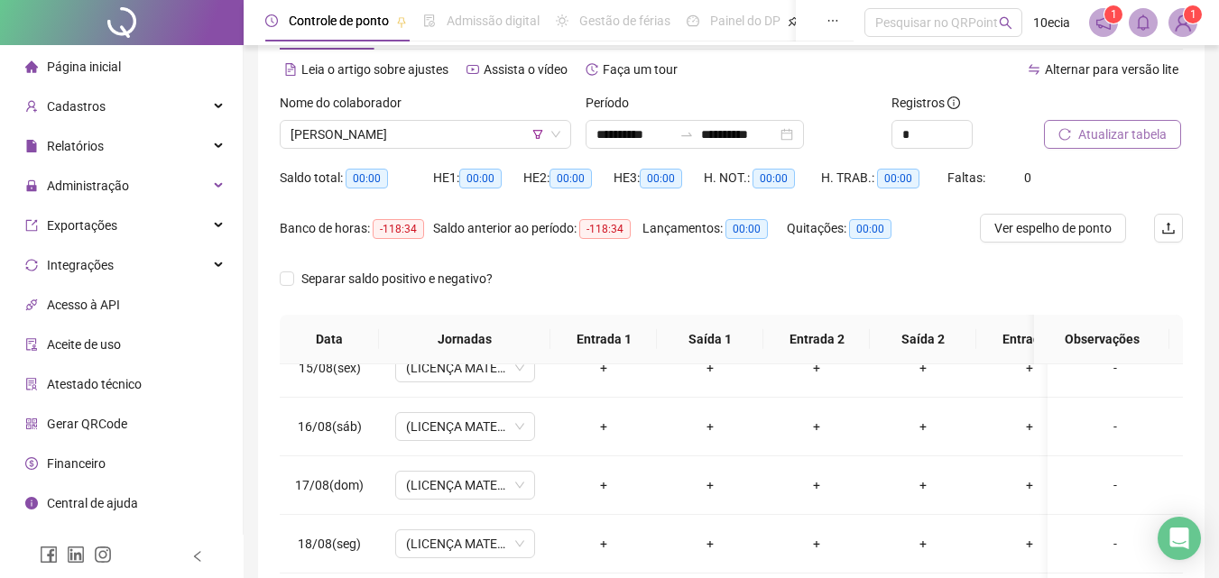
click at [1118, 122] on button "Atualizar tabela" at bounding box center [1112, 134] width 137 height 29
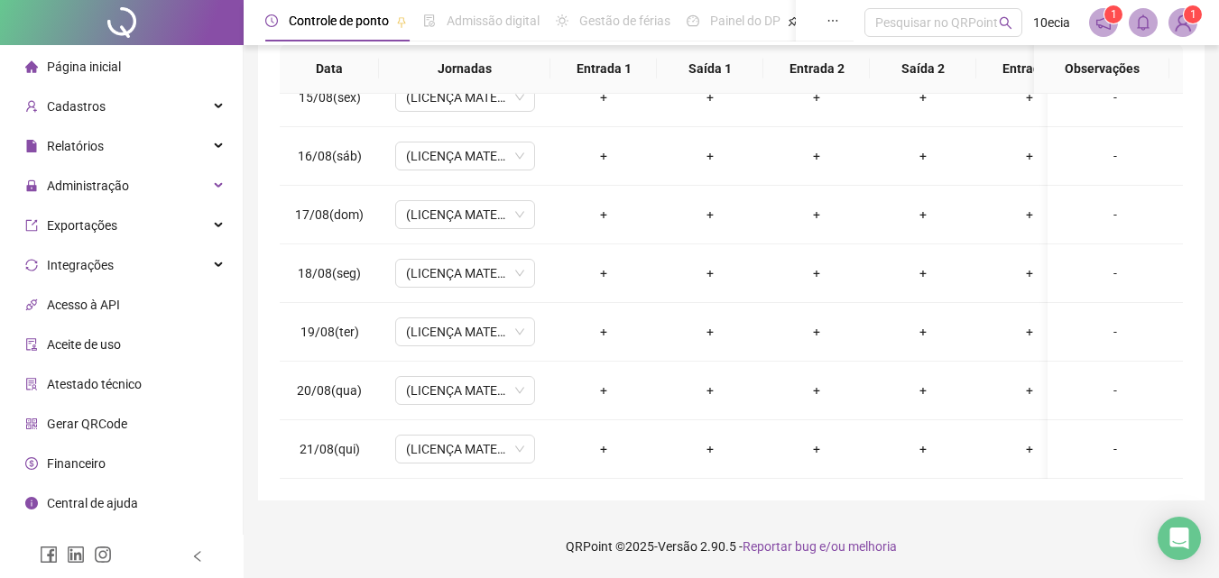
scroll to position [0, 0]
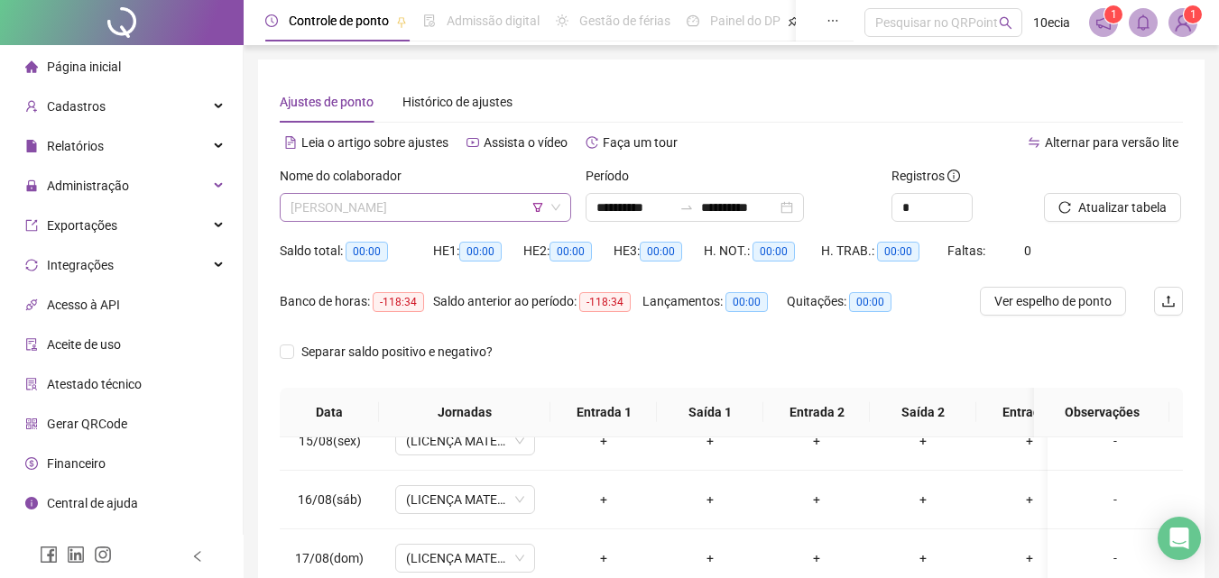
click at [297, 216] on span "[PERSON_NAME]" at bounding box center [426, 207] width 270 height 27
click at [1104, 212] on span "Atualizar tabela" at bounding box center [1122, 208] width 88 height 20
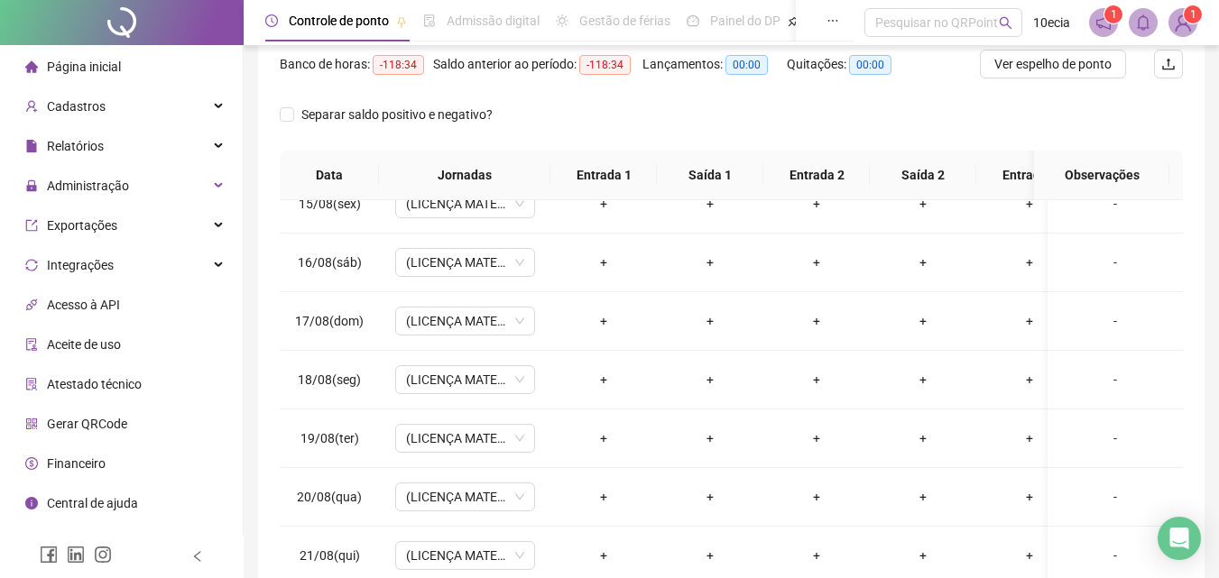
scroll to position [73, 0]
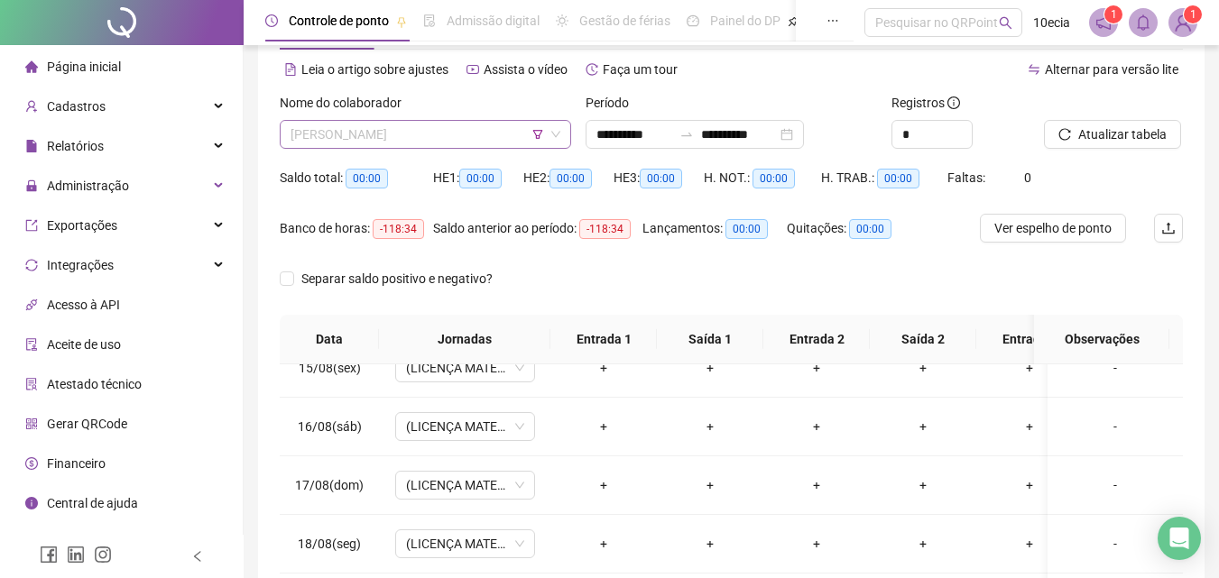
click at [422, 147] on span "[PERSON_NAME]" at bounding box center [426, 134] width 270 height 27
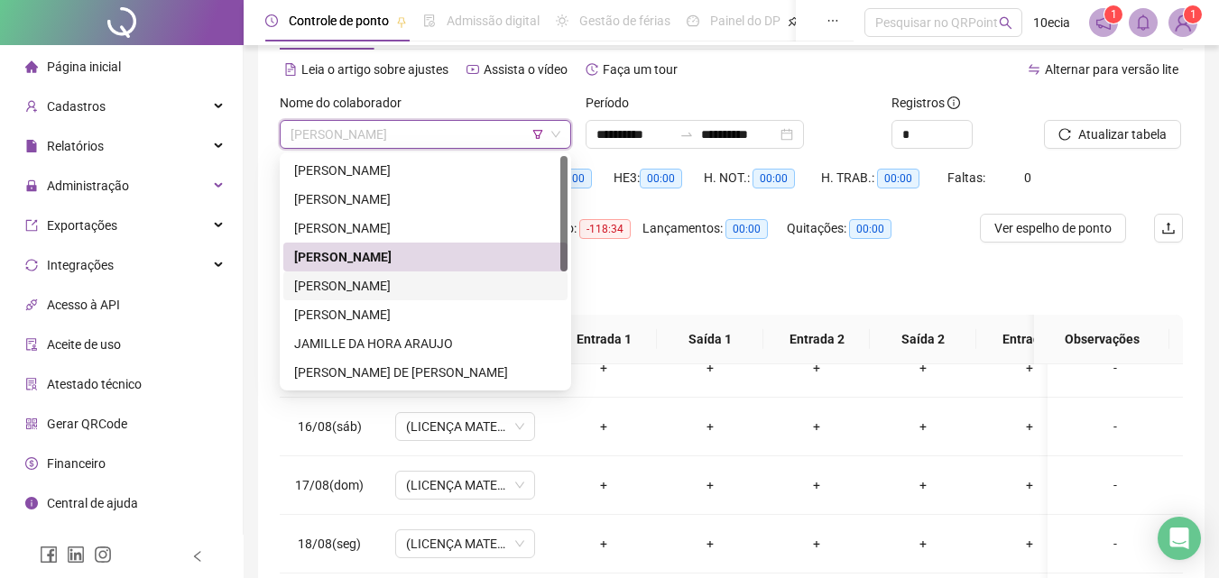
click at [392, 292] on div "[PERSON_NAME]" at bounding box center [425, 286] width 263 height 20
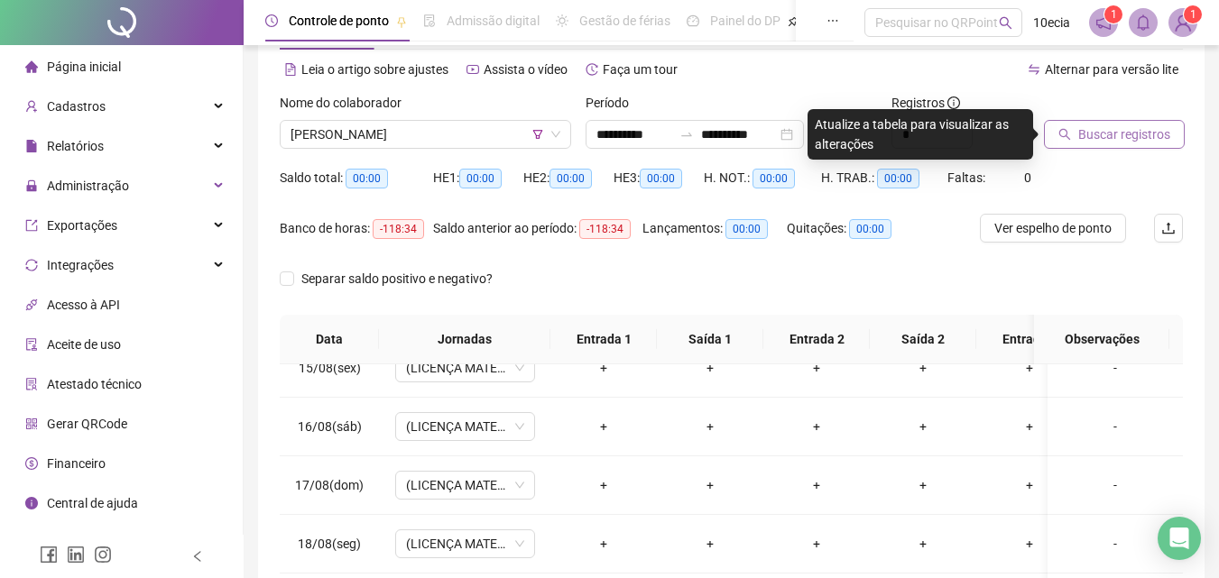
click at [1119, 134] on span "Buscar registros" at bounding box center [1124, 135] width 92 height 20
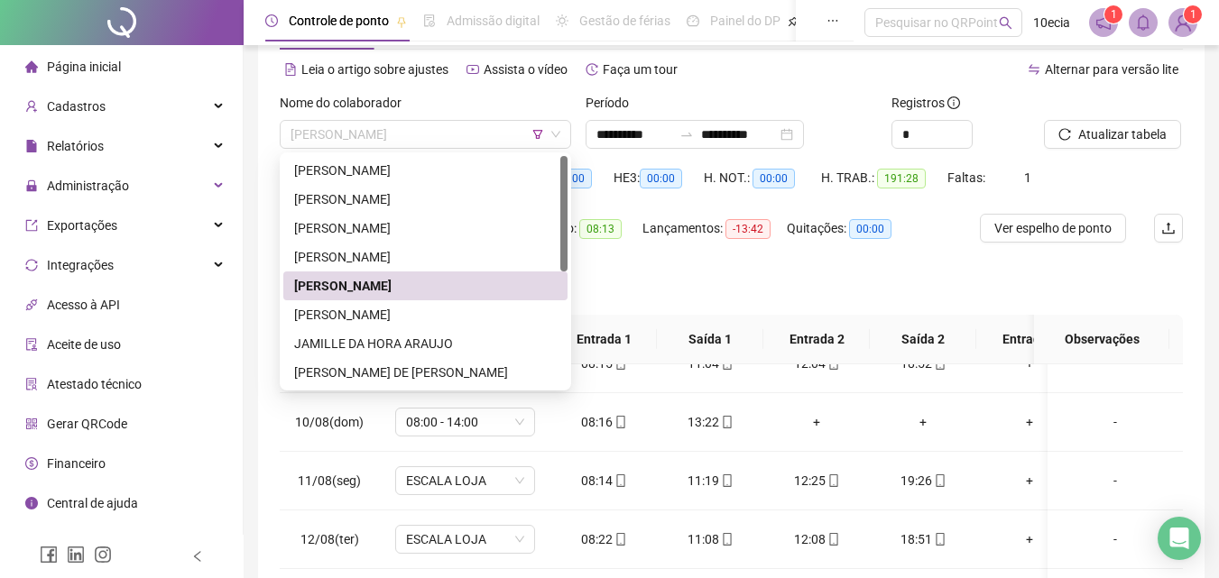
drag, startPoint x: 455, startPoint y: 141, endPoint x: 448, endPoint y: 190, distance: 49.3
click at [454, 141] on span "[PERSON_NAME]" at bounding box center [426, 134] width 270 height 27
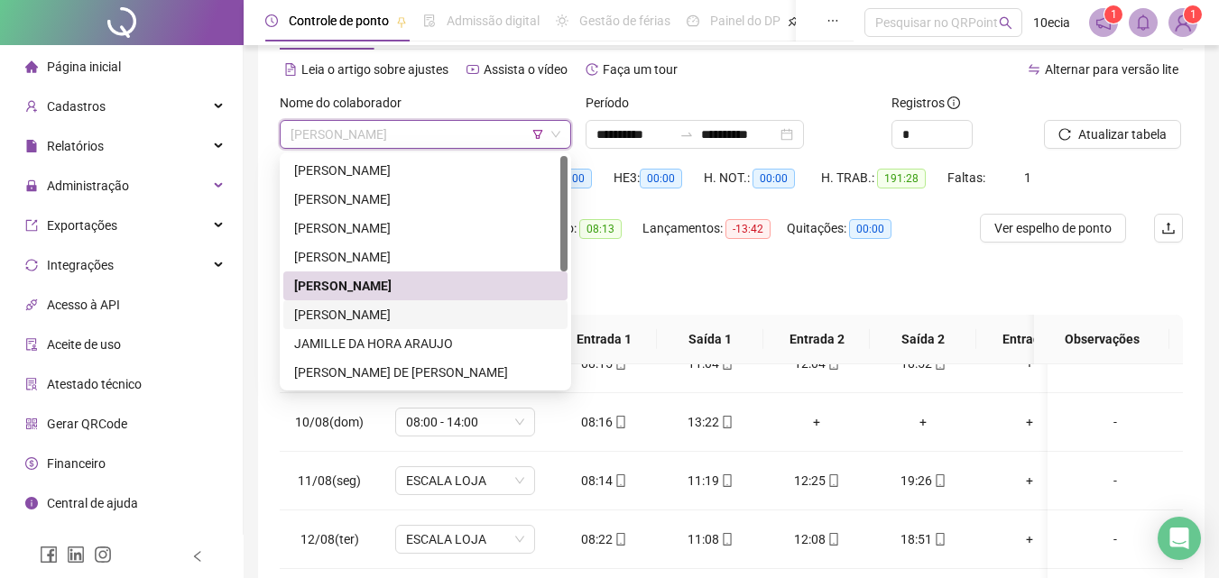
click at [338, 314] on div "[PERSON_NAME]" at bounding box center [425, 315] width 263 height 20
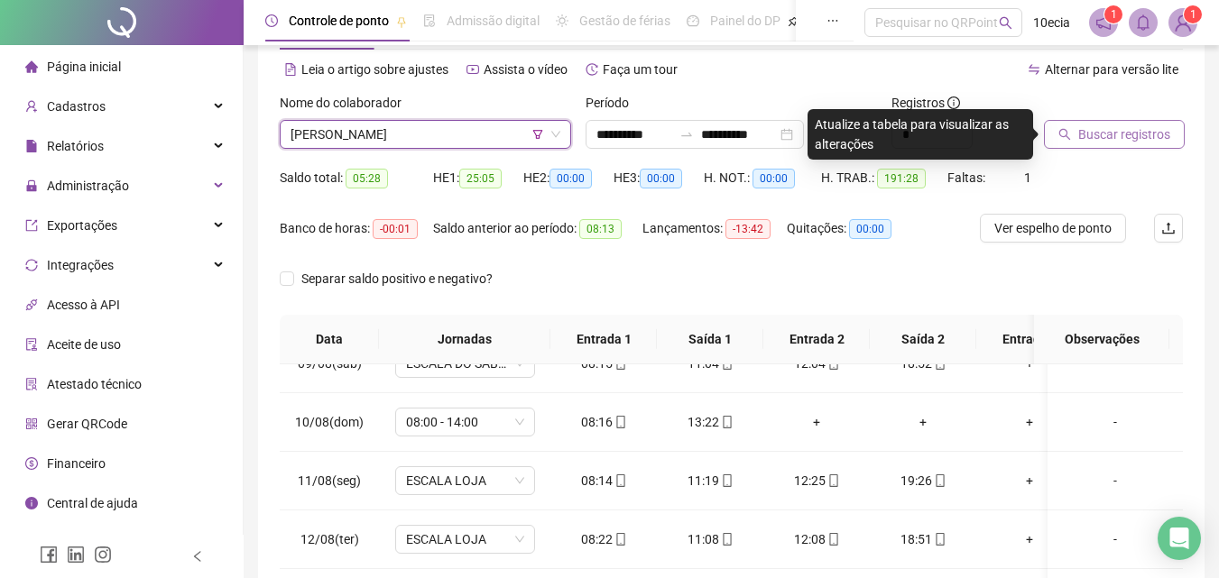
click at [1133, 137] on span "Buscar registros" at bounding box center [1124, 135] width 92 height 20
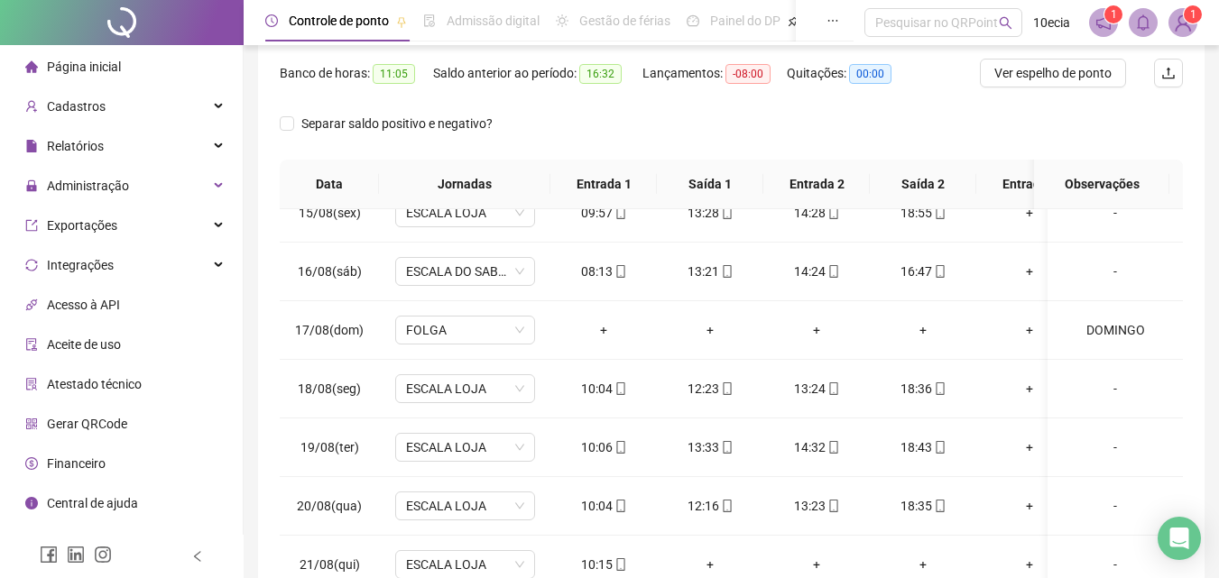
scroll to position [0, 0]
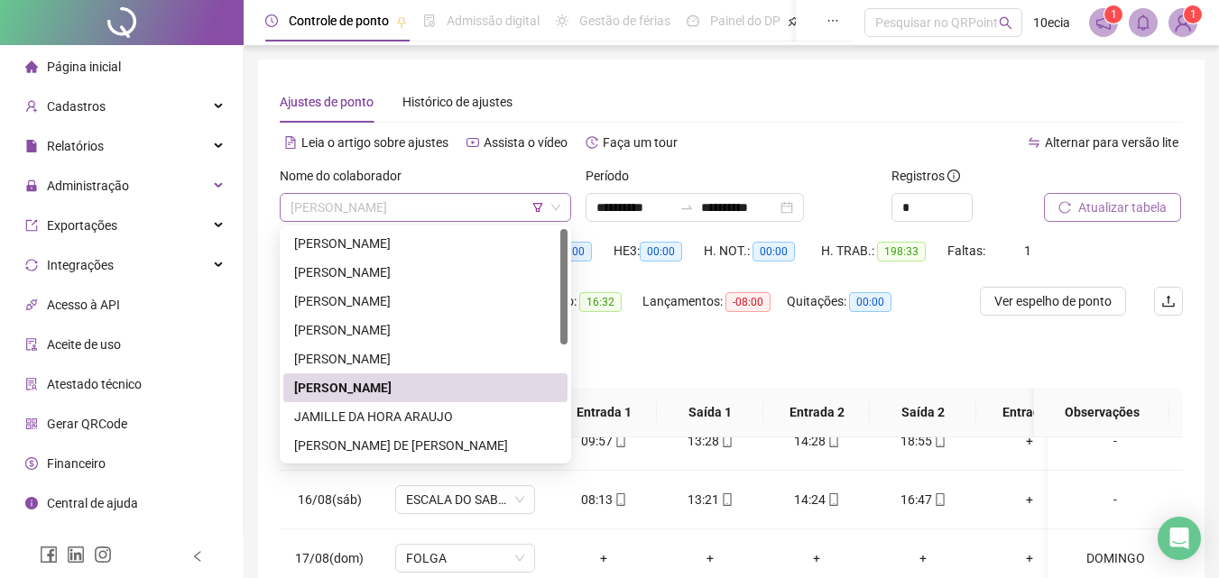
click at [463, 208] on span "[PERSON_NAME]" at bounding box center [426, 207] width 270 height 27
click at [323, 415] on div "JAMILLE DA HORA ARAUJO" at bounding box center [425, 417] width 263 height 20
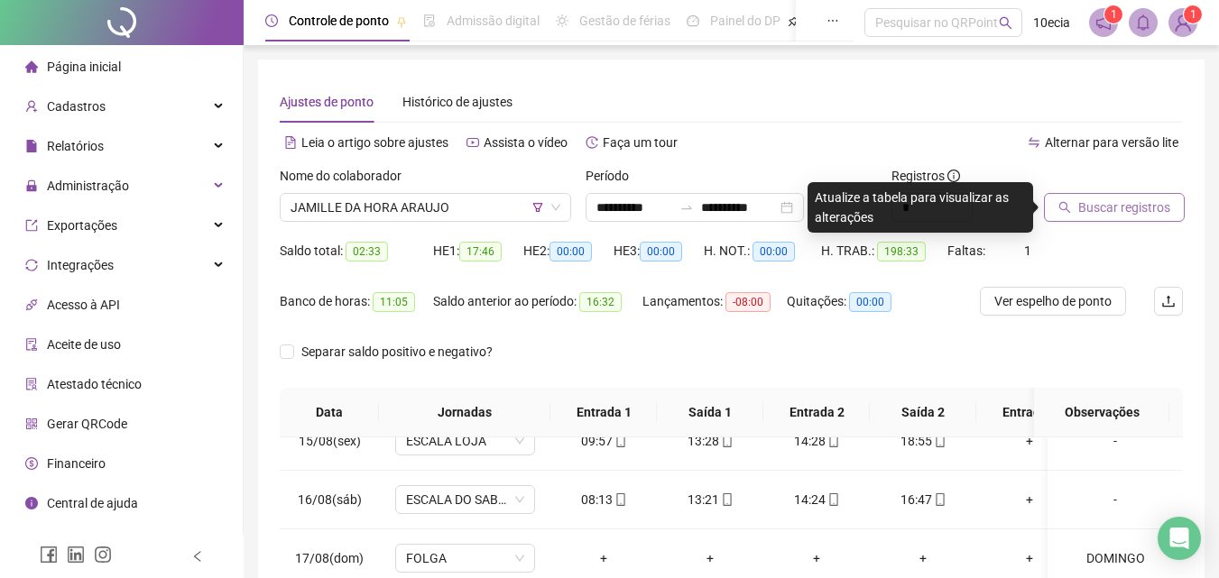
click at [1169, 214] on button "Buscar registros" at bounding box center [1114, 207] width 141 height 29
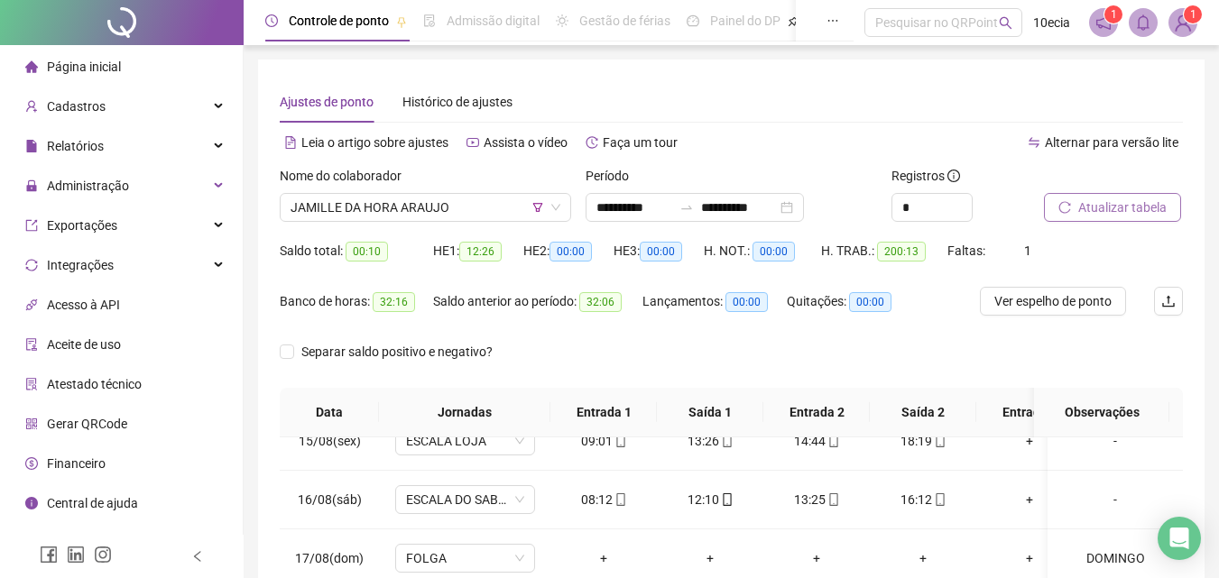
click at [1158, 217] on span "Atualizar tabela" at bounding box center [1122, 208] width 88 height 20
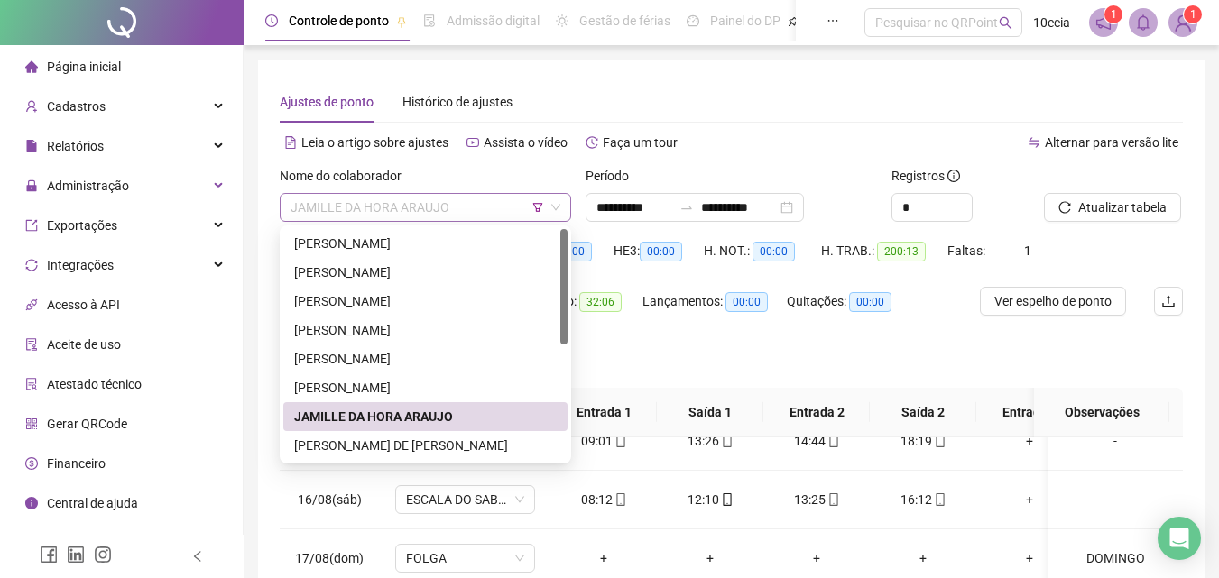
click at [332, 208] on span "JAMILLE DA HORA ARAUJO" at bounding box center [426, 207] width 270 height 27
click at [361, 440] on div "[PERSON_NAME] DE [PERSON_NAME]" at bounding box center [425, 446] width 263 height 20
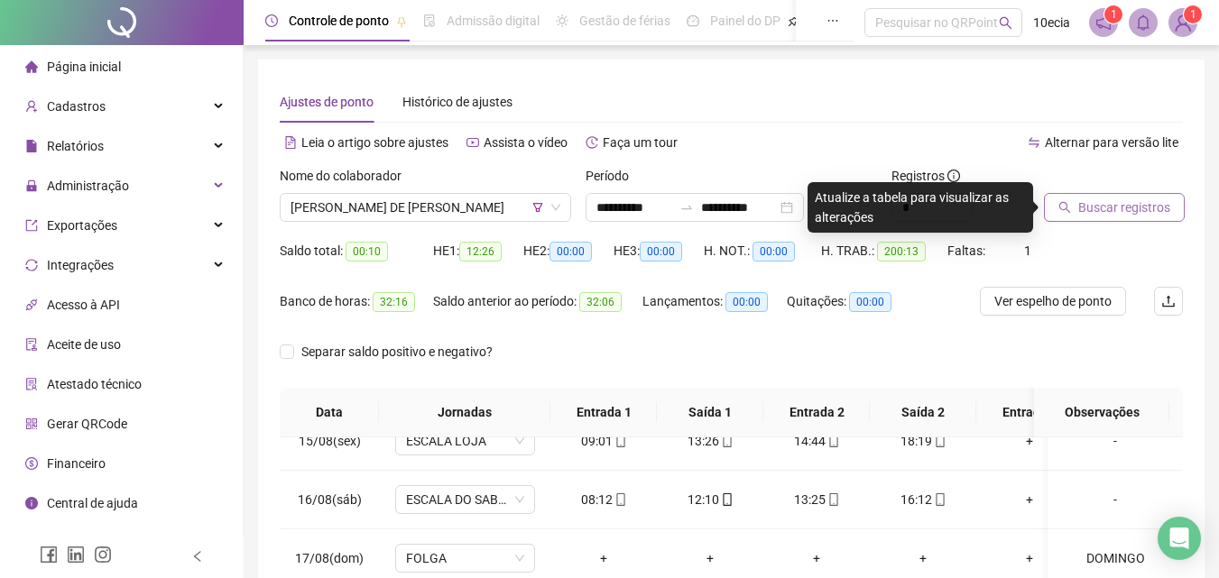
click at [1137, 215] on span "Buscar registros" at bounding box center [1124, 208] width 92 height 20
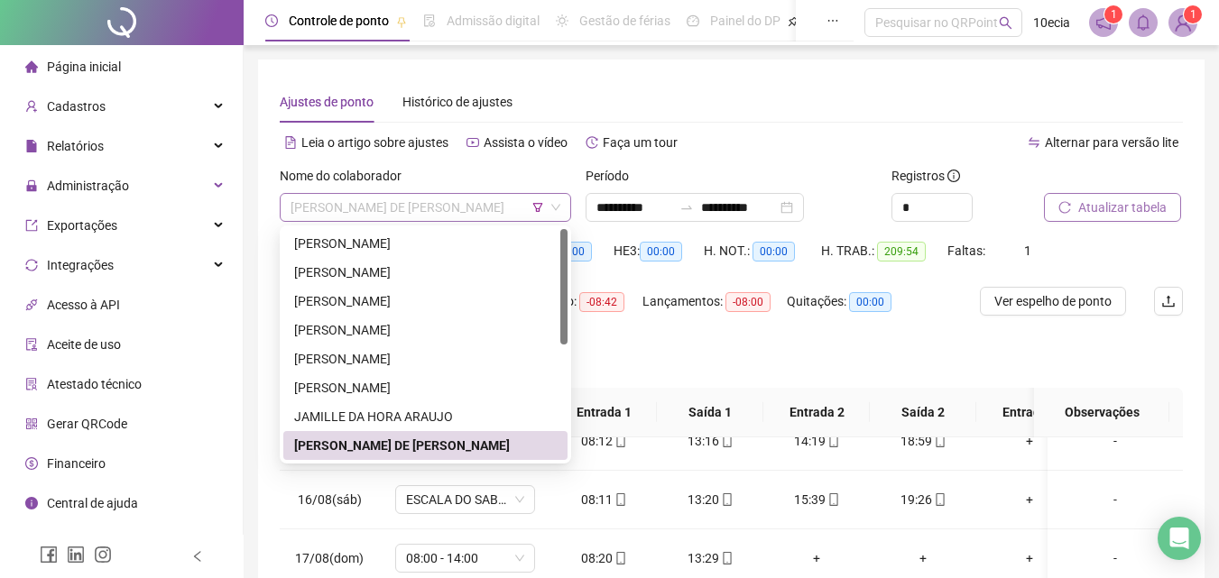
click at [321, 208] on span "[PERSON_NAME] DE [PERSON_NAME]" at bounding box center [426, 207] width 270 height 27
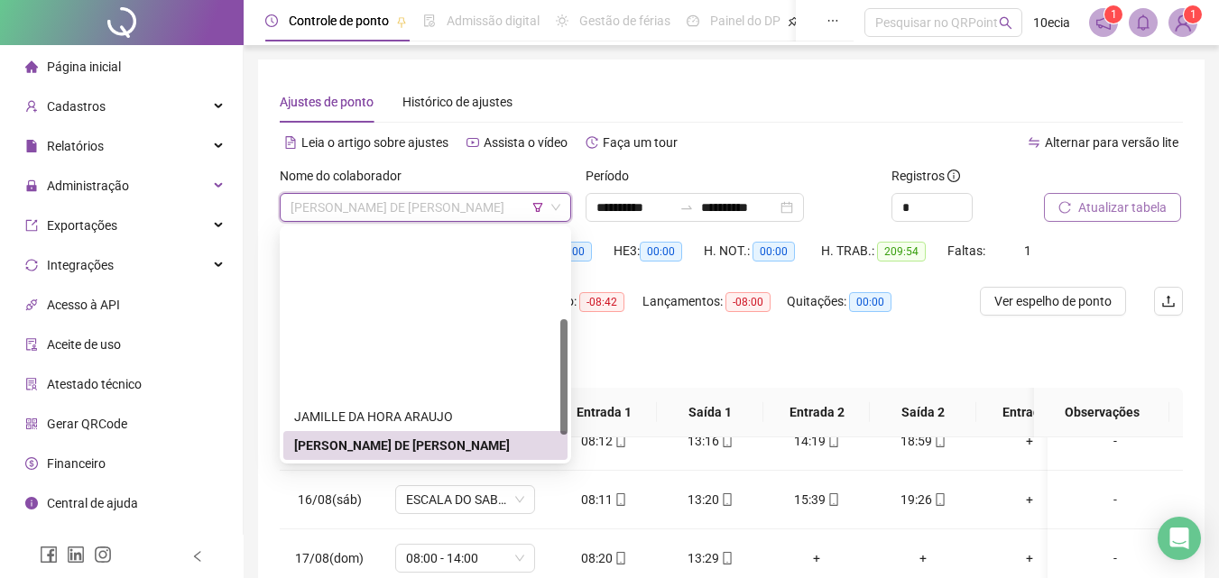
scroll to position [180, 0]
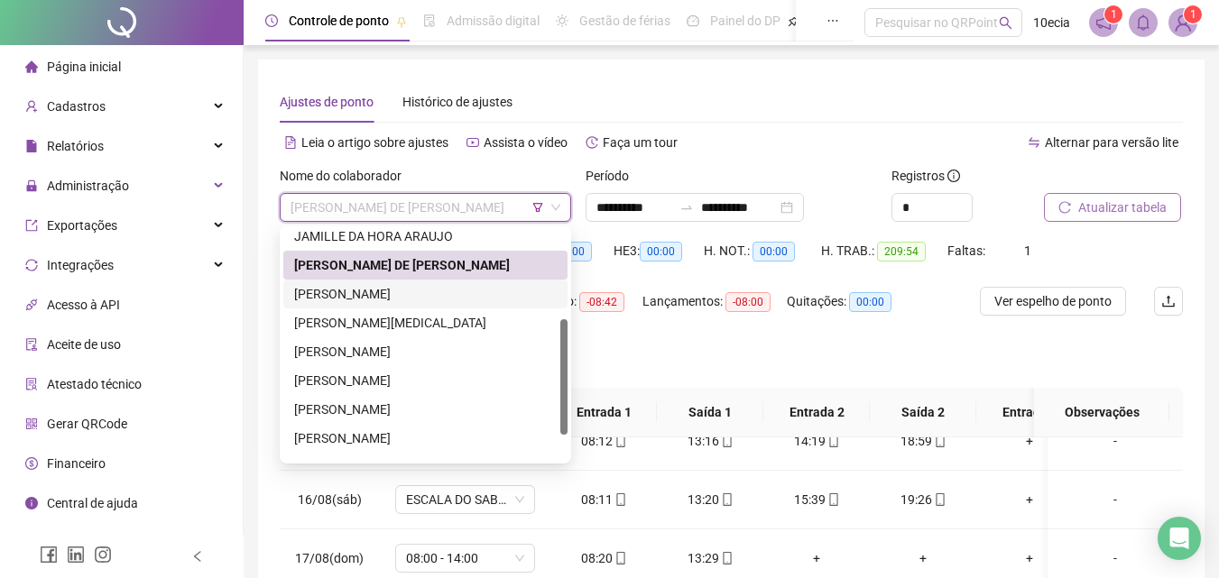
click at [402, 287] on div "[PERSON_NAME]" at bounding box center [425, 294] width 263 height 20
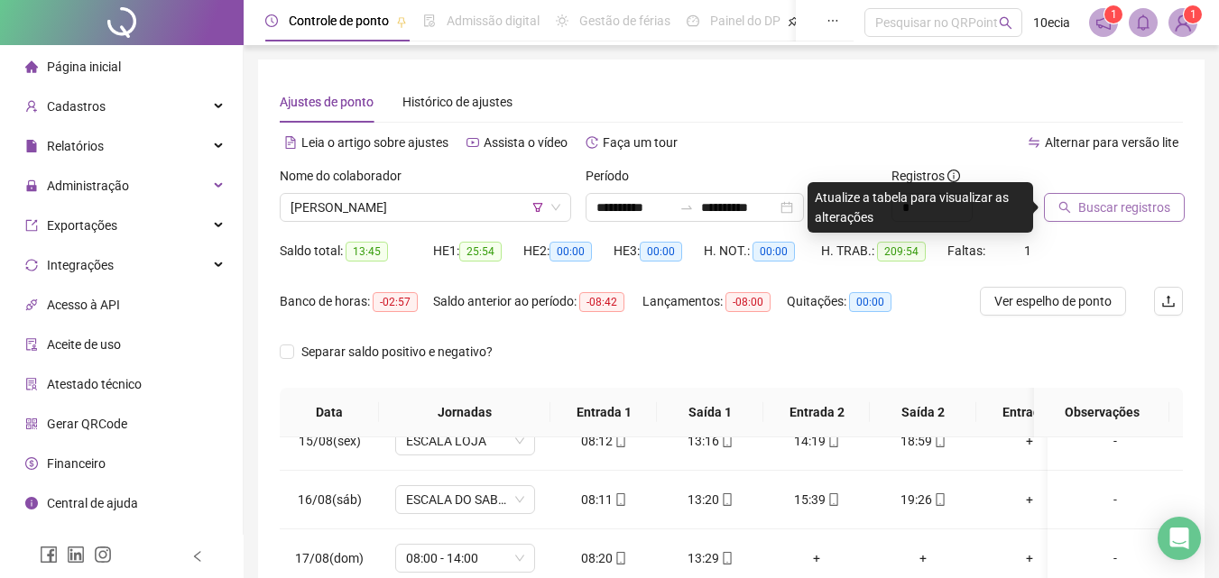
click at [1132, 198] on span "Buscar registros" at bounding box center [1124, 208] width 92 height 20
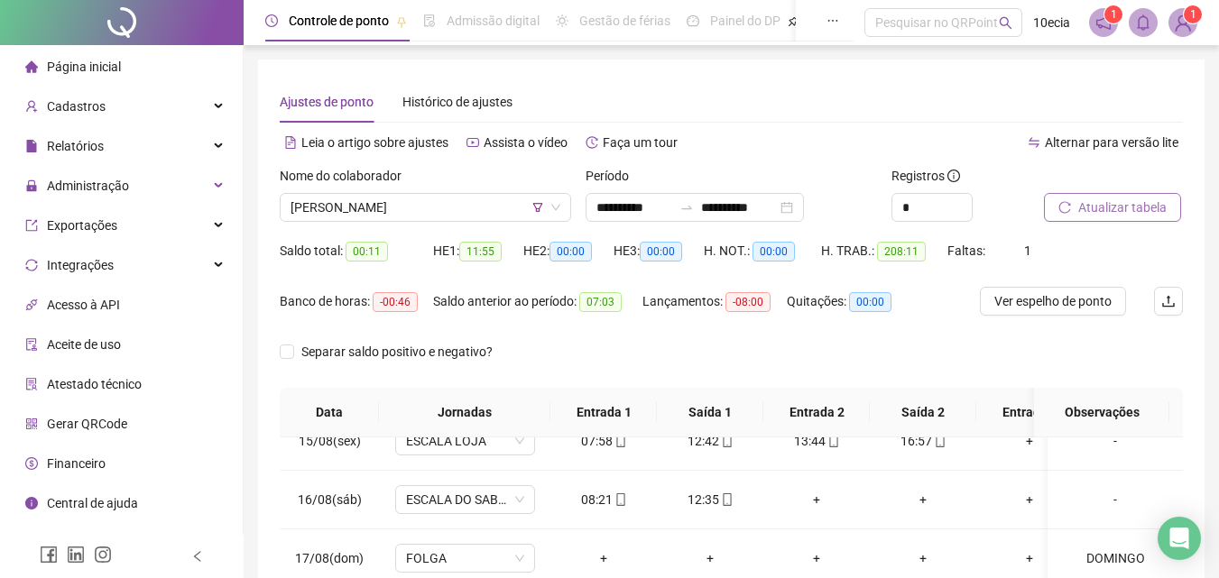
click at [1121, 206] on span "Atualizar tabela" at bounding box center [1122, 208] width 88 height 20
click at [1130, 210] on span "Atualizar tabela" at bounding box center [1122, 208] width 88 height 20
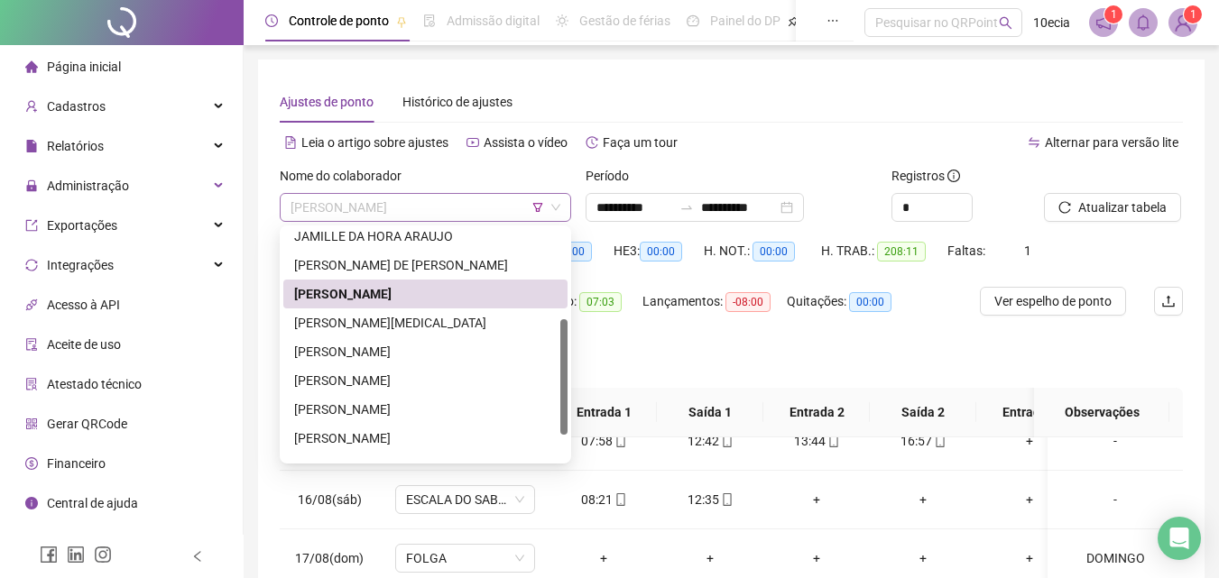
click at [337, 203] on span "[PERSON_NAME]" at bounding box center [426, 207] width 270 height 27
click at [348, 329] on div "[PERSON_NAME][MEDICAL_DATA]" at bounding box center [425, 323] width 263 height 20
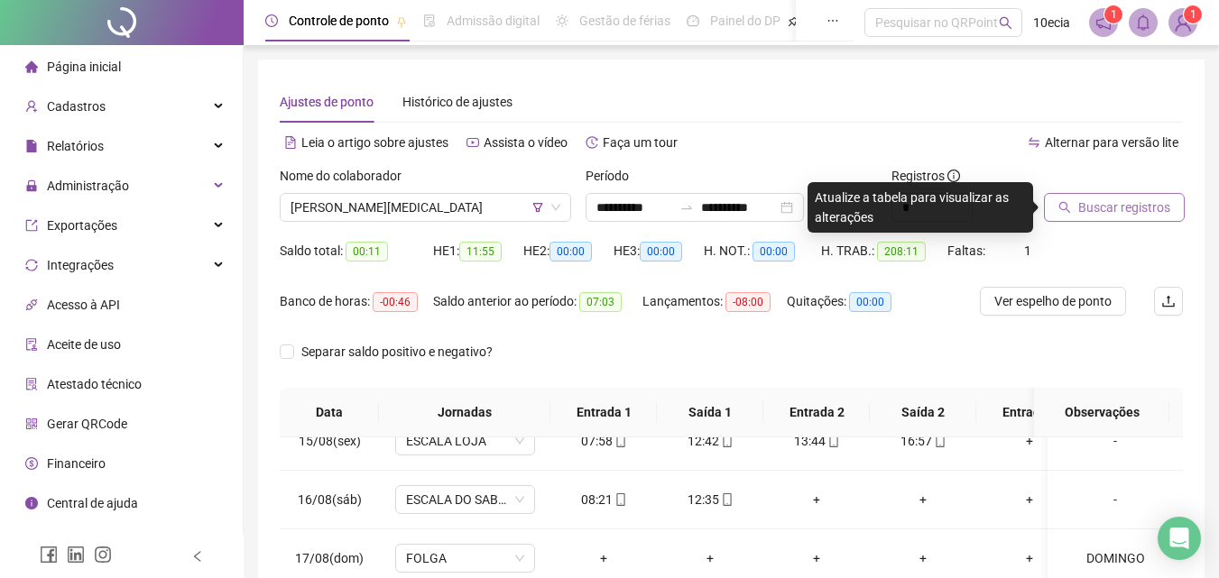
click at [1159, 209] on span "Buscar registros" at bounding box center [1124, 208] width 92 height 20
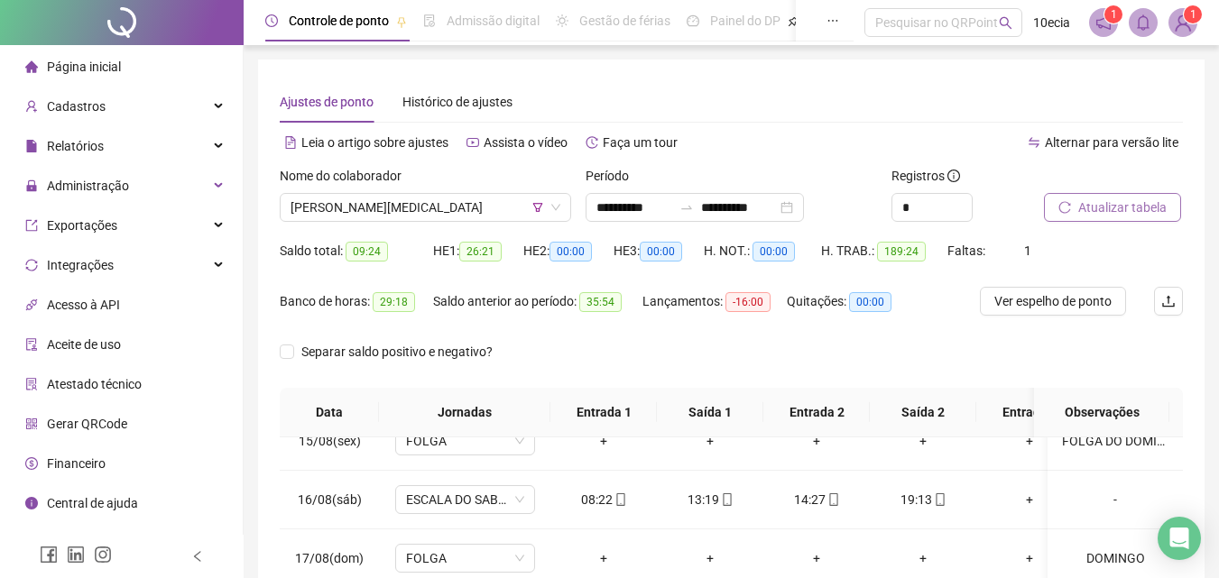
click at [1088, 208] on span "Atualizar tabela" at bounding box center [1122, 208] width 88 height 20
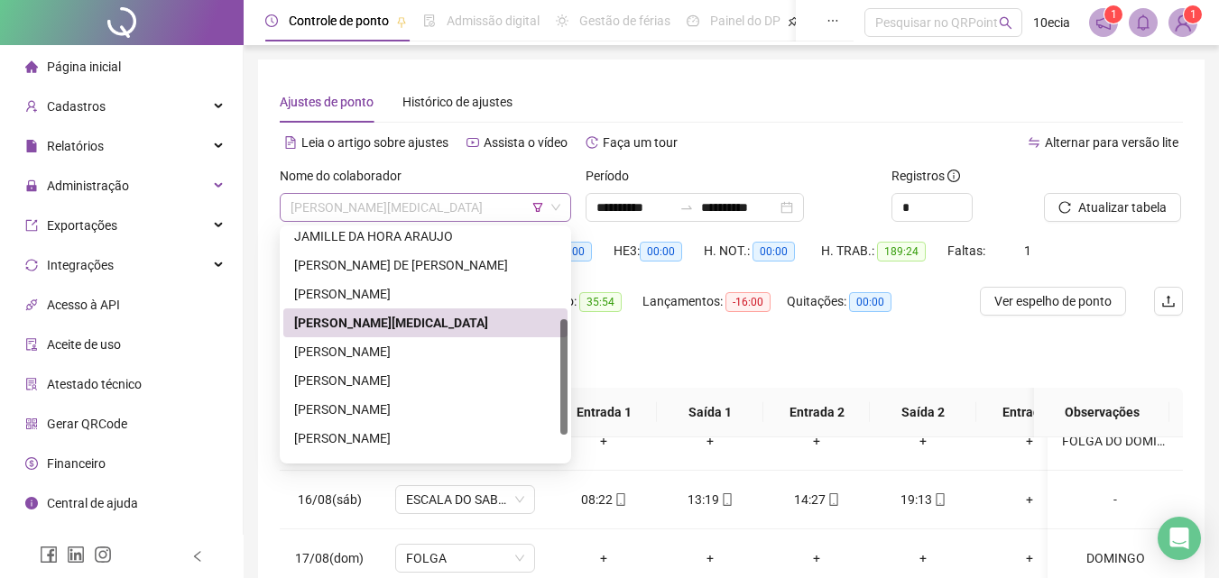
click at [343, 218] on span "[PERSON_NAME][MEDICAL_DATA]" at bounding box center [426, 207] width 270 height 27
click at [368, 351] on div "[PERSON_NAME]" at bounding box center [425, 352] width 263 height 20
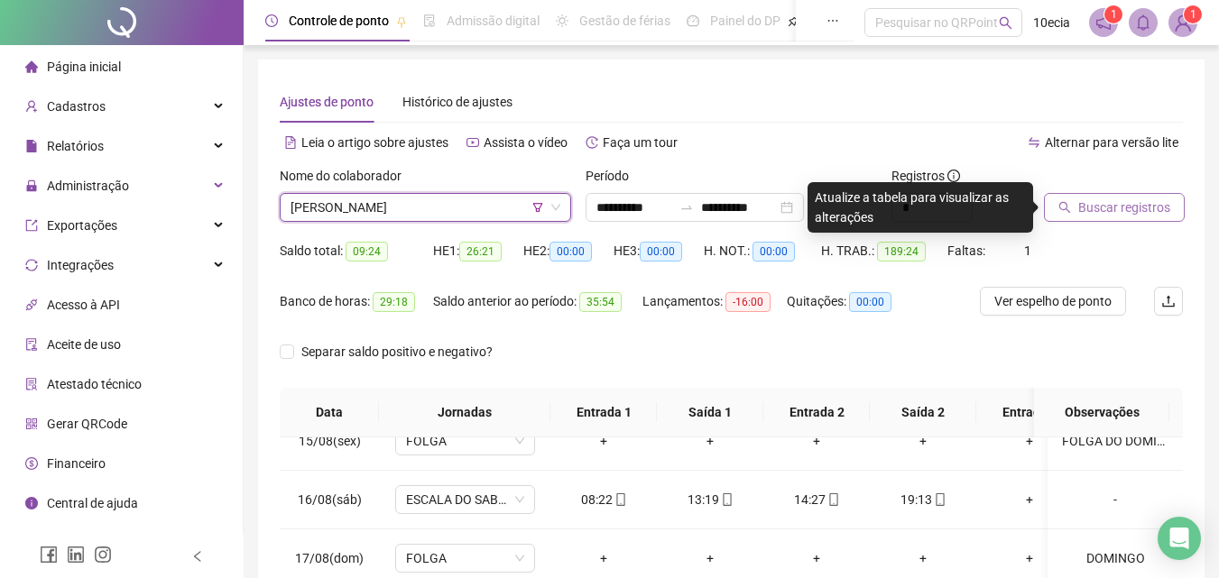
click at [1140, 215] on span "Buscar registros" at bounding box center [1124, 208] width 92 height 20
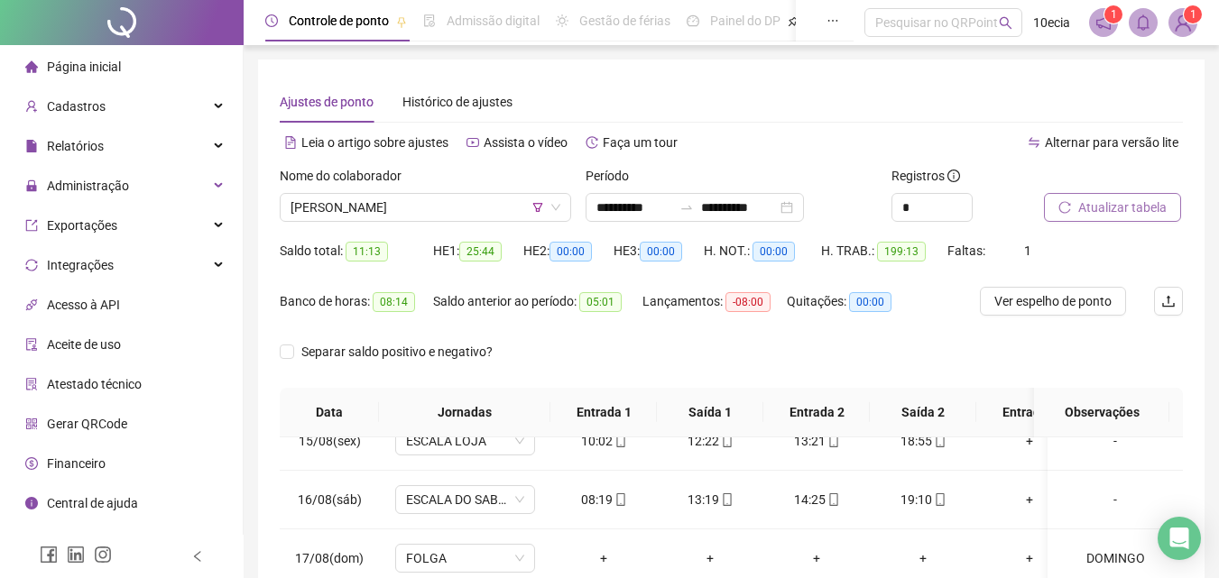
click at [1097, 212] on span "Atualizar tabela" at bounding box center [1122, 208] width 88 height 20
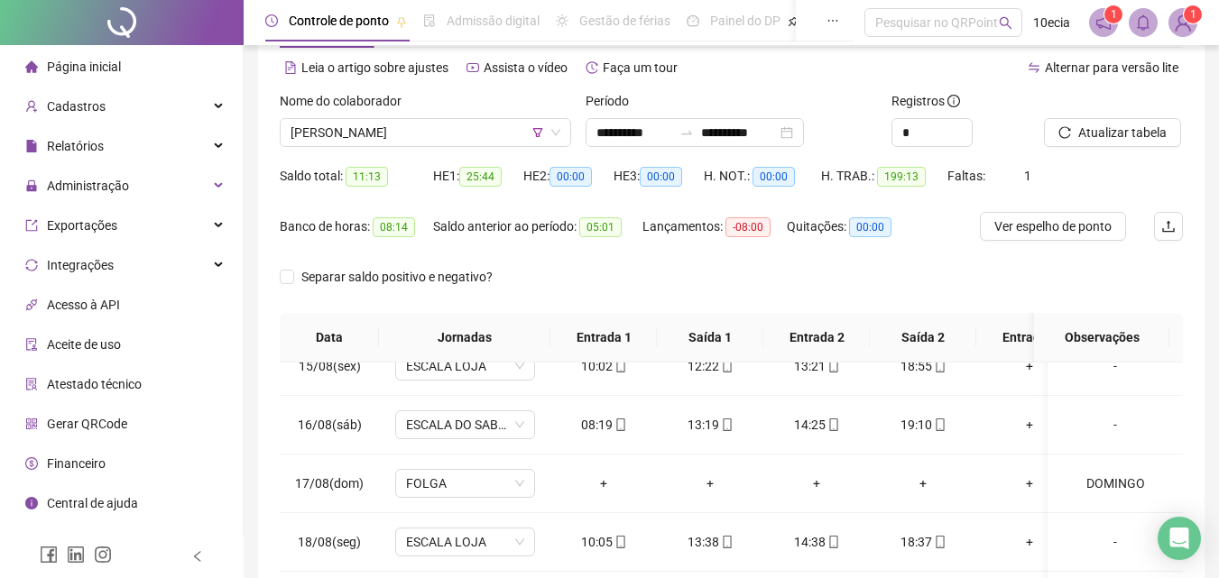
scroll to position [73, 0]
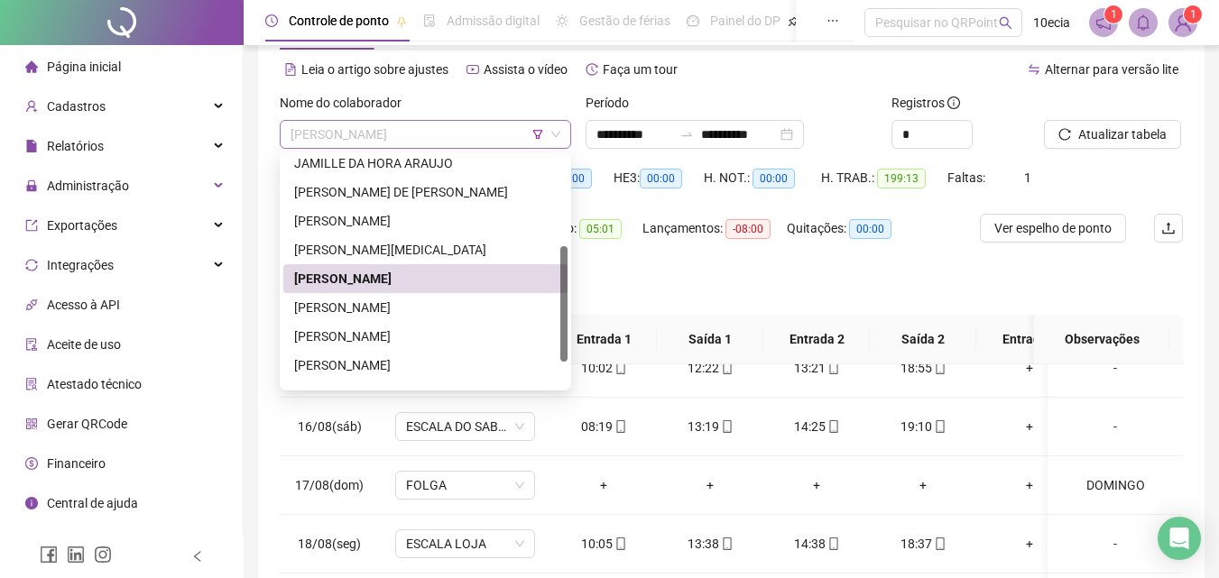
click at [428, 134] on span "[PERSON_NAME]" at bounding box center [426, 134] width 270 height 27
click at [386, 310] on div "[PERSON_NAME]" at bounding box center [425, 308] width 263 height 20
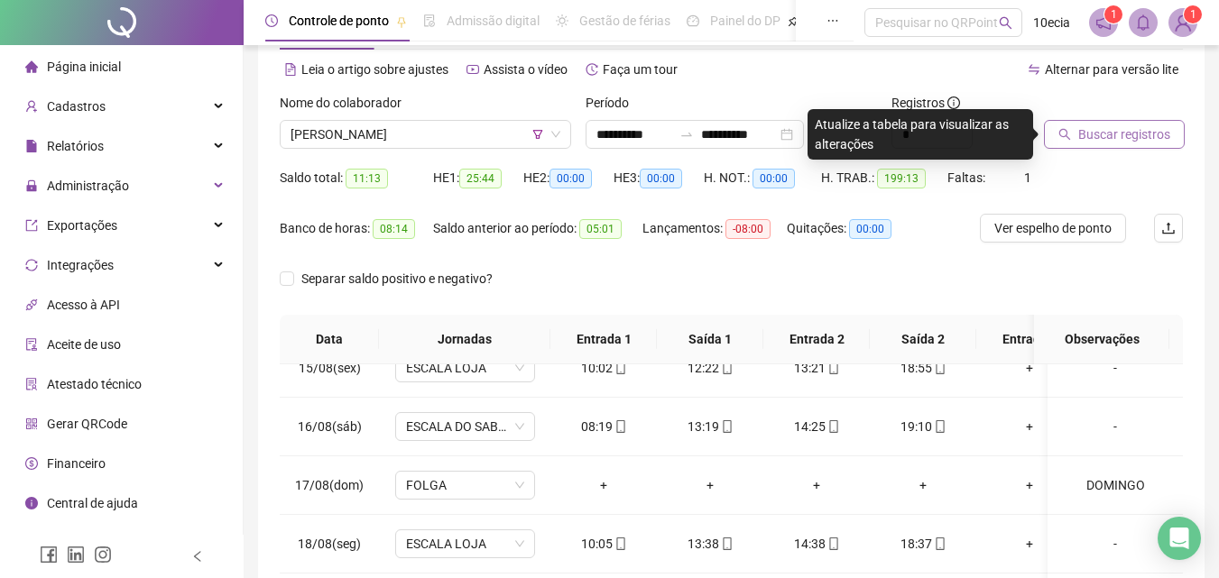
click at [1158, 138] on span "Buscar registros" at bounding box center [1124, 135] width 92 height 20
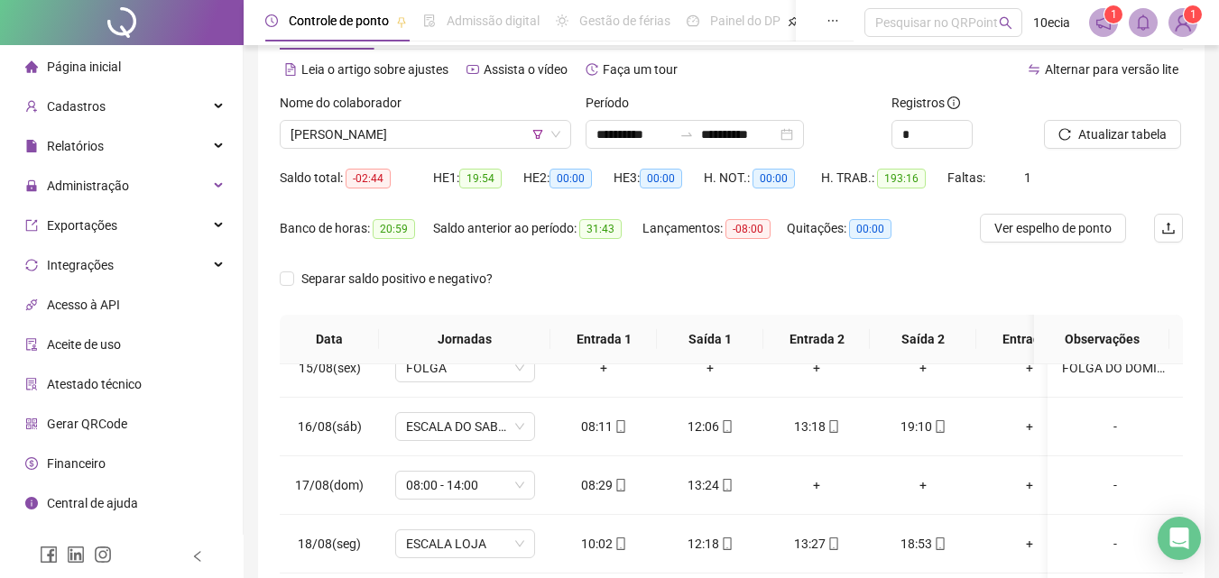
drag, startPoint x: 1159, startPoint y: 134, endPoint x: 1232, endPoint y: 196, distance: 96.0
click at [1158, 134] on span "Atualizar tabela" at bounding box center [1122, 135] width 88 height 20
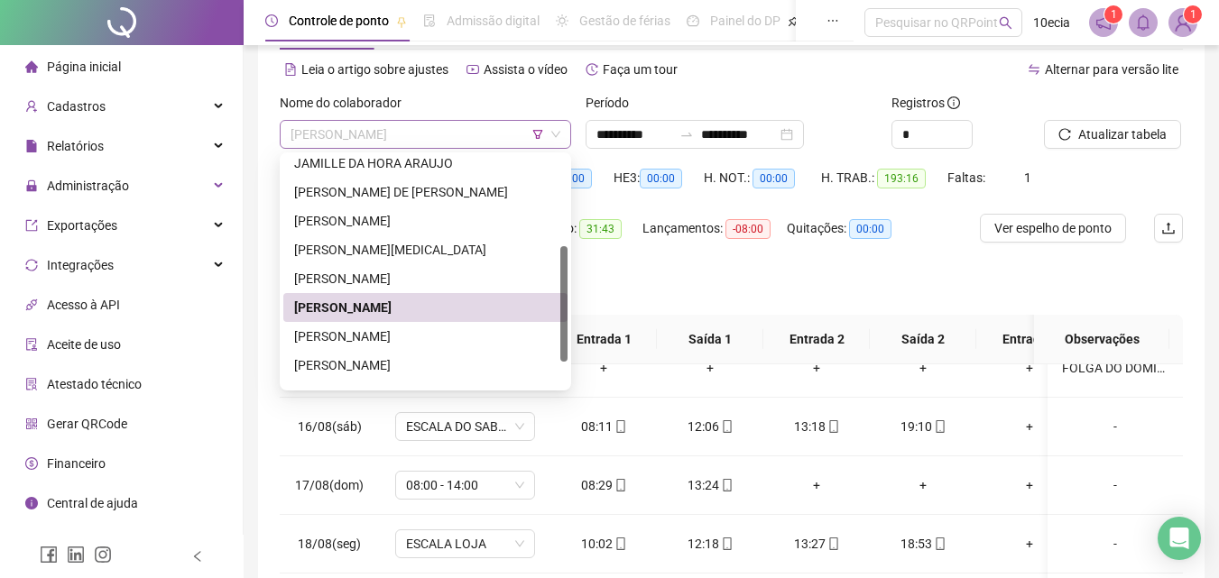
click at [398, 144] on span "[PERSON_NAME]" at bounding box center [426, 134] width 270 height 27
click at [358, 343] on div "[PERSON_NAME]" at bounding box center [425, 337] width 263 height 20
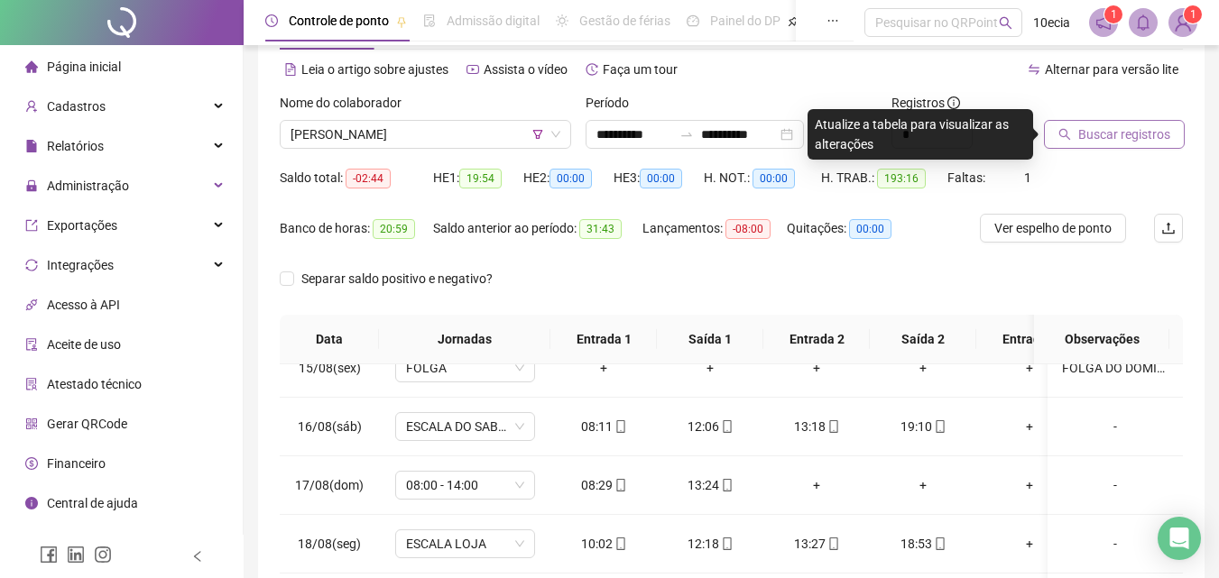
click at [1127, 124] on button "Buscar registros" at bounding box center [1114, 134] width 141 height 29
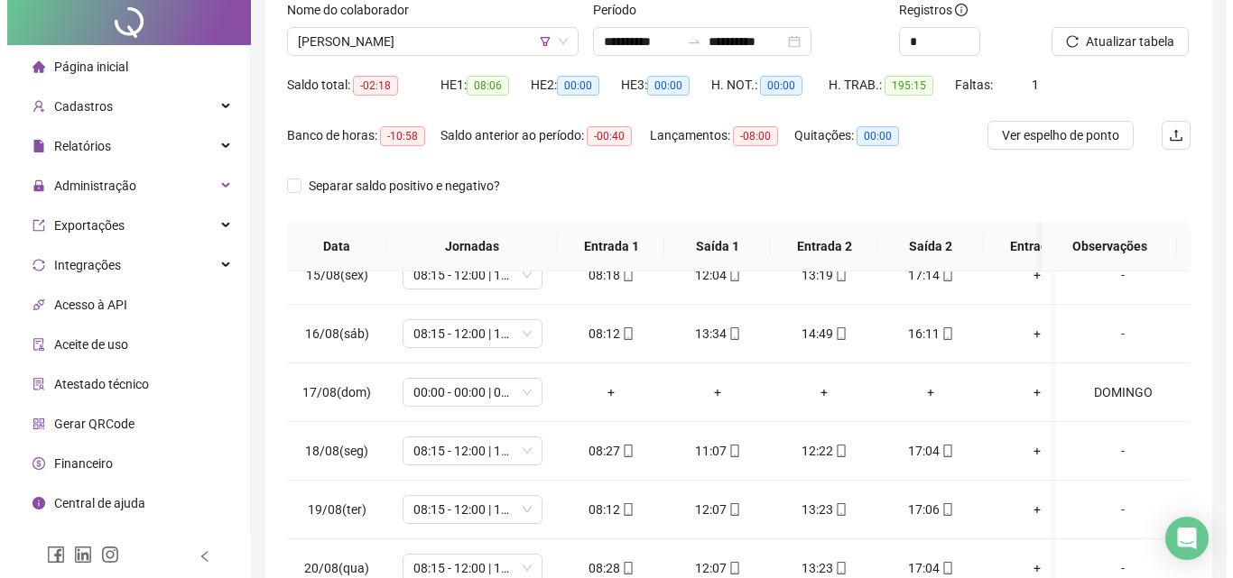
scroll to position [0, 0]
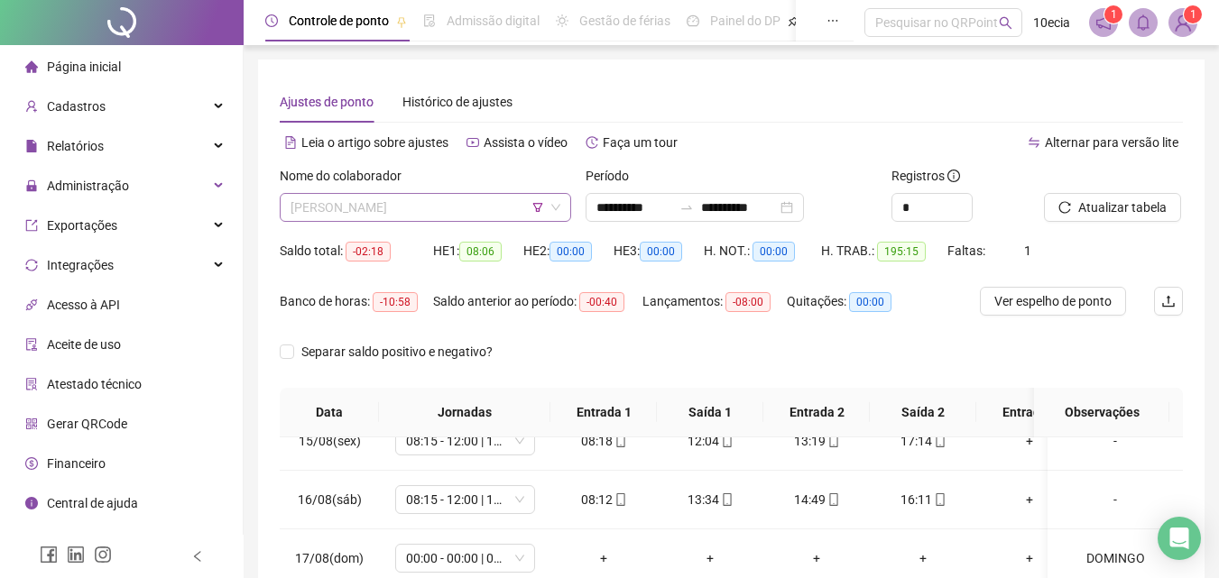
click at [440, 215] on span "[PERSON_NAME]" at bounding box center [426, 207] width 270 height 27
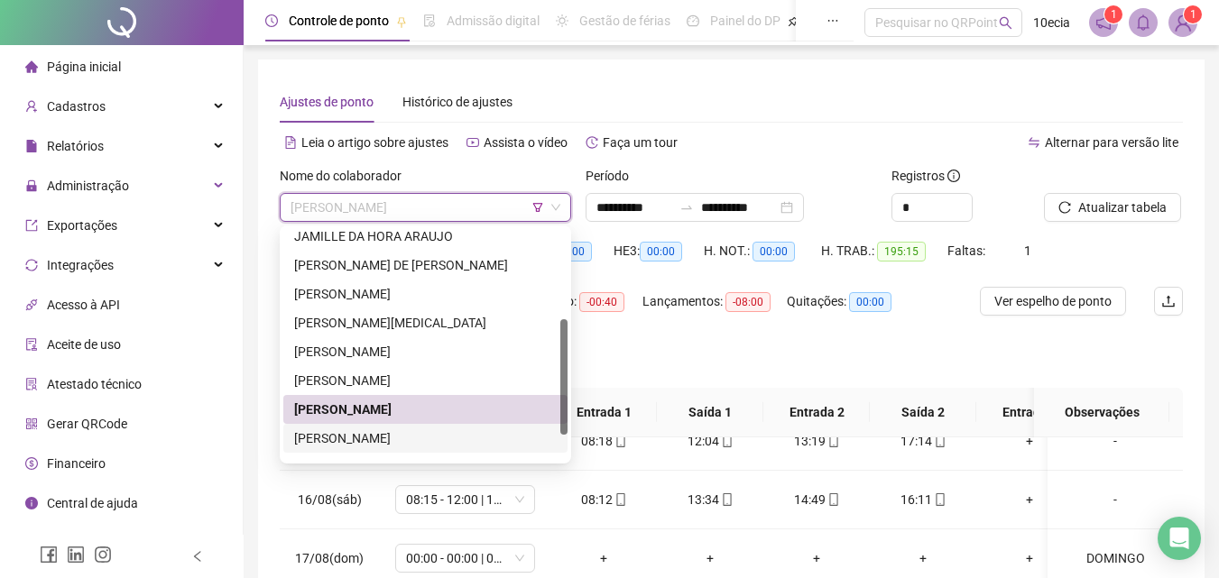
click at [349, 430] on div "[PERSON_NAME]" at bounding box center [425, 439] width 263 height 20
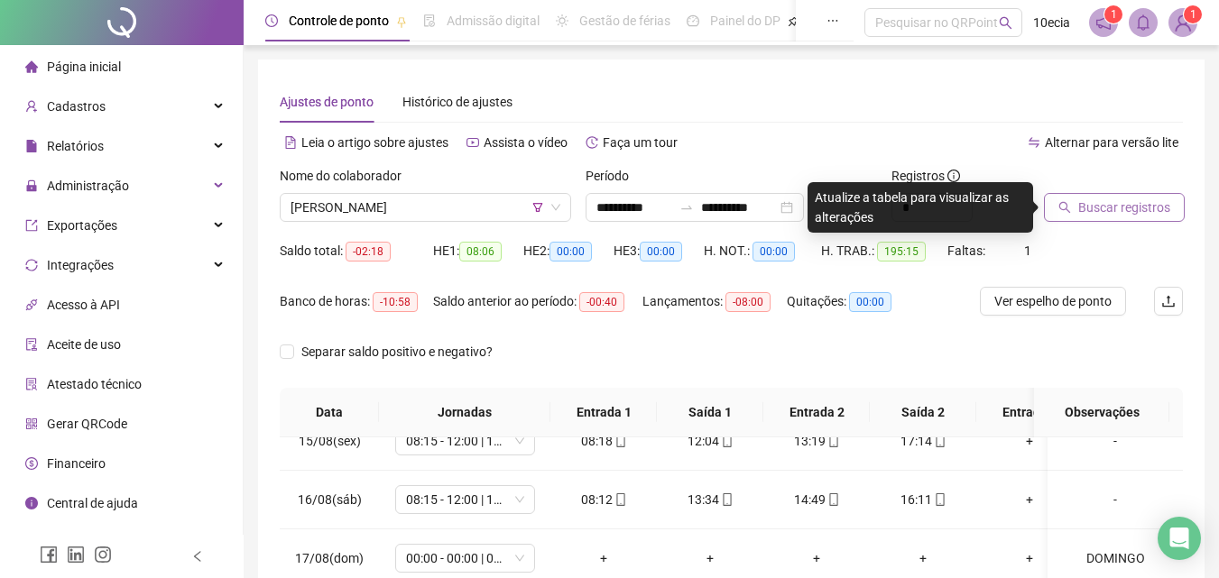
click at [1091, 197] on button "Buscar registros" at bounding box center [1114, 207] width 141 height 29
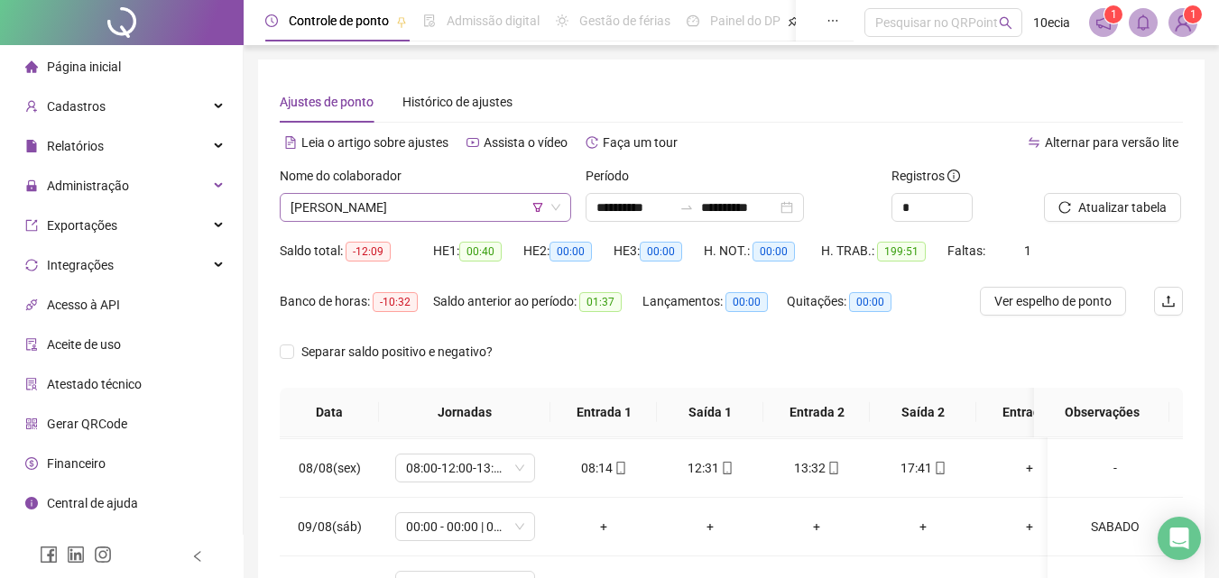
click at [419, 202] on span "[PERSON_NAME]" at bounding box center [426, 207] width 270 height 27
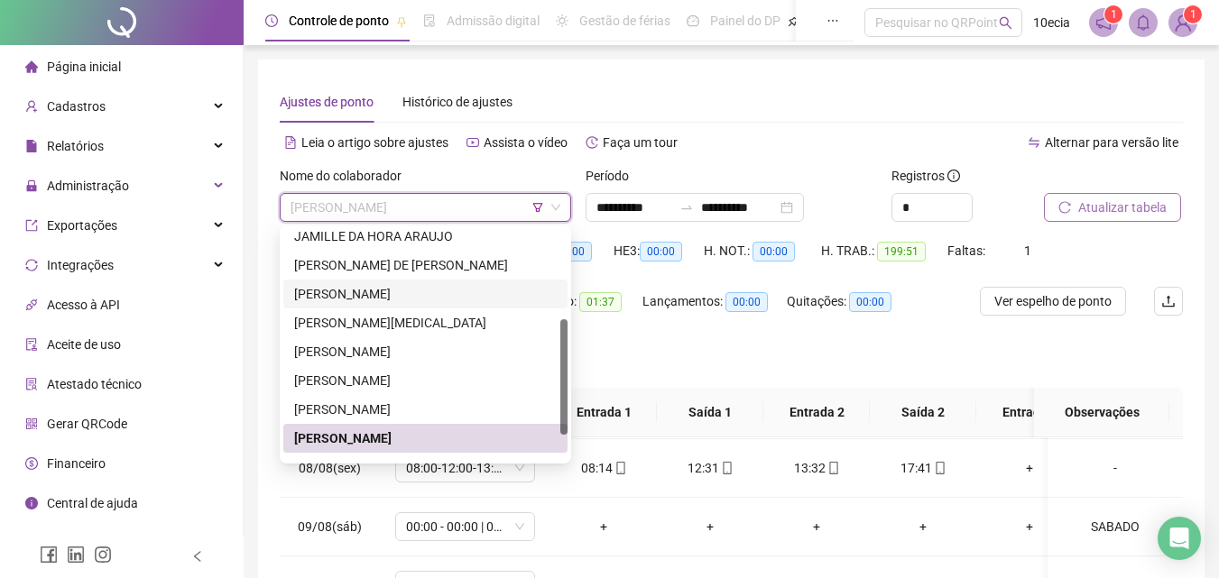
click at [1125, 210] on span "Atualizar tabela" at bounding box center [1122, 208] width 88 height 20
click at [339, 434] on th "Data" at bounding box center [329, 413] width 99 height 50
click at [1100, 201] on span "Atualizar tabela" at bounding box center [1122, 208] width 88 height 20
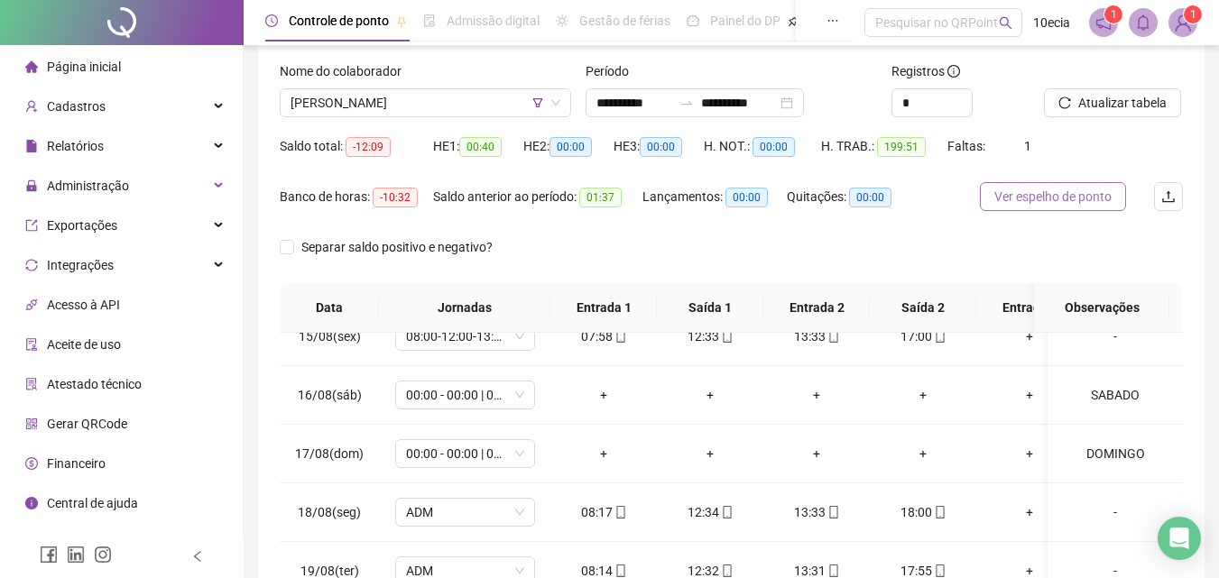
scroll to position [73, 0]
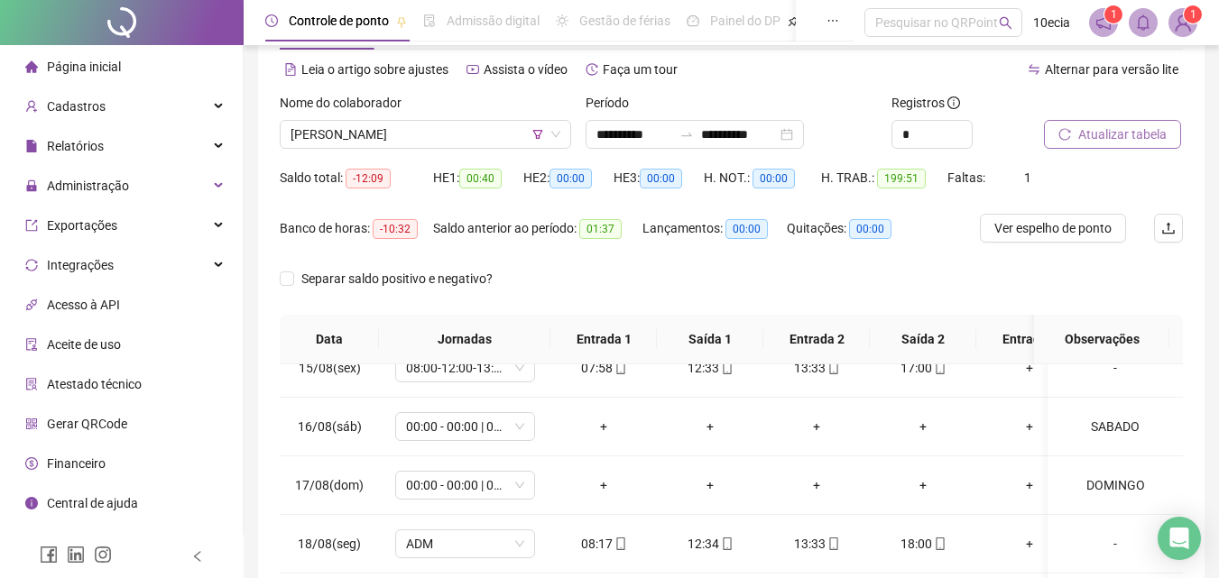
click at [1142, 131] on span "Atualizar tabela" at bounding box center [1122, 135] width 88 height 20
click at [1113, 141] on span "Atualizar tabela" at bounding box center [1122, 135] width 88 height 20
click at [349, 123] on div "Nome do colaborador [PERSON_NAME]" at bounding box center [426, 121] width 292 height 56
click at [349, 132] on span "[PERSON_NAME]" at bounding box center [426, 134] width 270 height 27
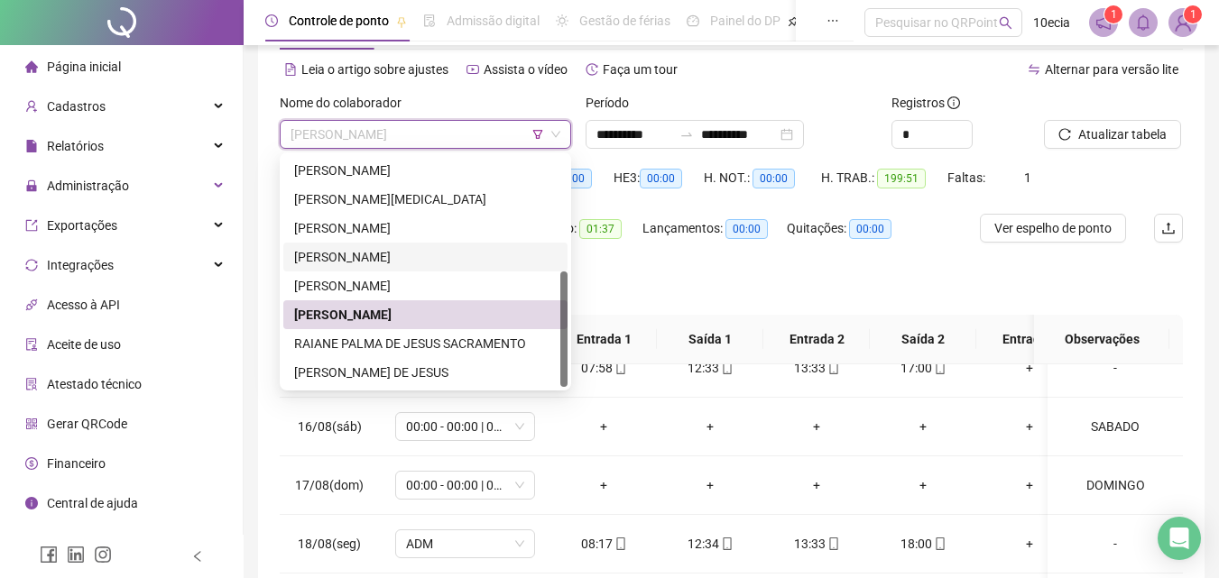
scroll to position [163, 0]
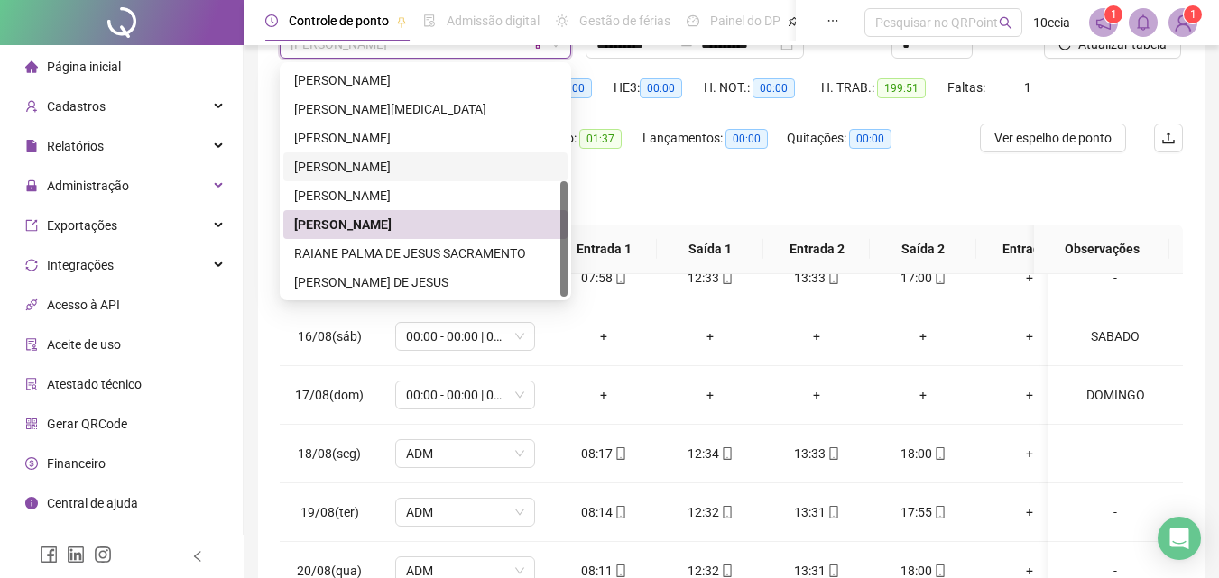
click at [375, 245] on div "RAIANE PALMA DE JESUS SACRAMENTO" at bounding box center [425, 254] width 263 height 20
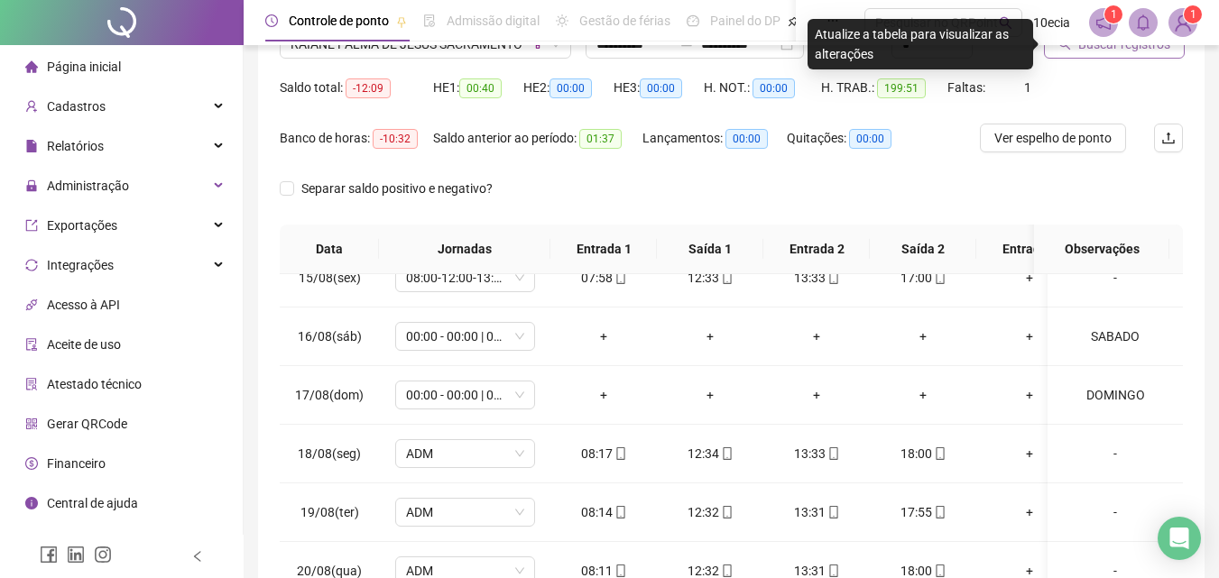
click at [1146, 52] on span "Buscar registros" at bounding box center [1124, 44] width 92 height 20
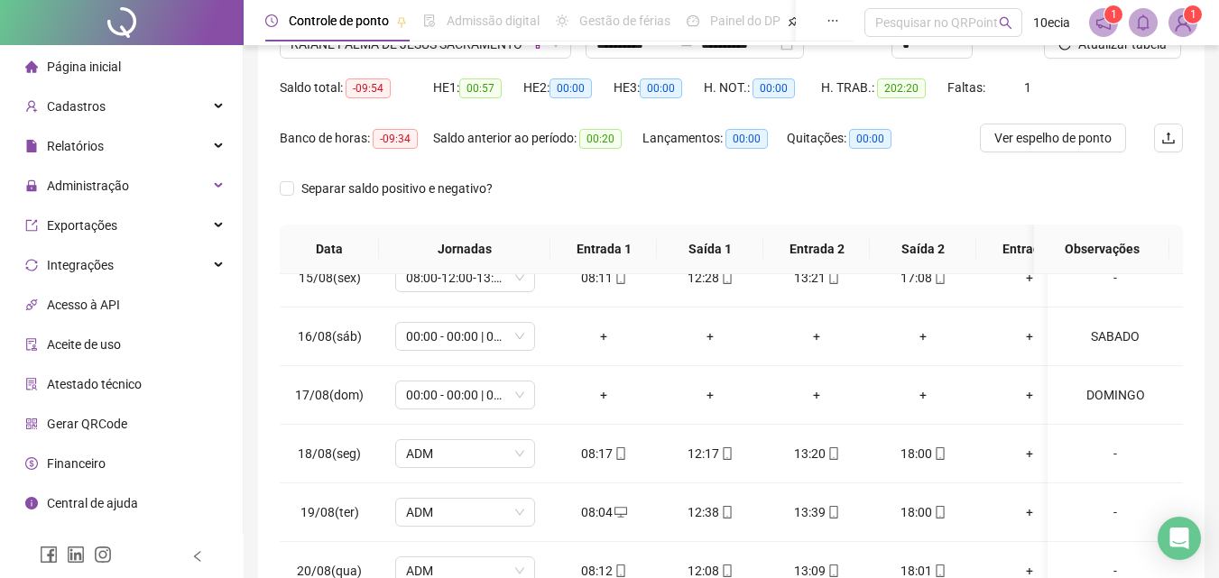
click at [1117, 60] on div "Atualizar tabela" at bounding box center [1113, 38] width 153 height 70
click at [1118, 51] on span "Atualizar tabela" at bounding box center [1122, 44] width 88 height 20
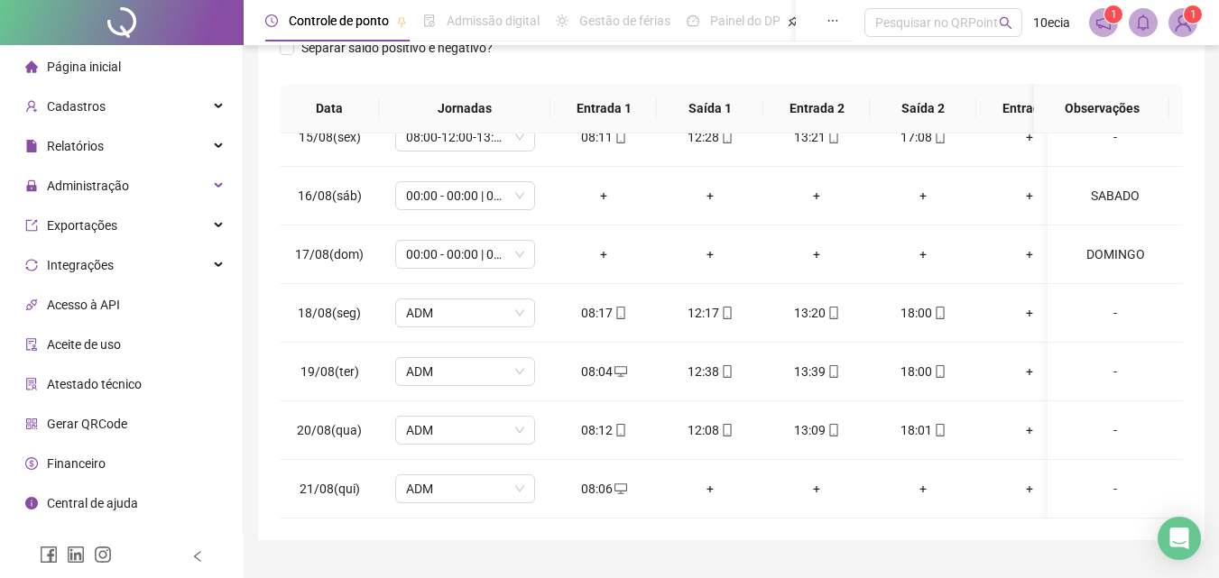
scroll to position [0, 0]
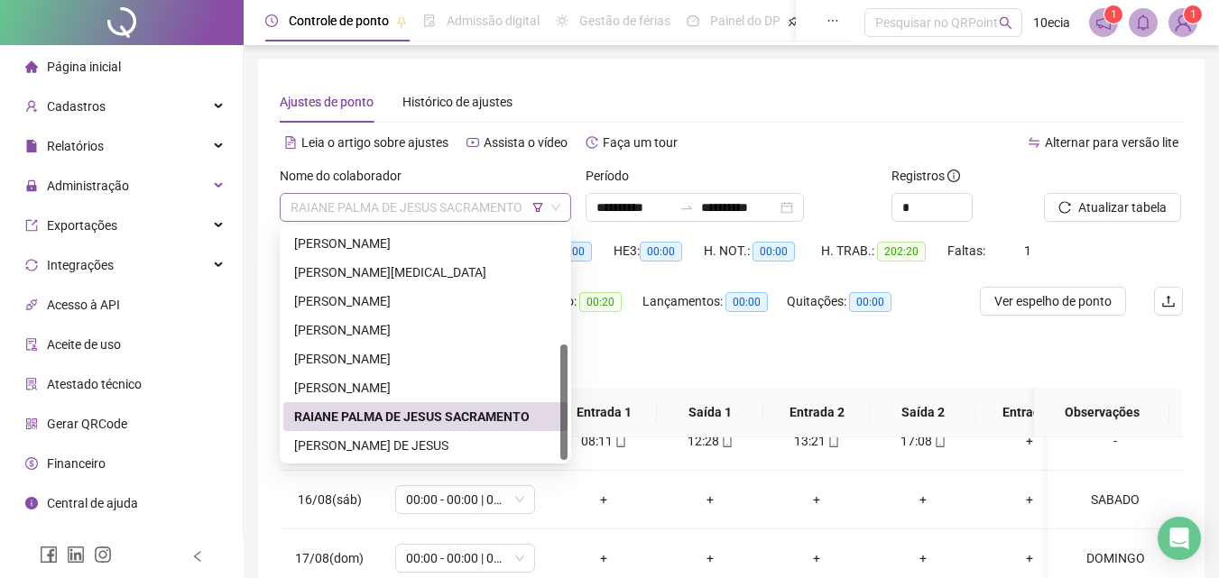
click at [346, 212] on span "RAIANE PALMA DE JESUS SACRAMENTO" at bounding box center [426, 207] width 270 height 27
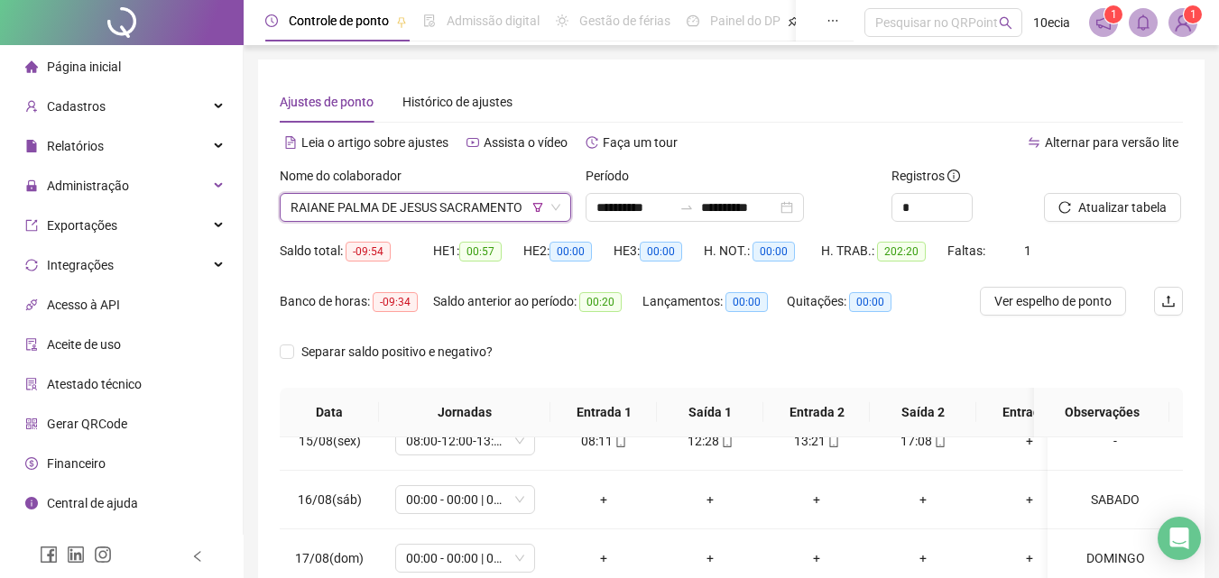
click at [791, 165] on div "Alternar para versão lite" at bounding box center [958, 151] width 452 height 29
click at [1123, 213] on span "Atualizar tabela" at bounding box center [1122, 208] width 88 height 20
click at [382, 214] on span "RAIANE PALMA DE JESUS SACRAMENTO" at bounding box center [426, 207] width 270 height 27
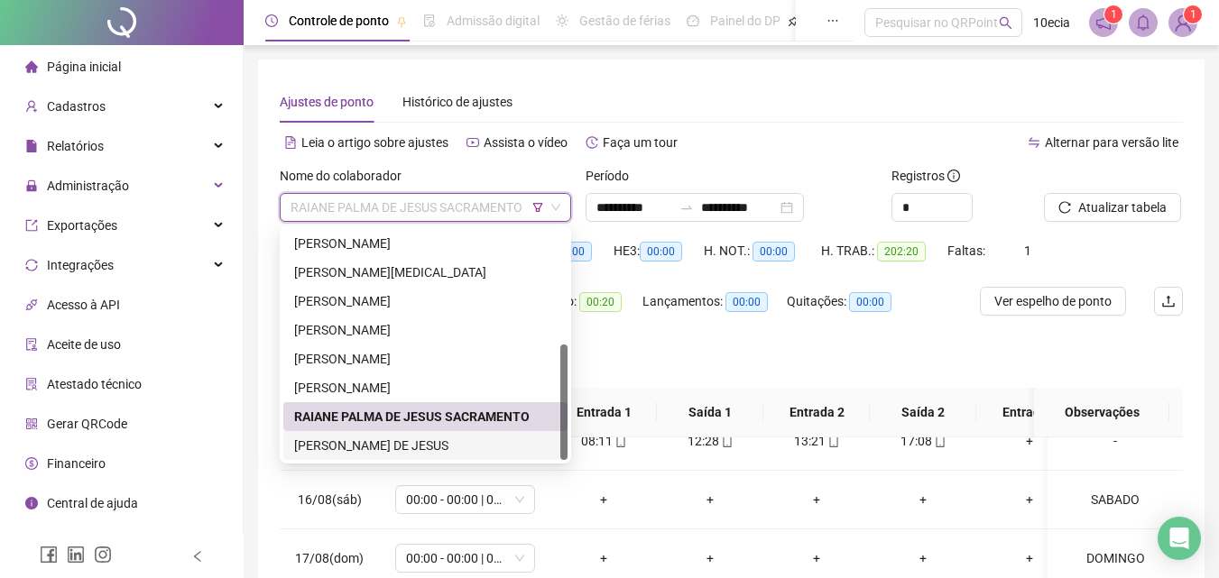
click at [334, 438] on div "[PERSON_NAME] DE JESUS" at bounding box center [425, 446] width 263 height 20
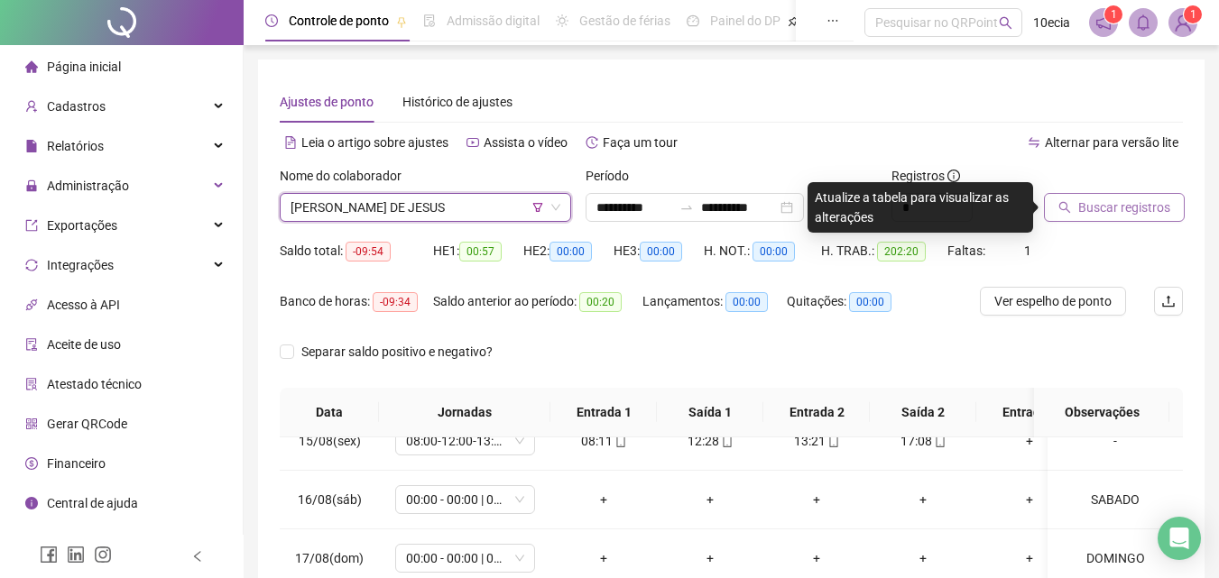
click at [1075, 218] on button "Buscar registros" at bounding box center [1114, 207] width 141 height 29
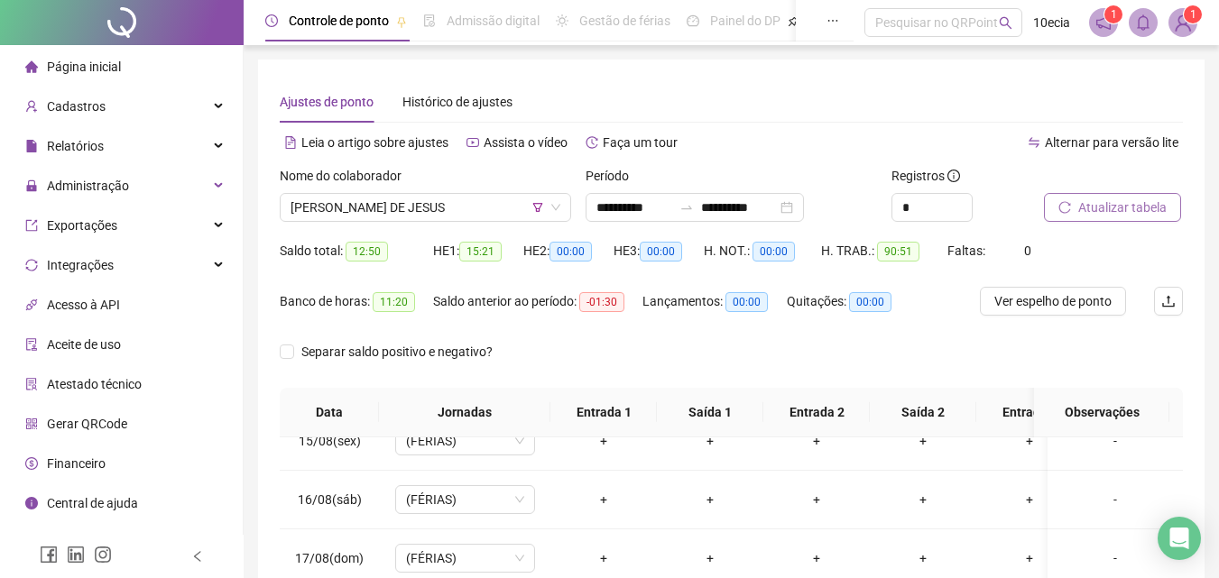
click at [1094, 208] on span "Atualizar tabela" at bounding box center [1122, 208] width 88 height 20
click at [1112, 197] on button "Atualizar tabela" at bounding box center [1112, 207] width 137 height 29
click at [438, 209] on span "[PERSON_NAME] DE JESUS" at bounding box center [426, 207] width 270 height 27
click at [482, 212] on span "[PERSON_NAME] DE JESUS" at bounding box center [426, 207] width 270 height 27
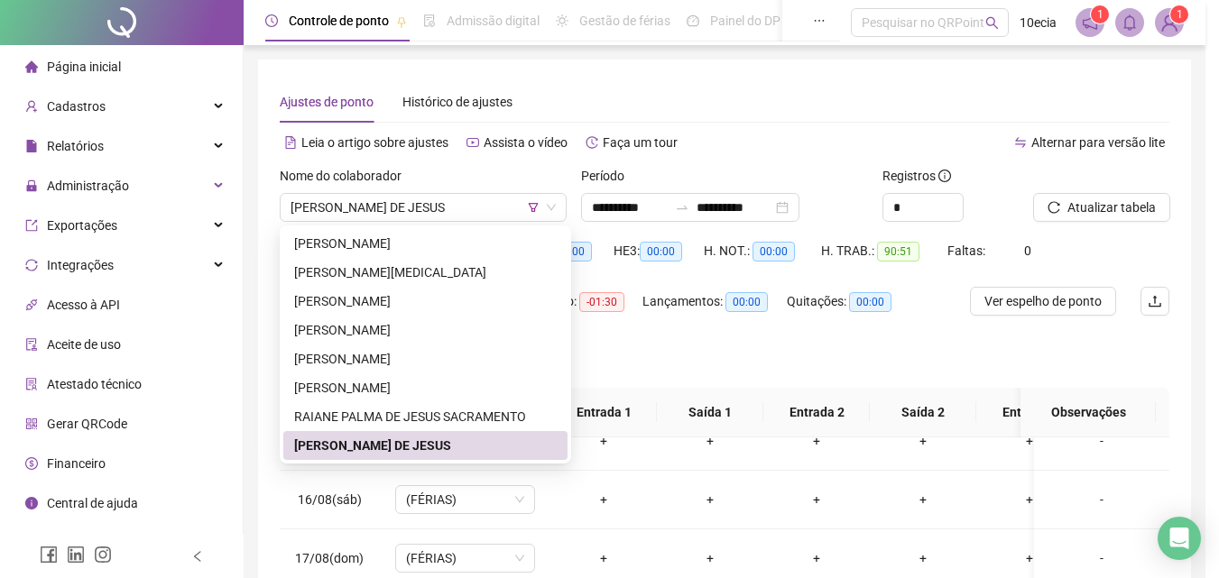
click at [375, 442] on div "Atualizando tabela Atualizando e reorganizando os registros... OK" at bounding box center [609, 289] width 1219 height 578
click at [1097, 208] on div "Atualizando tabela Atualizando e reorganizando os registros... OK" at bounding box center [609, 289] width 1219 height 578
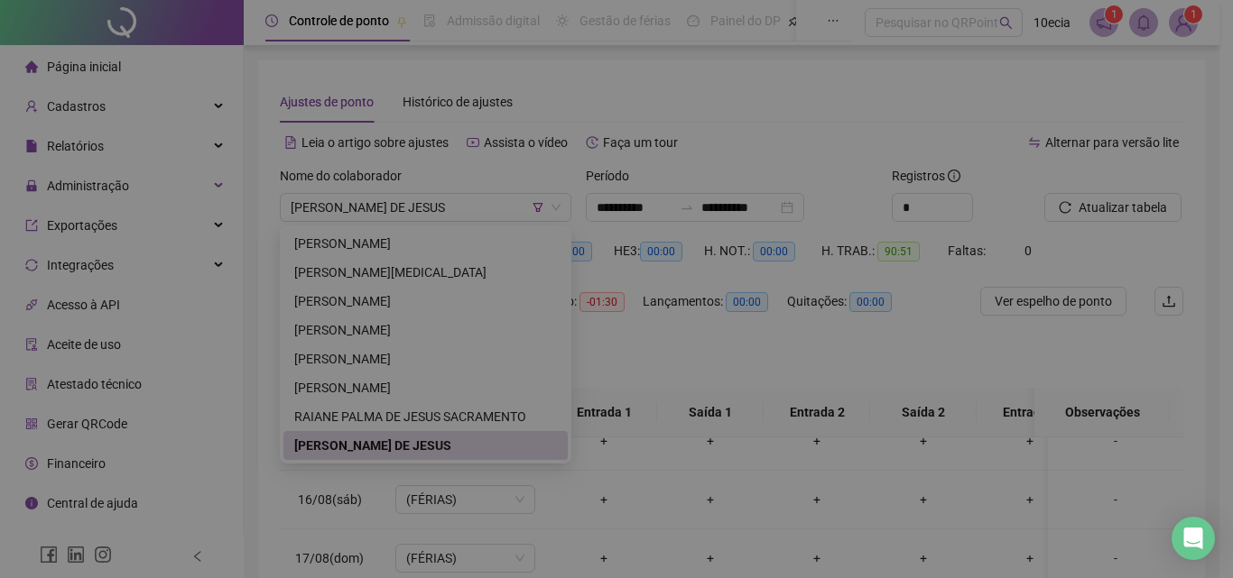
click at [341, 440] on div "Atualizando tabela Atualizando e reorganizando os registros... OK" at bounding box center [616, 289] width 1233 height 578
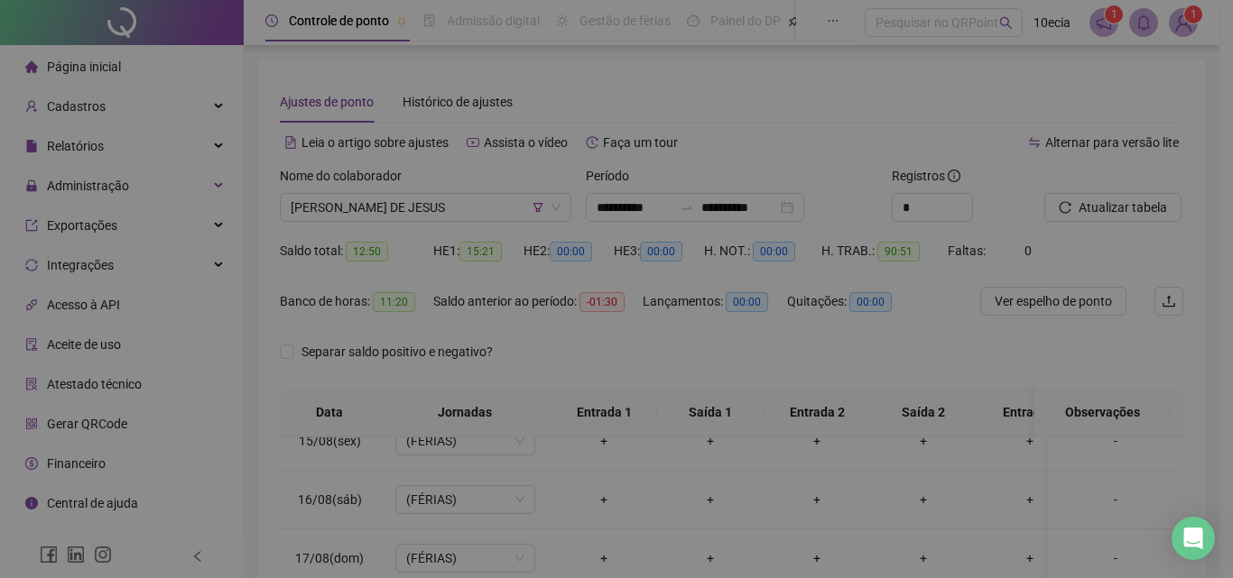
click at [1110, 214] on div "Atualizando tabela Atualizando e reorganizando os registros... OK" at bounding box center [616, 289] width 1233 height 578
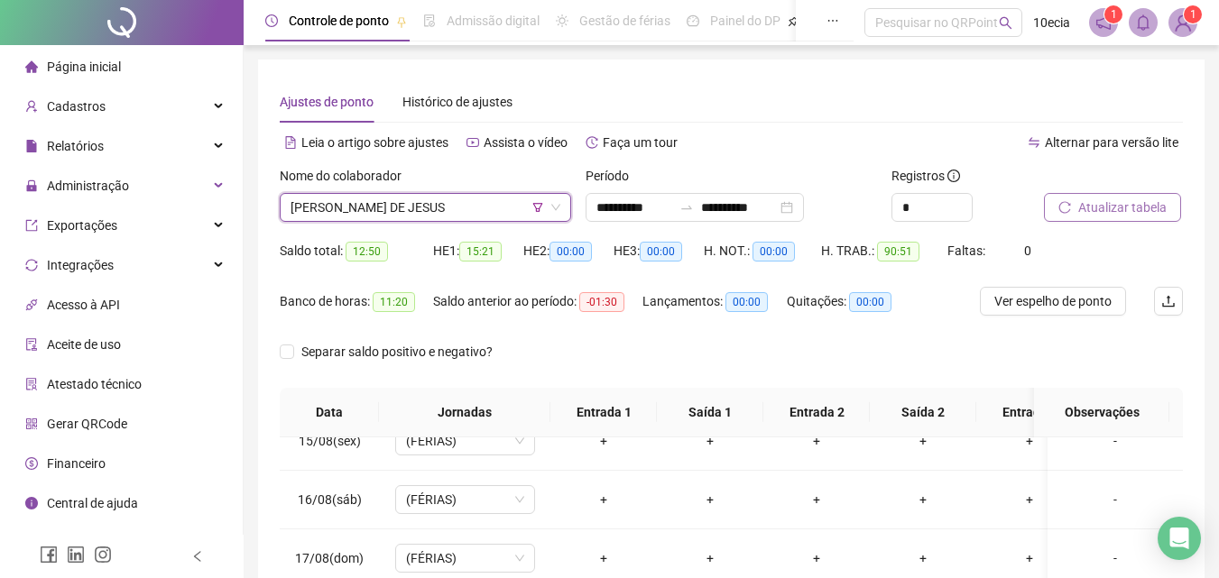
click at [1126, 208] on span "Atualizar tabela" at bounding box center [1122, 208] width 88 height 20
click at [1092, 198] on span "Atualizar tabela" at bounding box center [1122, 208] width 88 height 20
click at [1124, 214] on span "Atualizar tabela" at bounding box center [1122, 208] width 88 height 20
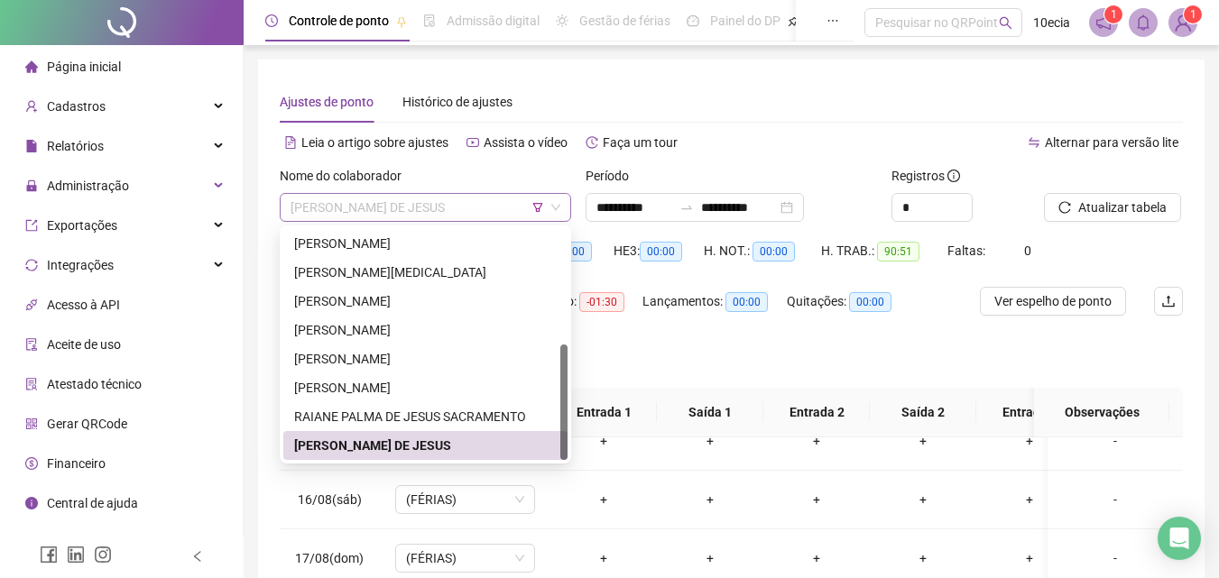
click at [399, 209] on span "[PERSON_NAME] DE JESUS" at bounding box center [426, 207] width 270 height 27
click at [344, 419] on div "RAIANE PALMA DE JESUS SACRAMENTO" at bounding box center [425, 417] width 263 height 20
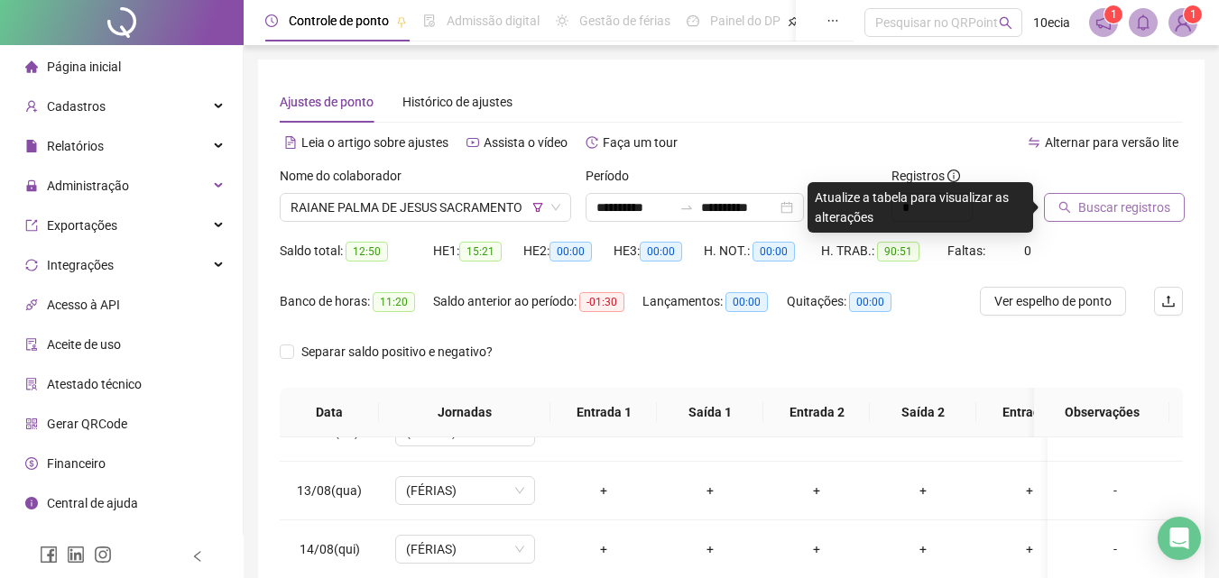
click at [1119, 202] on span "Buscar registros" at bounding box center [1124, 208] width 92 height 20
click at [1088, 205] on span "Buscar registros" at bounding box center [1124, 208] width 92 height 20
click at [1114, 207] on span "Buscar registros" at bounding box center [1124, 208] width 92 height 20
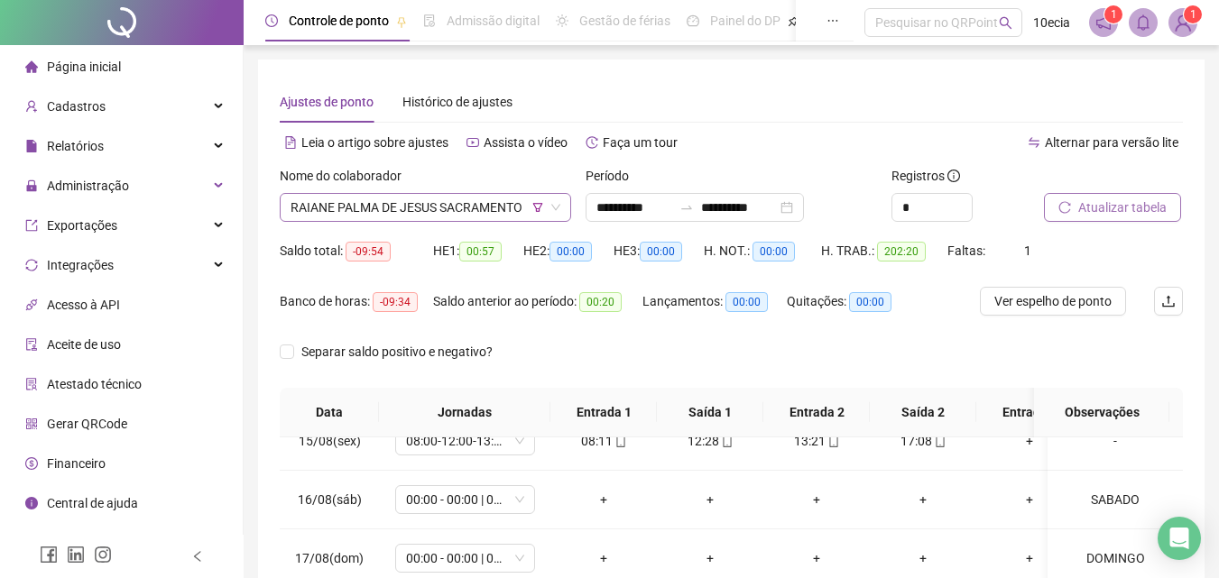
click at [399, 215] on span "RAIANE PALMA DE JESUS SACRAMENTO" at bounding box center [426, 207] width 270 height 27
click at [359, 215] on span "RAIANE PALMA DE JESUS SACRAMENTO" at bounding box center [426, 207] width 270 height 27
click at [377, 195] on span "RAIANE PALMA DE JESUS SACRAMENTO" at bounding box center [426, 207] width 270 height 27
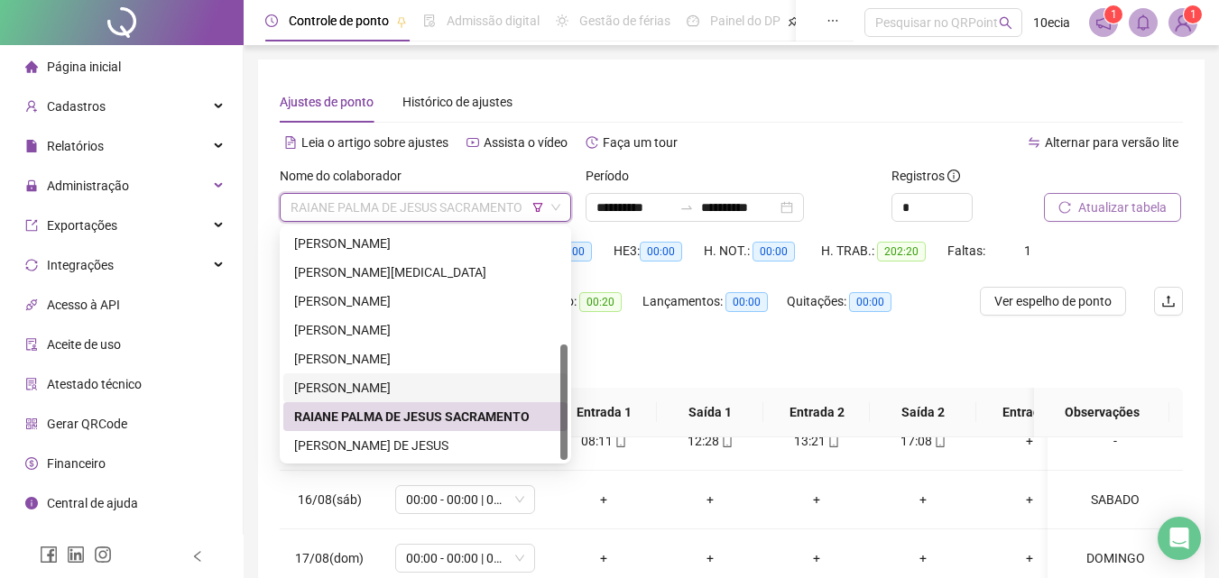
click at [356, 377] on div "[PERSON_NAME]" at bounding box center [425, 388] width 284 height 29
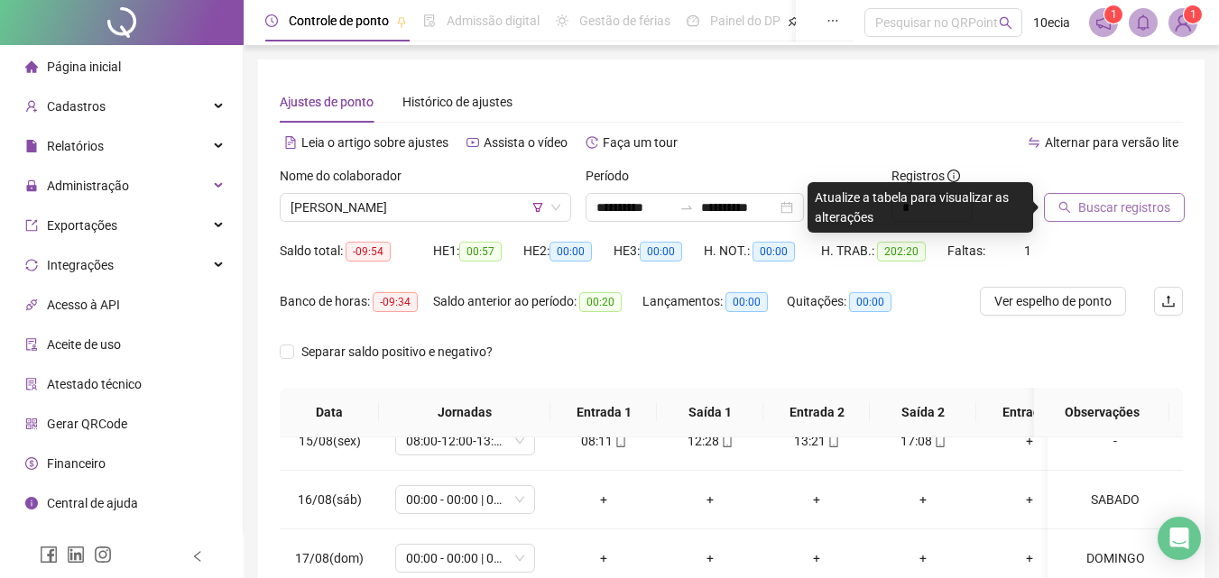
click at [1090, 208] on span "Buscar registros" at bounding box center [1124, 208] width 92 height 20
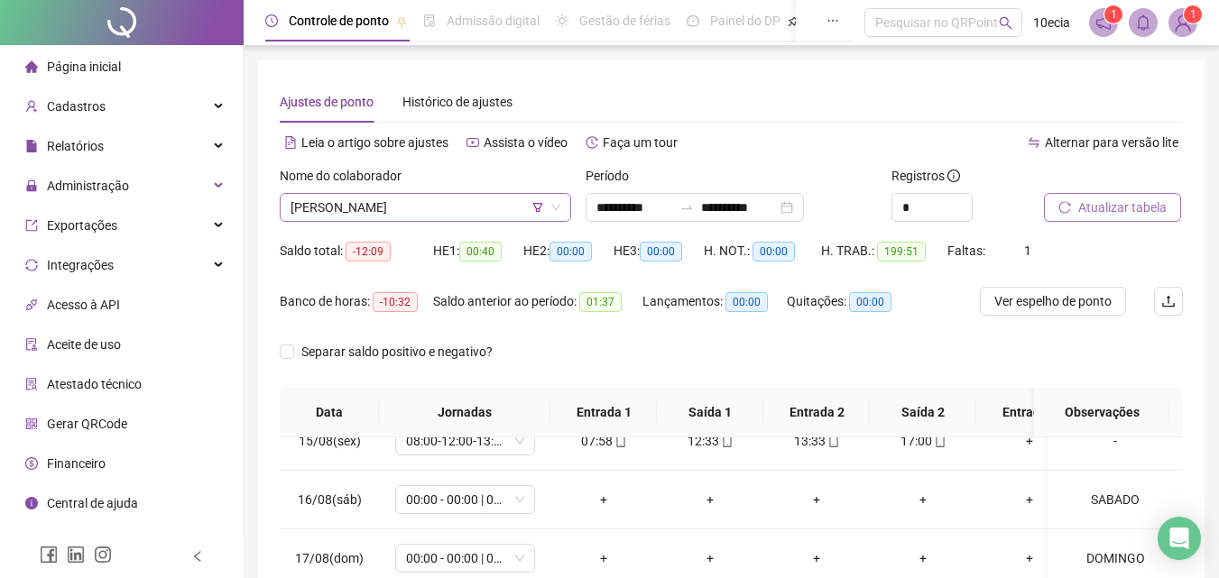
click at [377, 206] on span "[PERSON_NAME]" at bounding box center [426, 207] width 270 height 27
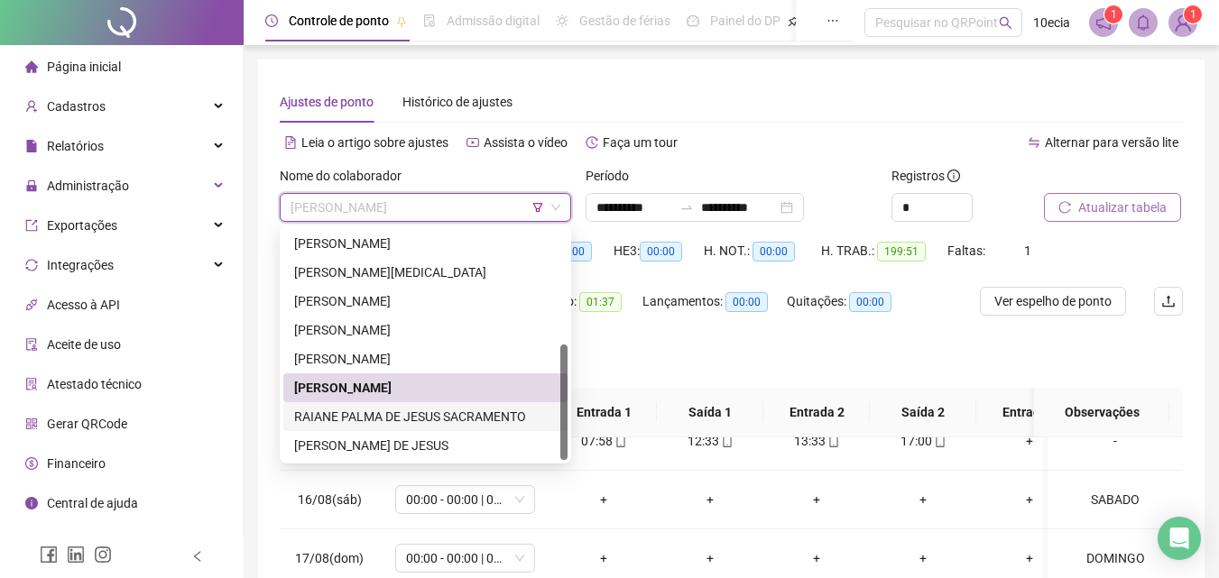
click at [376, 417] on div "RAIANE PALMA DE JESUS SACRAMENTO" at bounding box center [425, 417] width 263 height 20
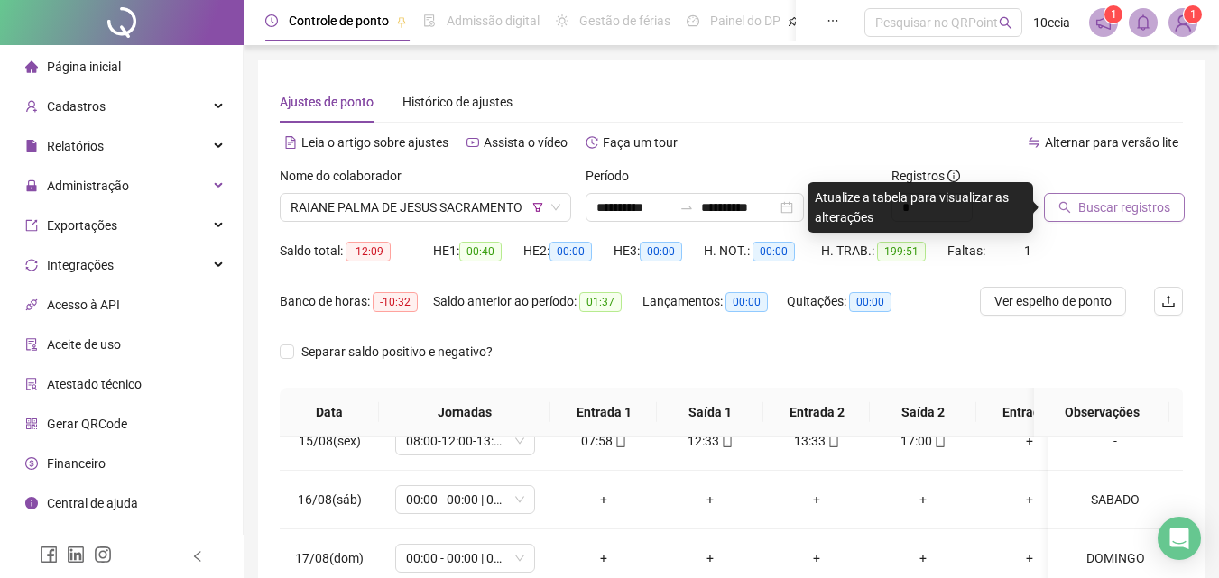
click at [1114, 193] on button "Buscar registros" at bounding box center [1114, 207] width 141 height 29
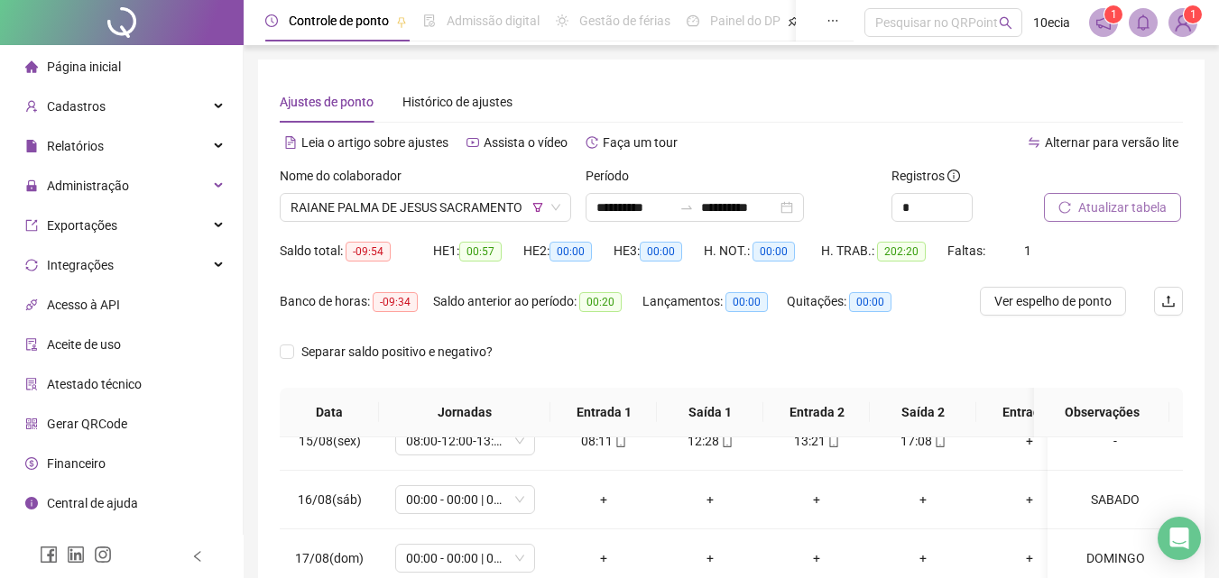
click at [1090, 212] on span "Atualizar tabela" at bounding box center [1122, 208] width 88 height 20
click at [405, 214] on span "RAIANE PALMA DE JESUS SACRAMENTO" at bounding box center [426, 207] width 270 height 27
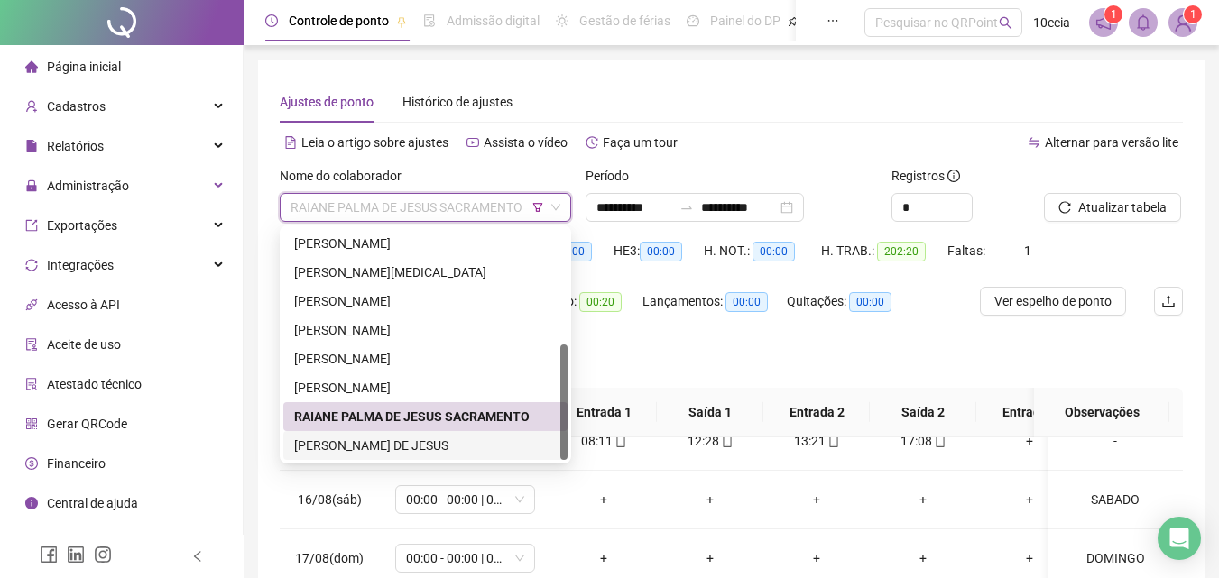
click at [352, 451] on div "[PERSON_NAME] DE JESUS" at bounding box center [425, 446] width 263 height 20
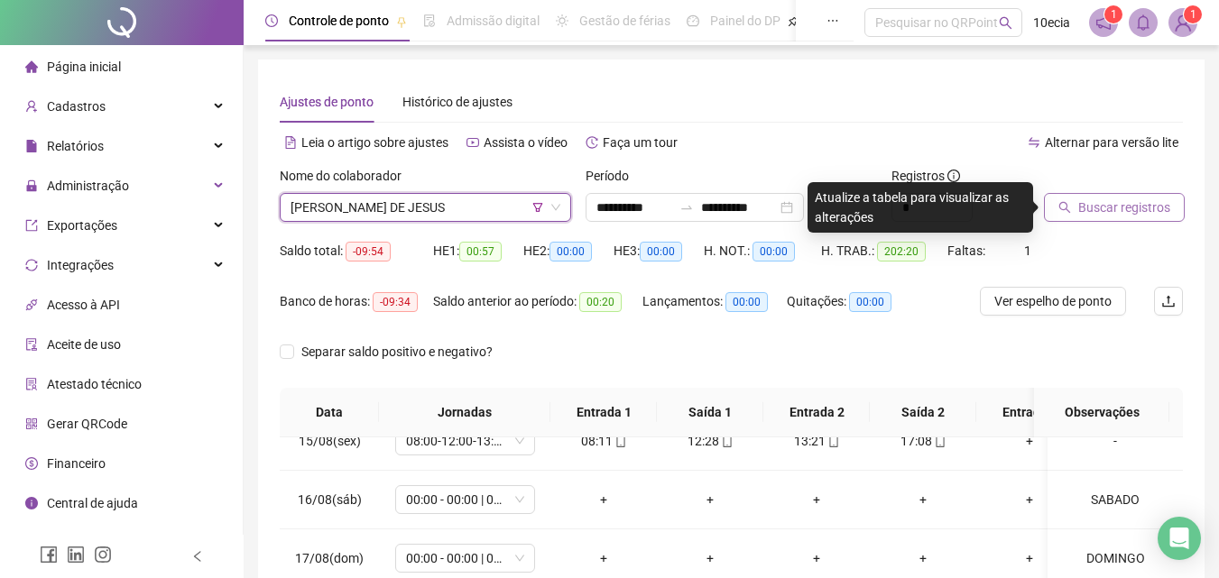
click at [1129, 205] on span "Buscar registros" at bounding box center [1124, 208] width 92 height 20
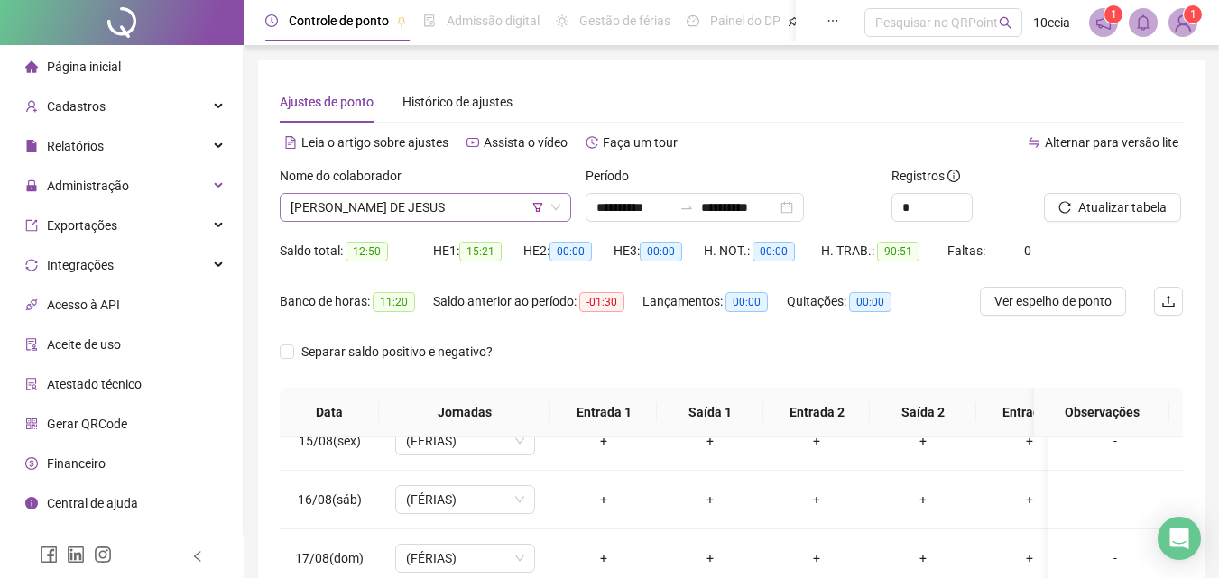
click at [457, 212] on span "[PERSON_NAME] DE JESUS" at bounding box center [426, 207] width 270 height 27
click at [1164, 207] on span "Atualizar tabela" at bounding box center [1122, 208] width 88 height 20
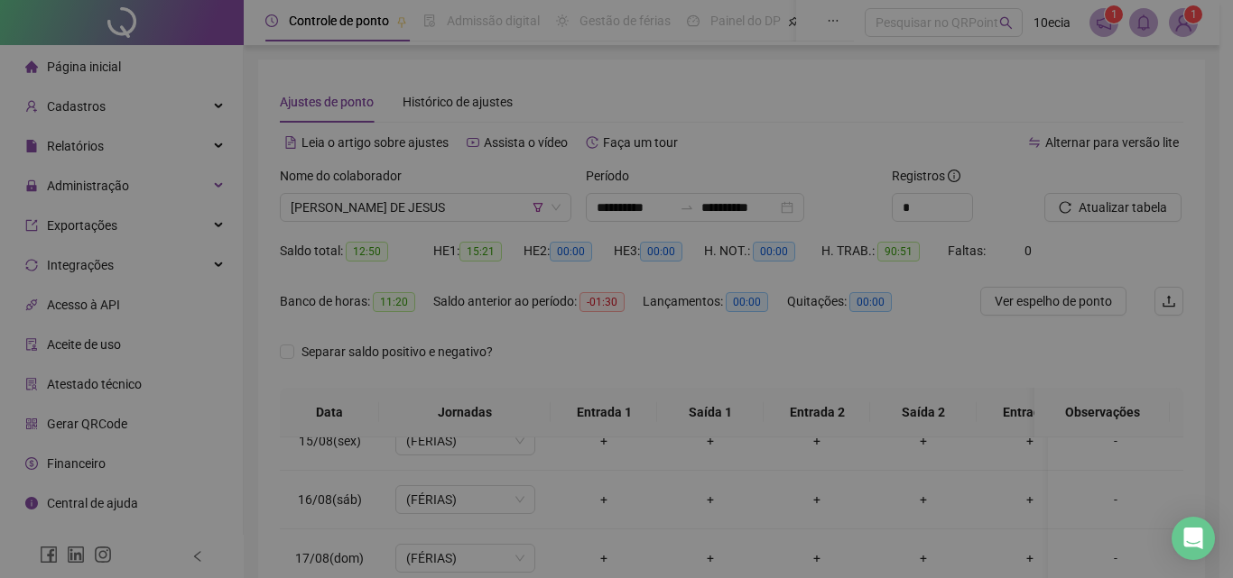
click at [419, 212] on div "Atualizando tabela Atualizando e reorganizando os registros... OK" at bounding box center [616, 289] width 1233 height 578
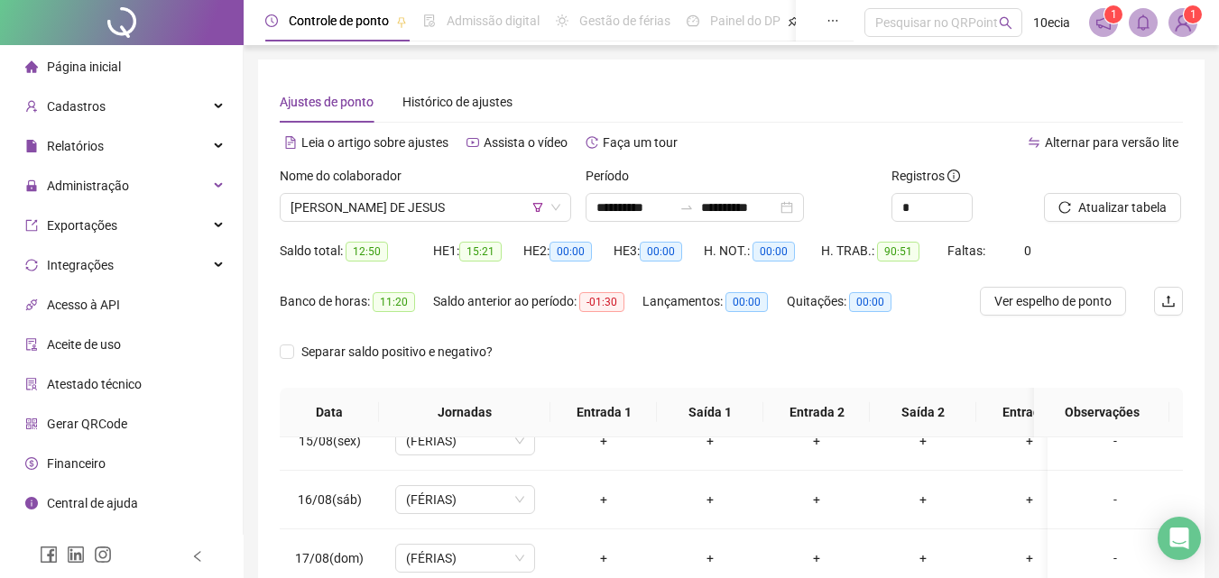
click at [798, 102] on div "Ajustes de ponto Histórico de ajustes" at bounding box center [731, 102] width 903 height 42
click at [443, 210] on span "[PERSON_NAME] DE JESUS" at bounding box center [426, 207] width 270 height 27
click at [1118, 212] on span "Atualizar tabela" at bounding box center [1122, 208] width 88 height 20
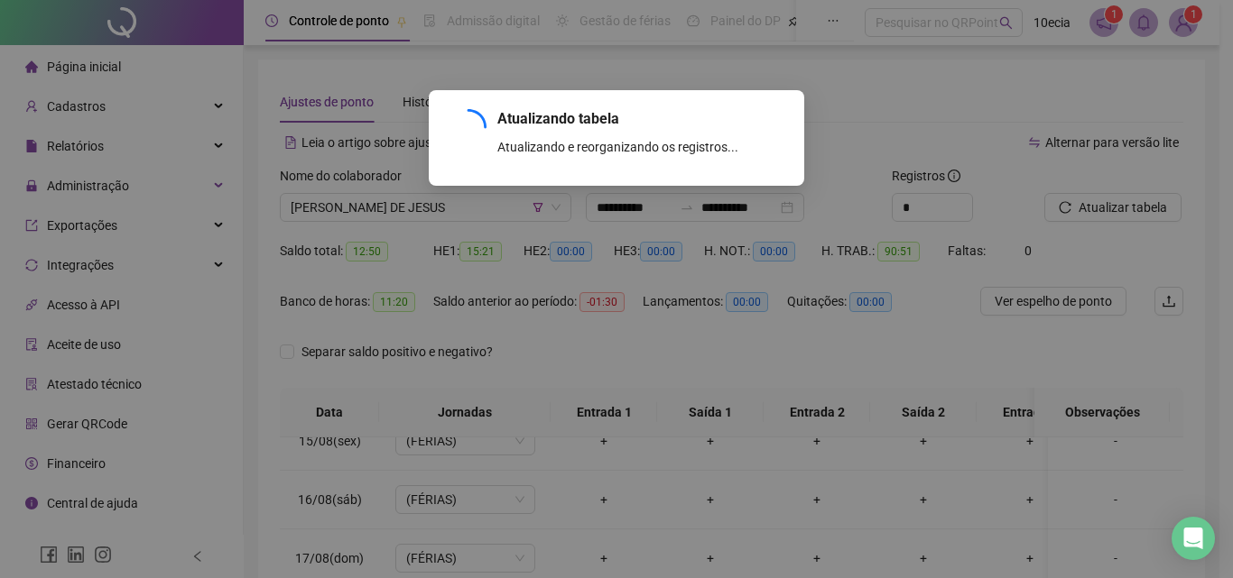
click at [1146, 204] on div "Atualizando tabela Atualizando e reorganizando os registros... OK" at bounding box center [616, 289] width 1233 height 578
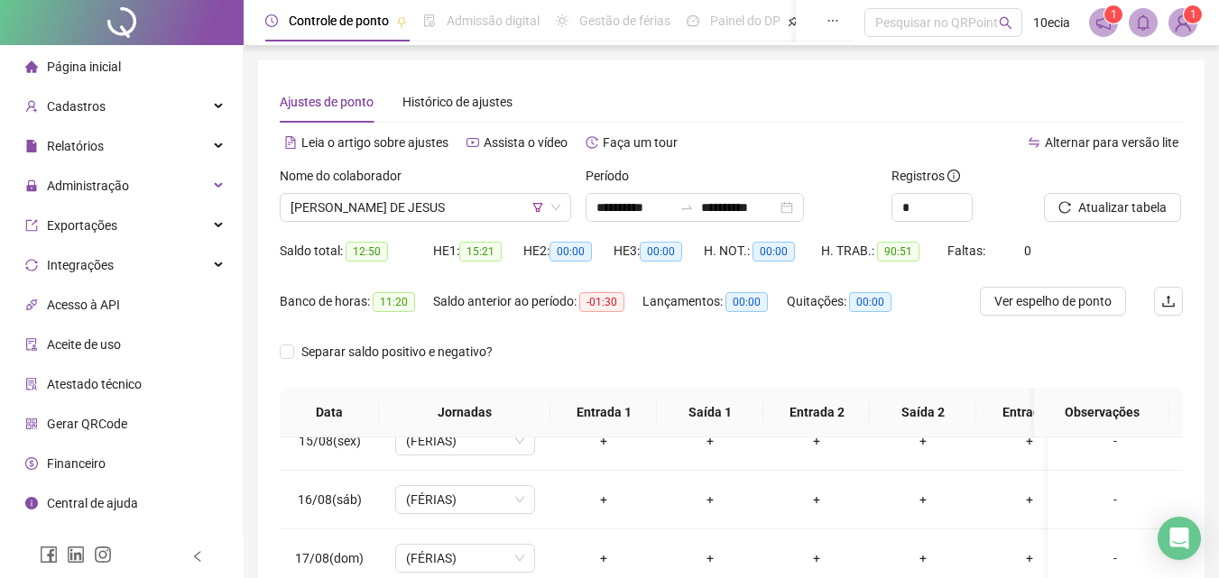
click at [1146, 204] on span "Atualizar tabela" at bounding box center [1122, 208] width 88 height 20
click at [1129, 208] on span "Atualizar tabela" at bounding box center [1122, 208] width 88 height 20
click at [1120, 214] on span "Atualizar tabela" at bounding box center [1122, 208] width 88 height 20
click at [1086, 203] on span "Atualizar tabela" at bounding box center [1122, 208] width 88 height 20
